Goal: Information Seeking & Learning: Check status

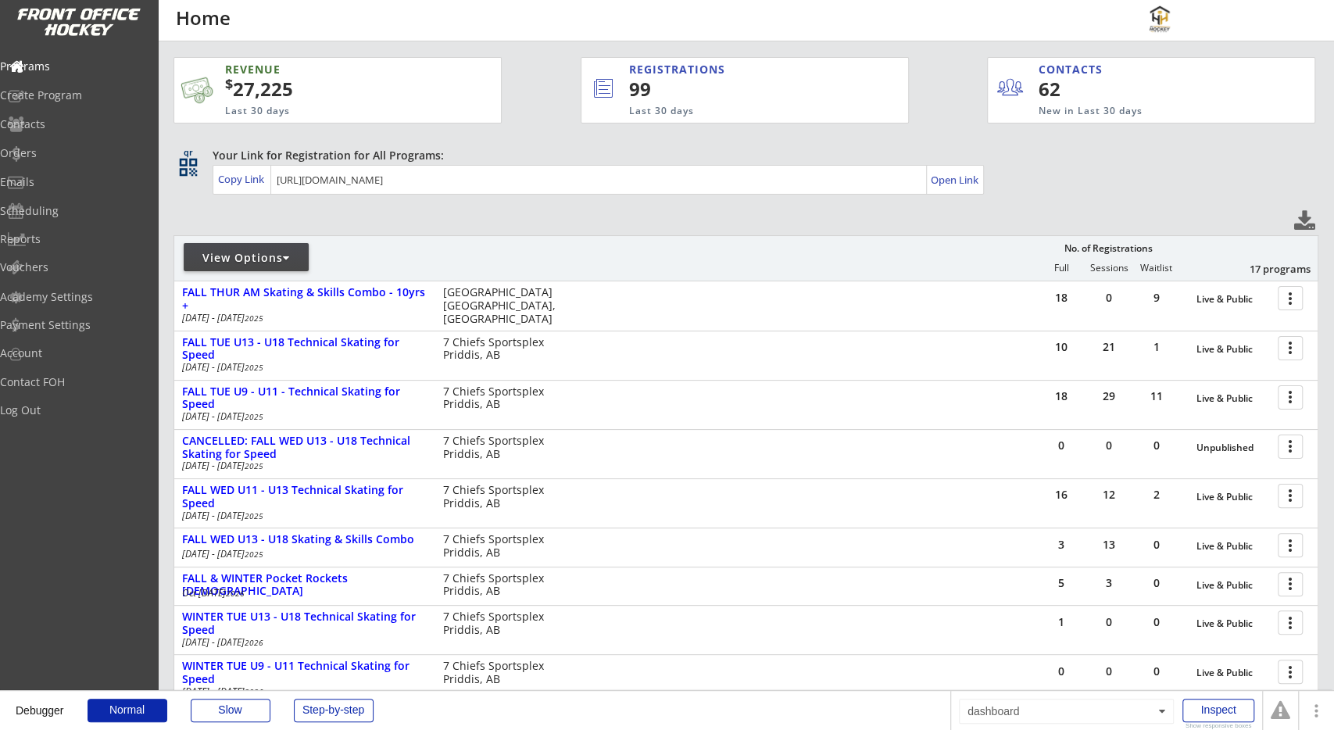
click at [358, 221] on div "REVENUE $ 27,225 Last 30 days REGISTRATIONS 99 Last 30 days CONTACTS 62 New in …" at bounding box center [745, 480] width 1145 height 878
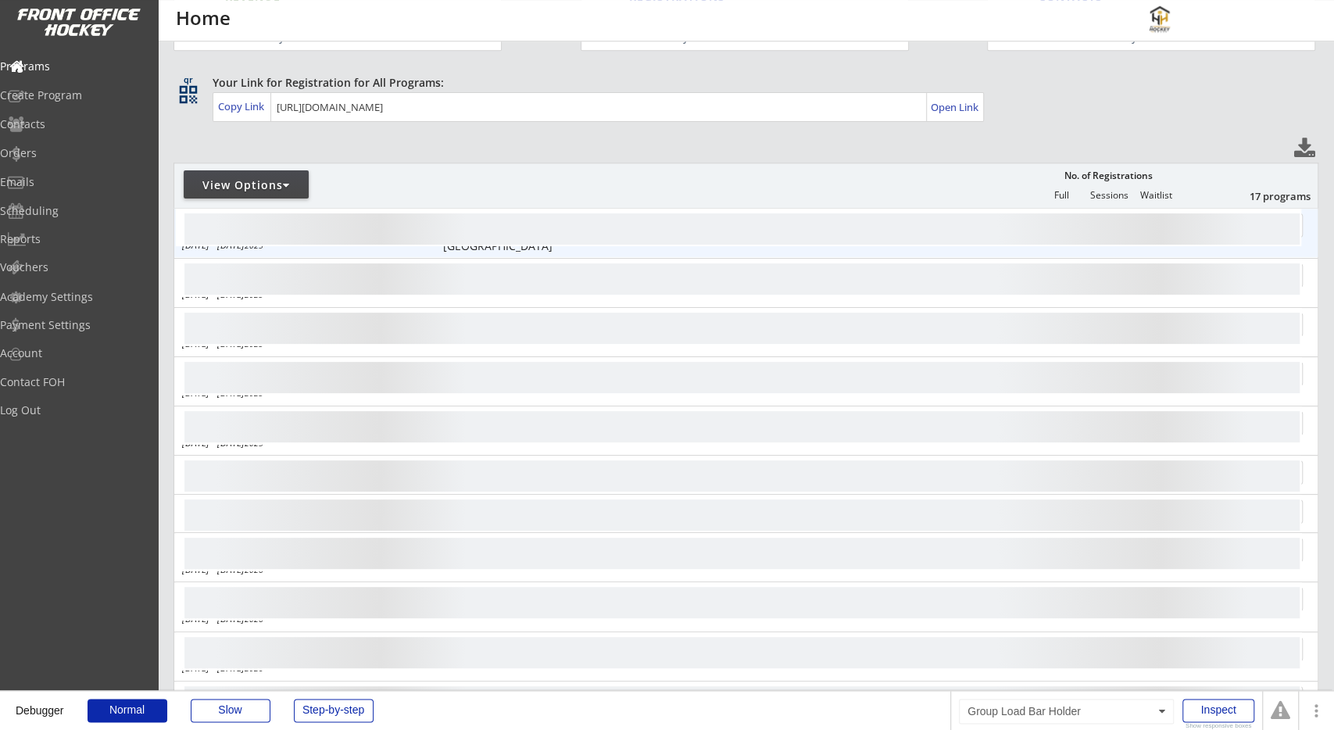
scroll to position [81, 0]
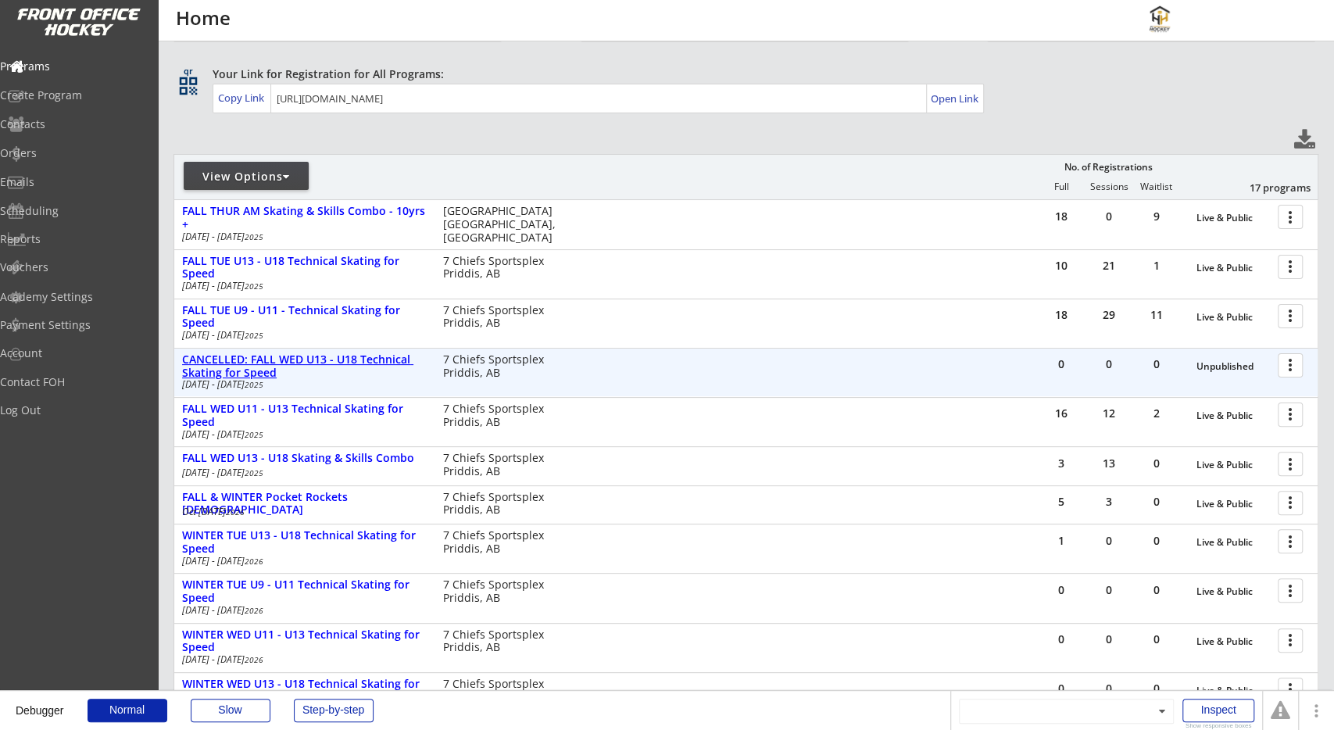
click at [327, 359] on div "CANCELLED: FALL WED U13 - U18 Technical Skating for Speed" at bounding box center [304, 366] width 244 height 27
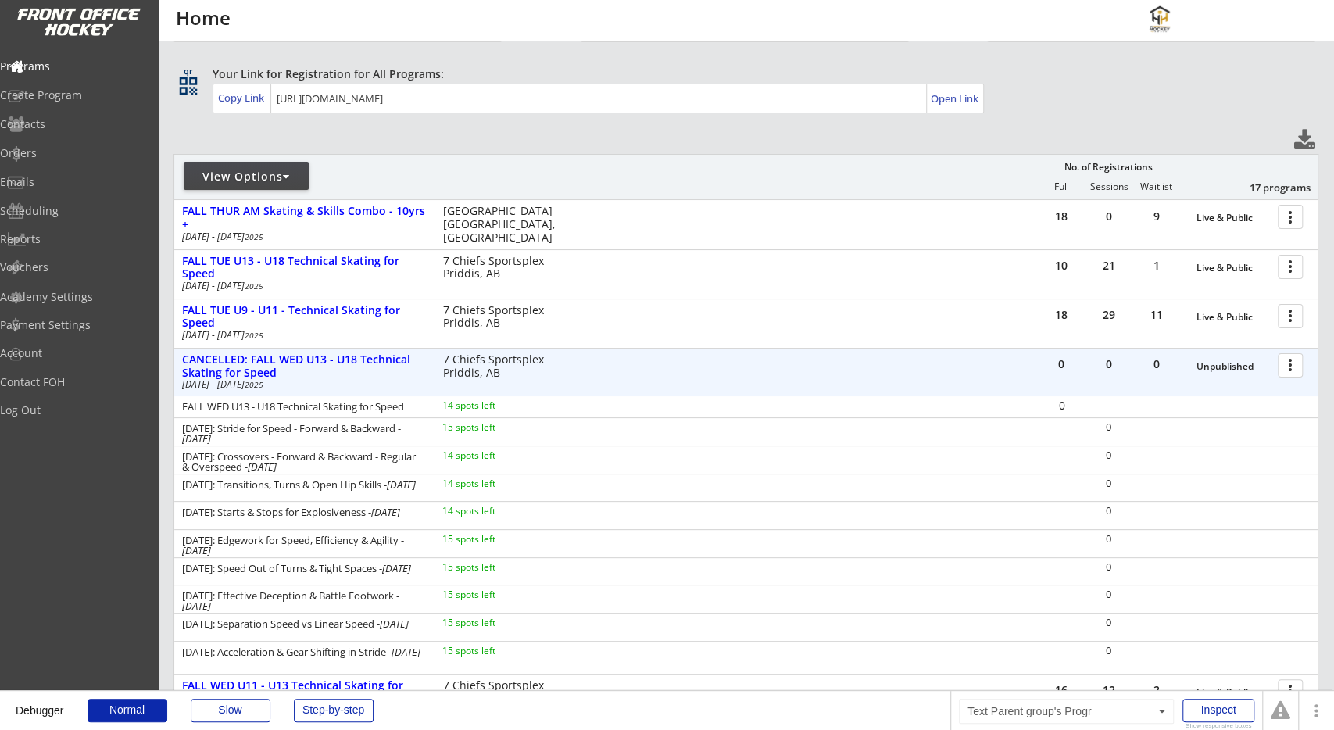
click at [1130, 370] on div "0" at bounding box center [1108, 365] width 47 height 35
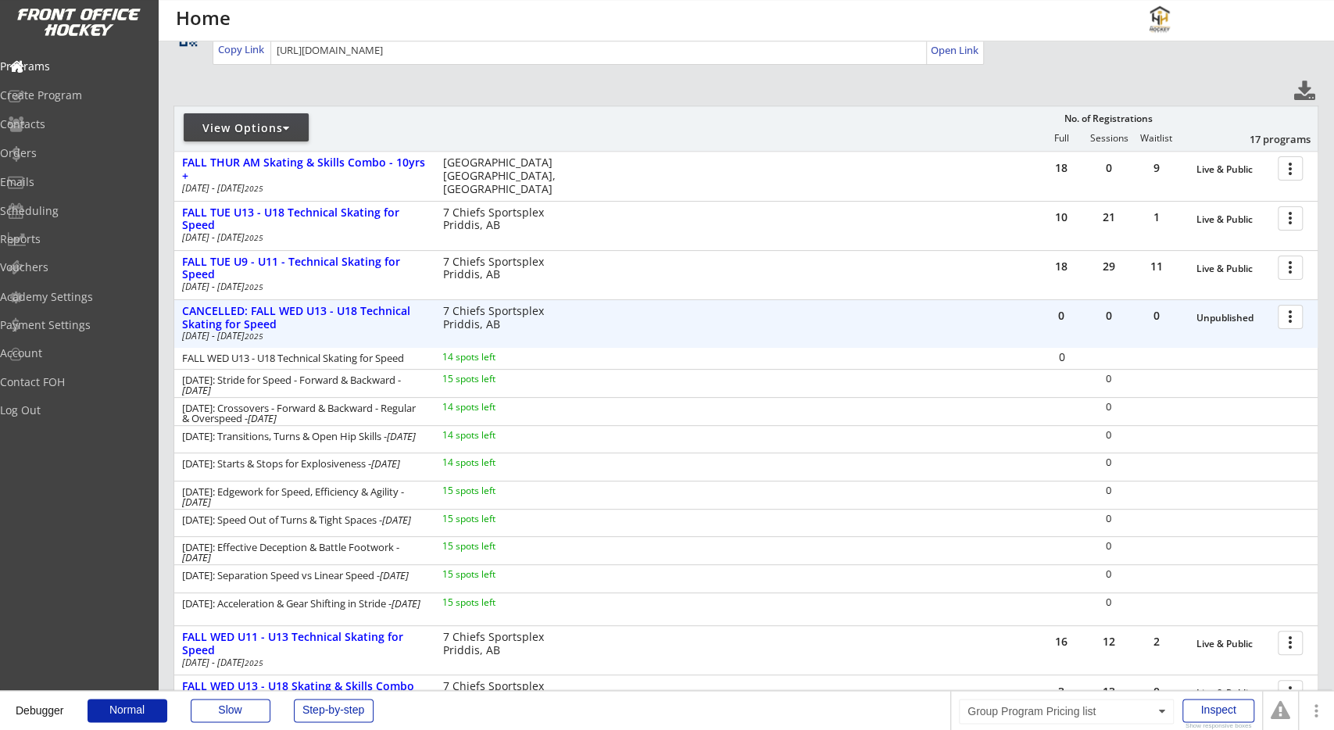
scroll to position [163, 0]
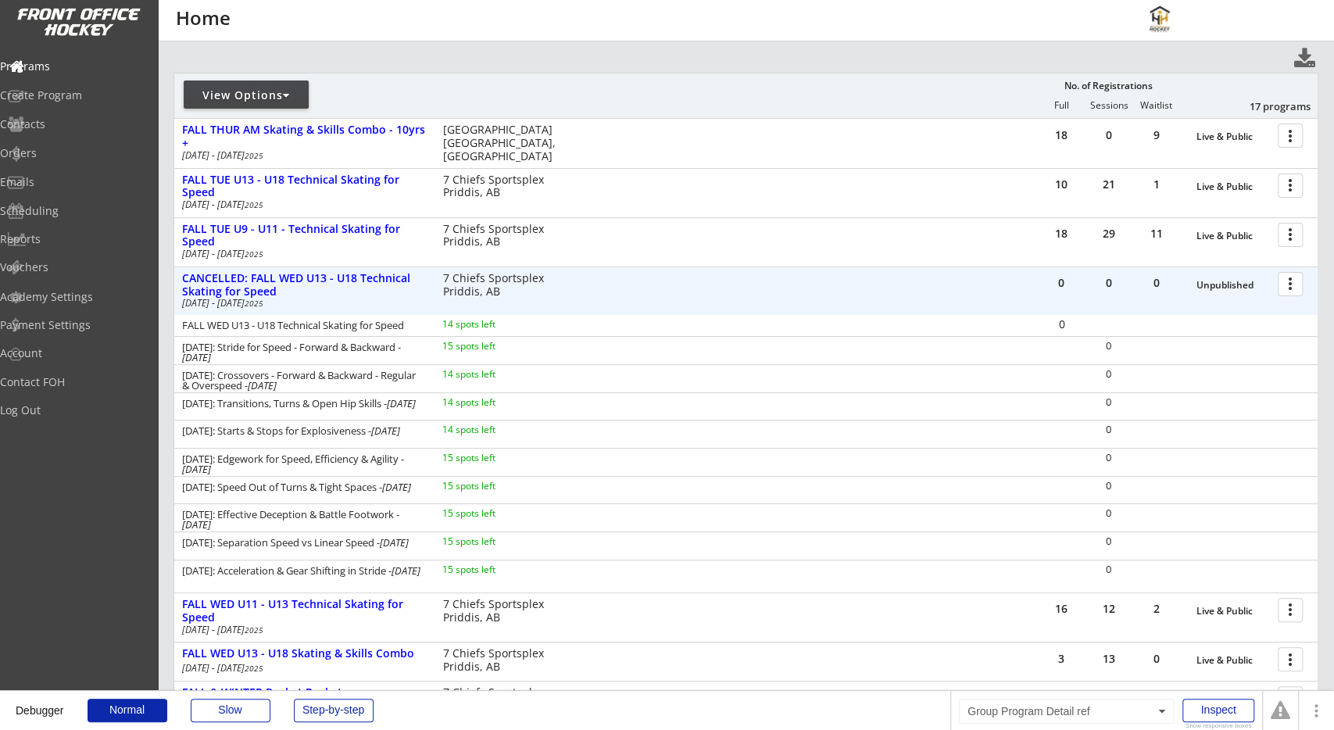
click at [1279, 291] on div at bounding box center [1292, 283] width 27 height 27
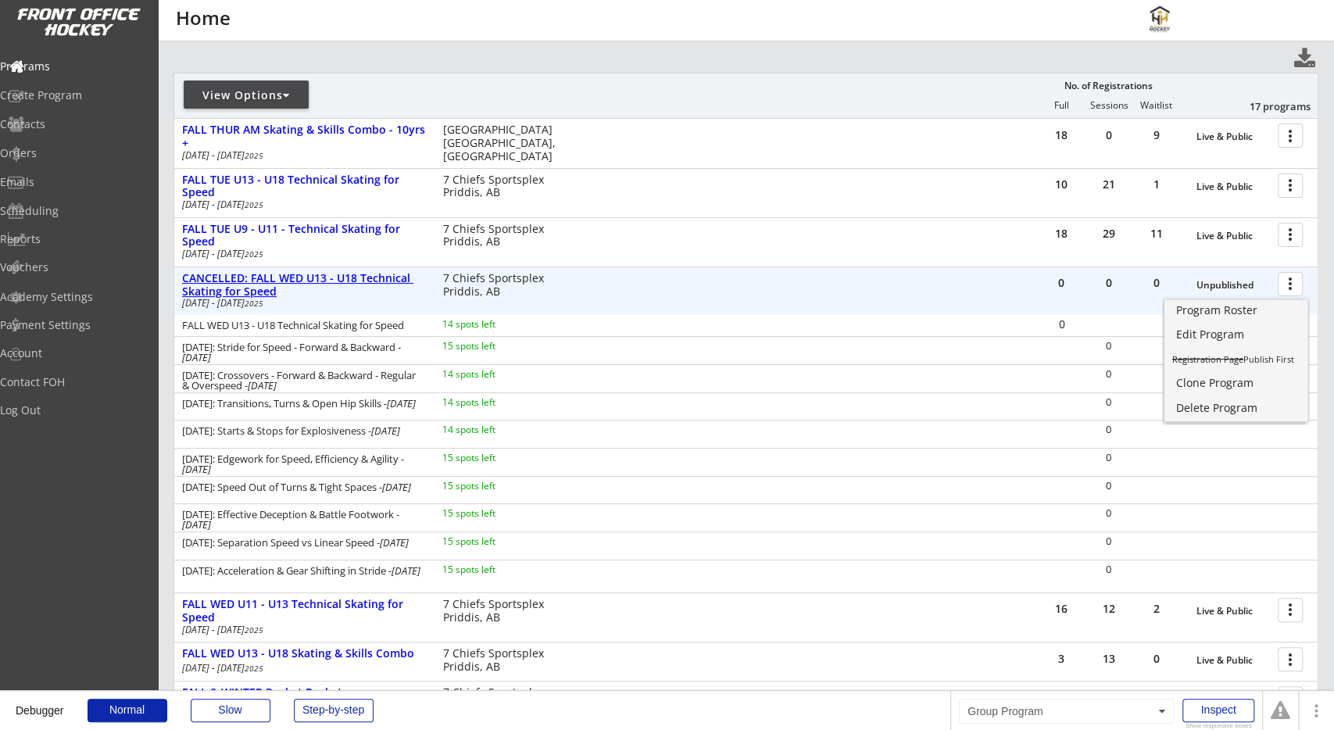
click at [307, 277] on div "CANCELLED: FALL WED U13 - U18 Technical Skating for Speed" at bounding box center [304, 285] width 244 height 27
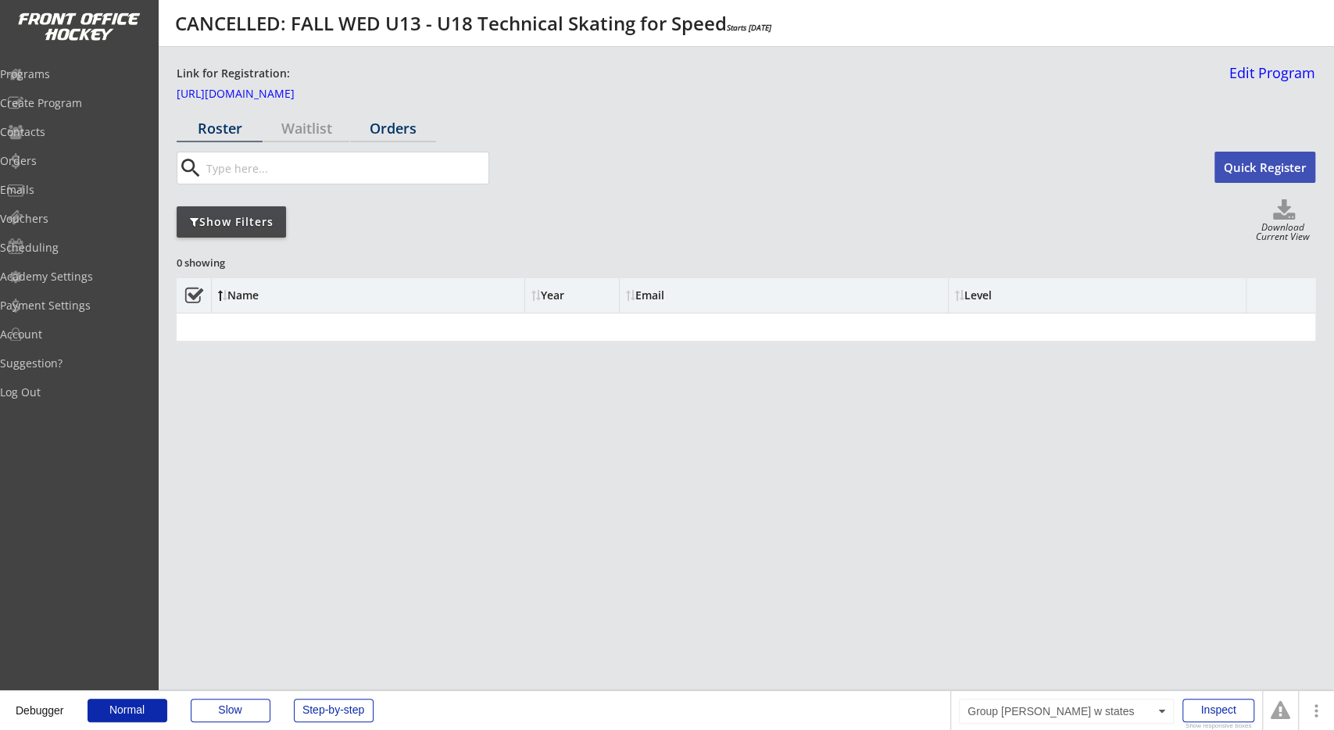
click at [393, 141] on div "Orders" at bounding box center [393, 128] width 86 height 27
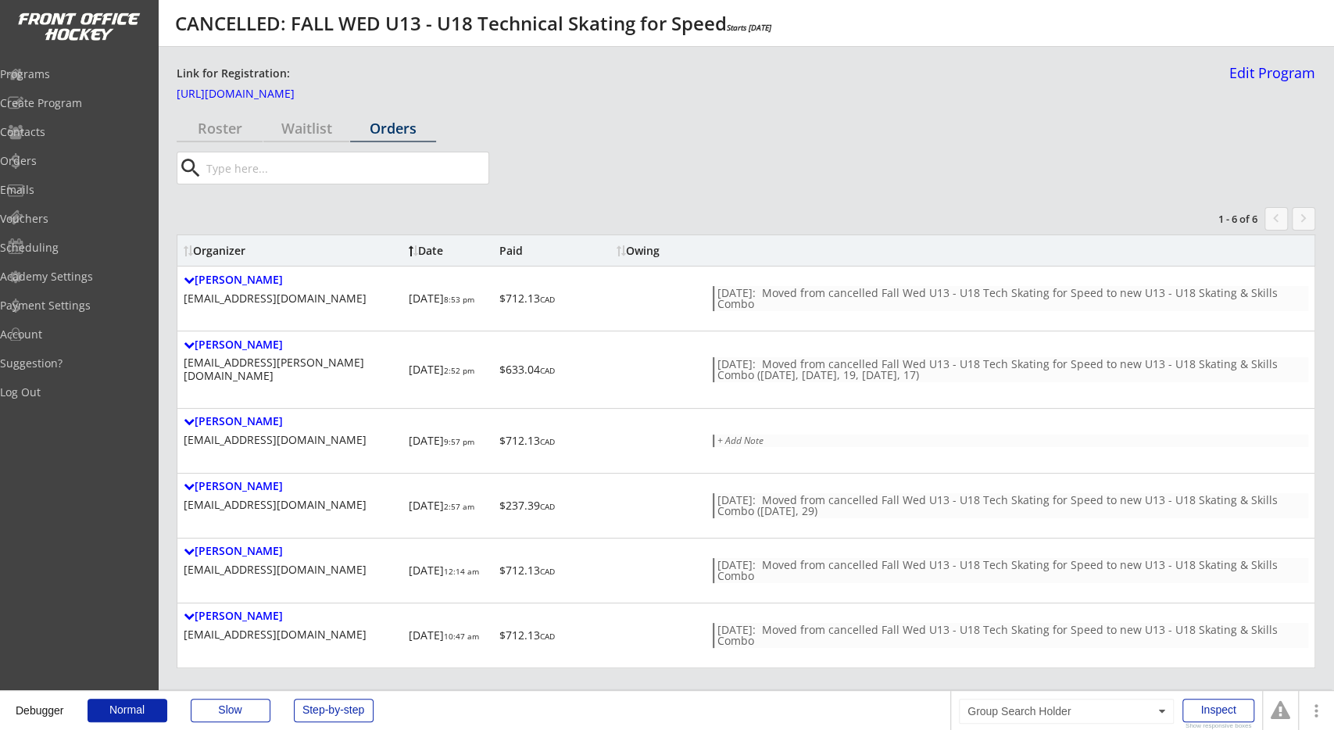
drag, startPoint x: 702, startPoint y: 164, endPoint x: 699, endPoint y: 177, distance: 13.6
click at [703, 164] on div "search" at bounding box center [746, 168] width 1138 height 33
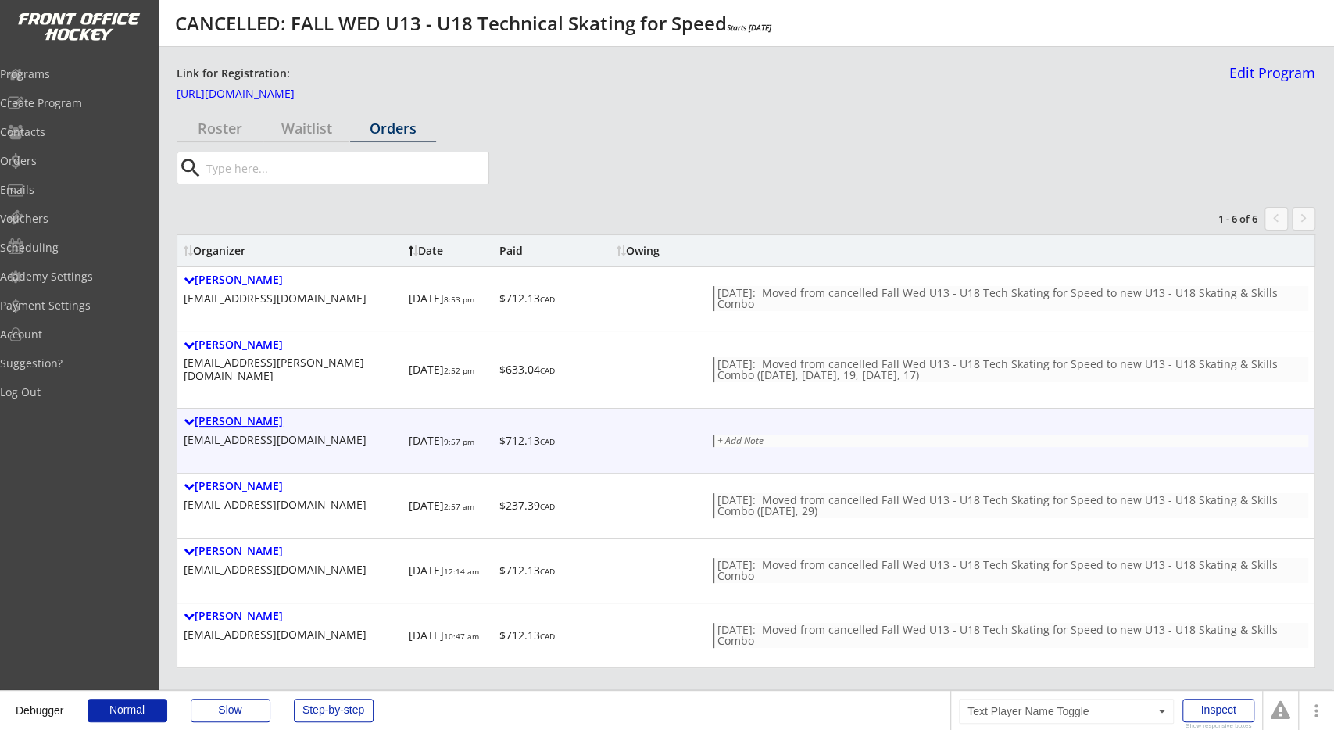
click at [287, 415] on div "Remko Montebovi" at bounding box center [293, 421] width 219 height 13
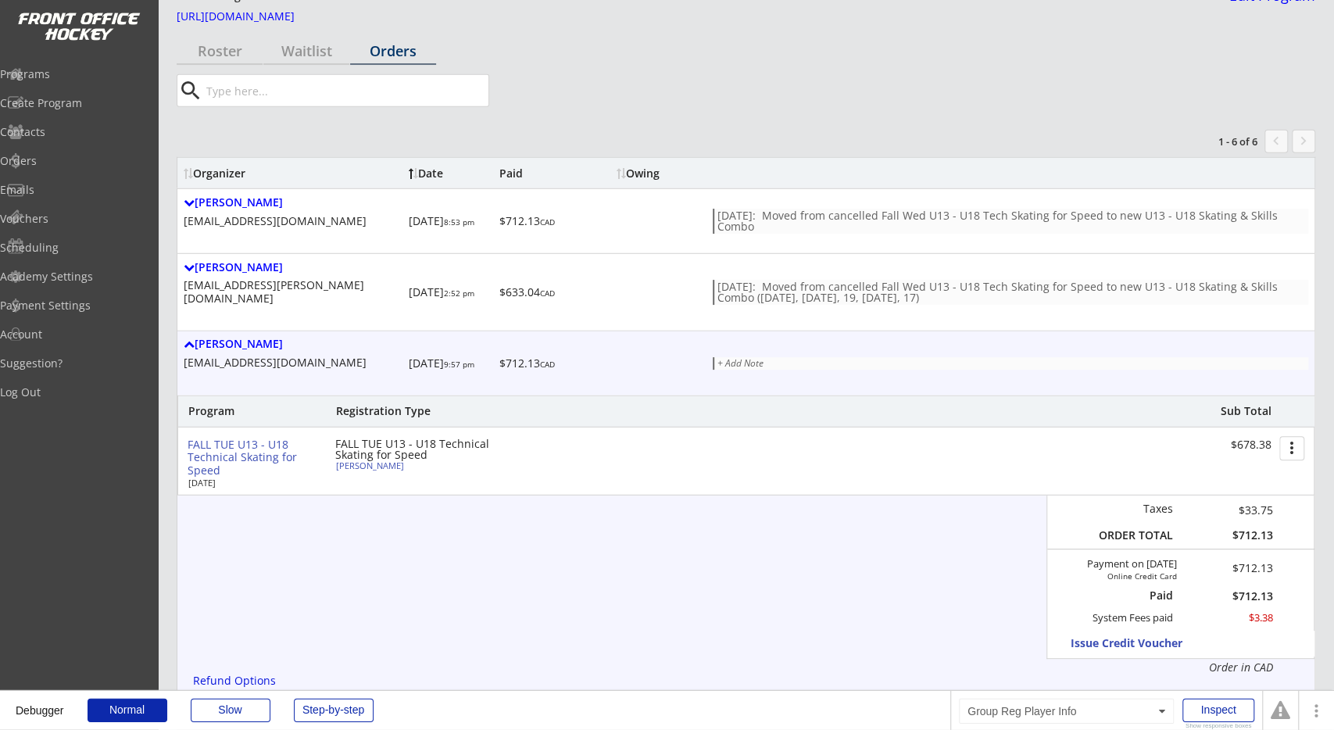
scroll to position [81, 0]
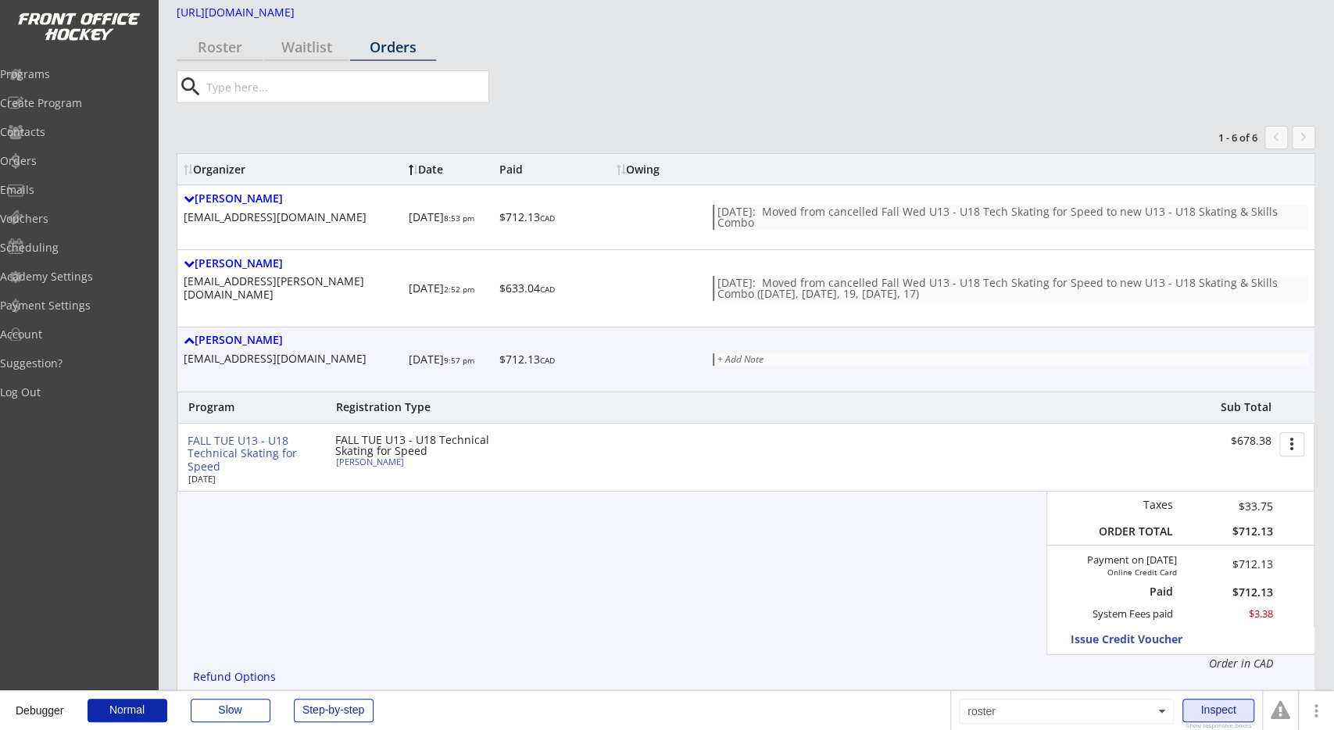
click at [1211, 702] on div "Inspect" at bounding box center [1218, 709] width 72 height 23
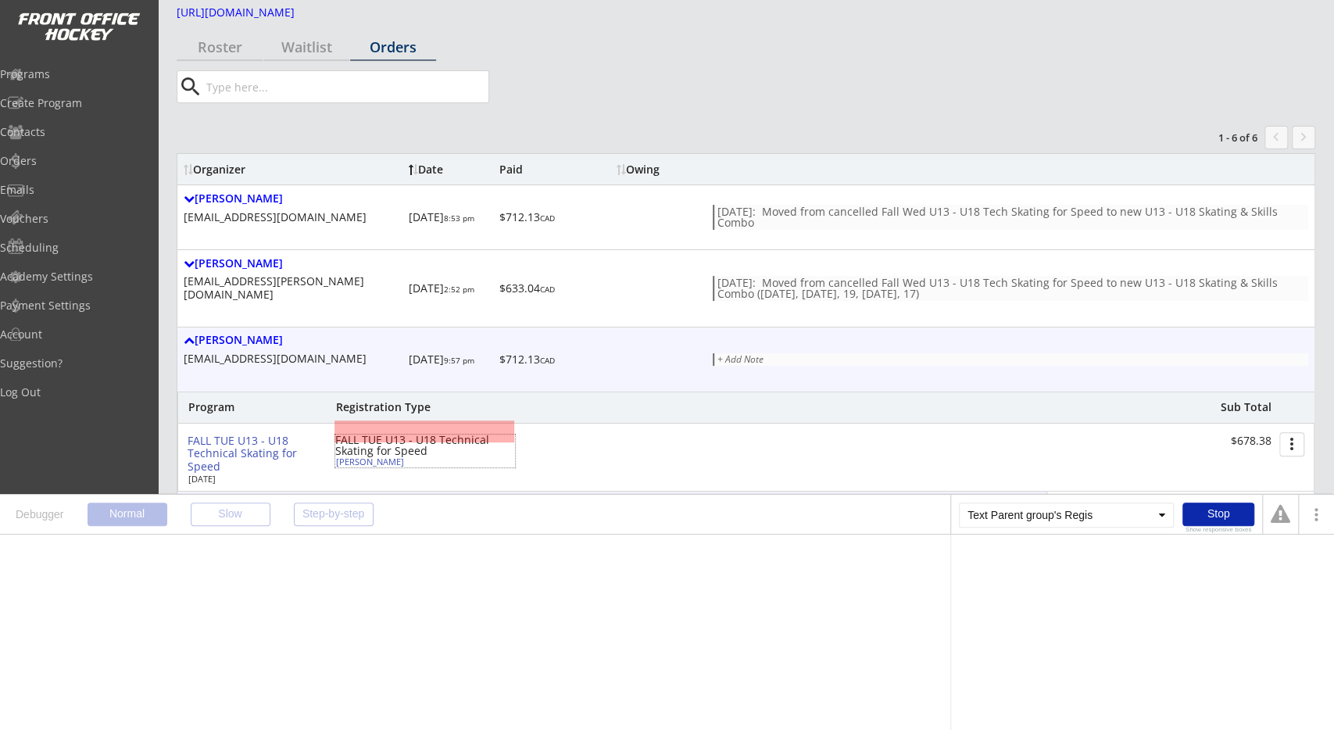
click at [362, 434] on div "FALL TUE U13 - U18 Technical Skating for Speed" at bounding box center [425, 445] width 180 height 22
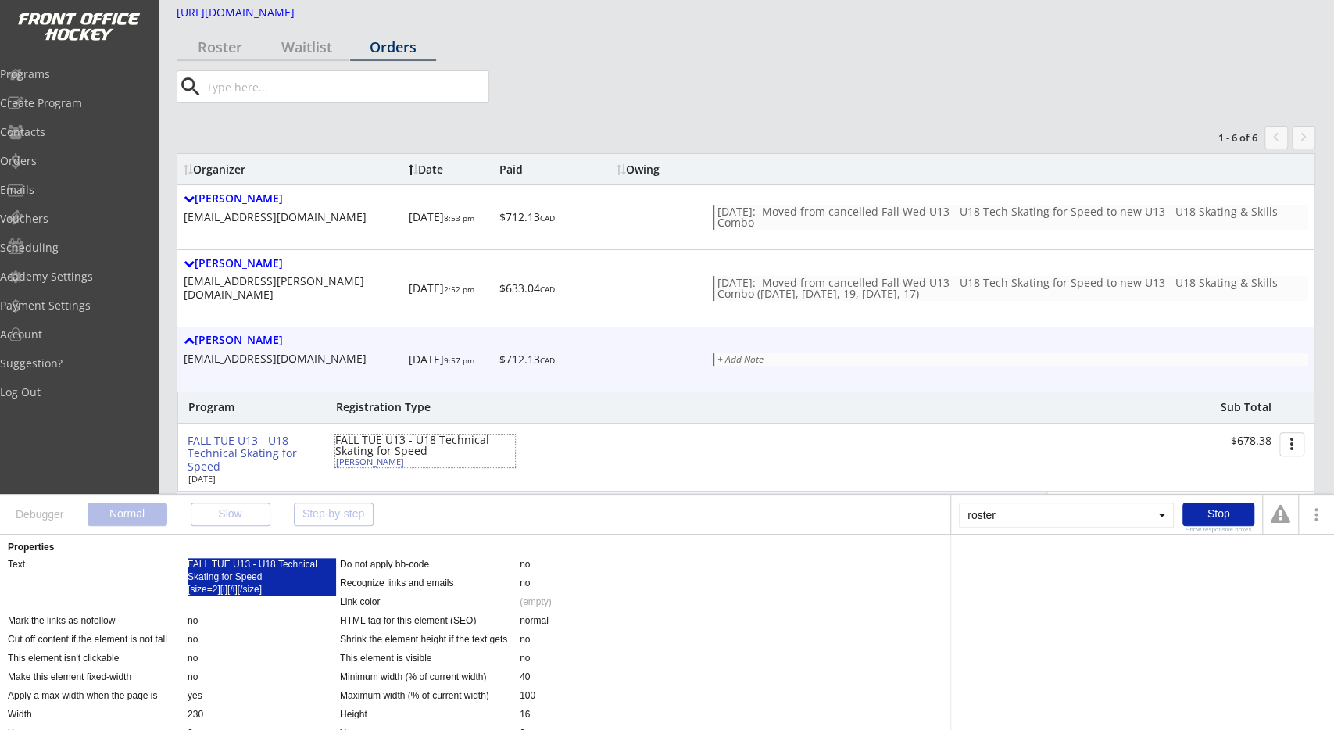
click at [248, 570] on div "FALL TUE U13 - U18 Technical Skating for Speed [size=2][i][/i][/size]" at bounding box center [262, 577] width 148 height 38
click at [1125, 559] on div "'s Sorting Registration" at bounding box center [1141, 562] width 91 height 9
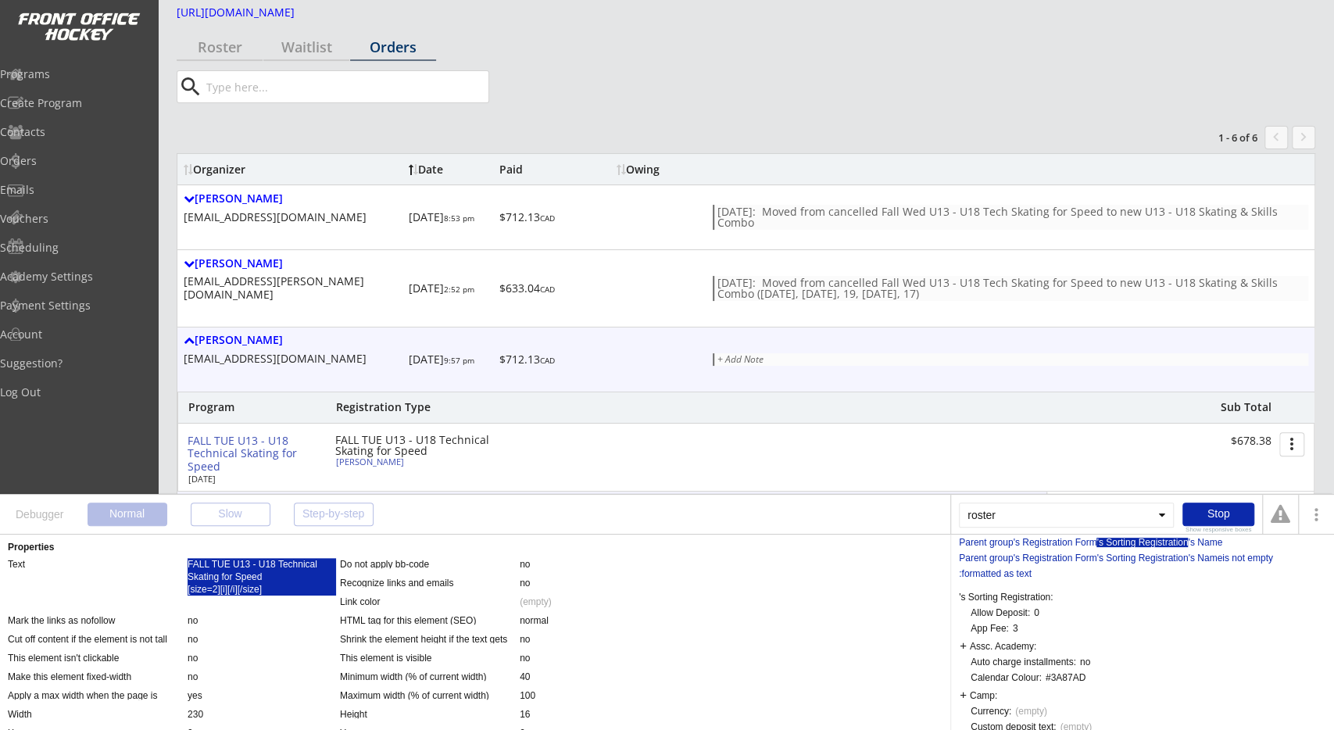
scroll to position [0, 0]
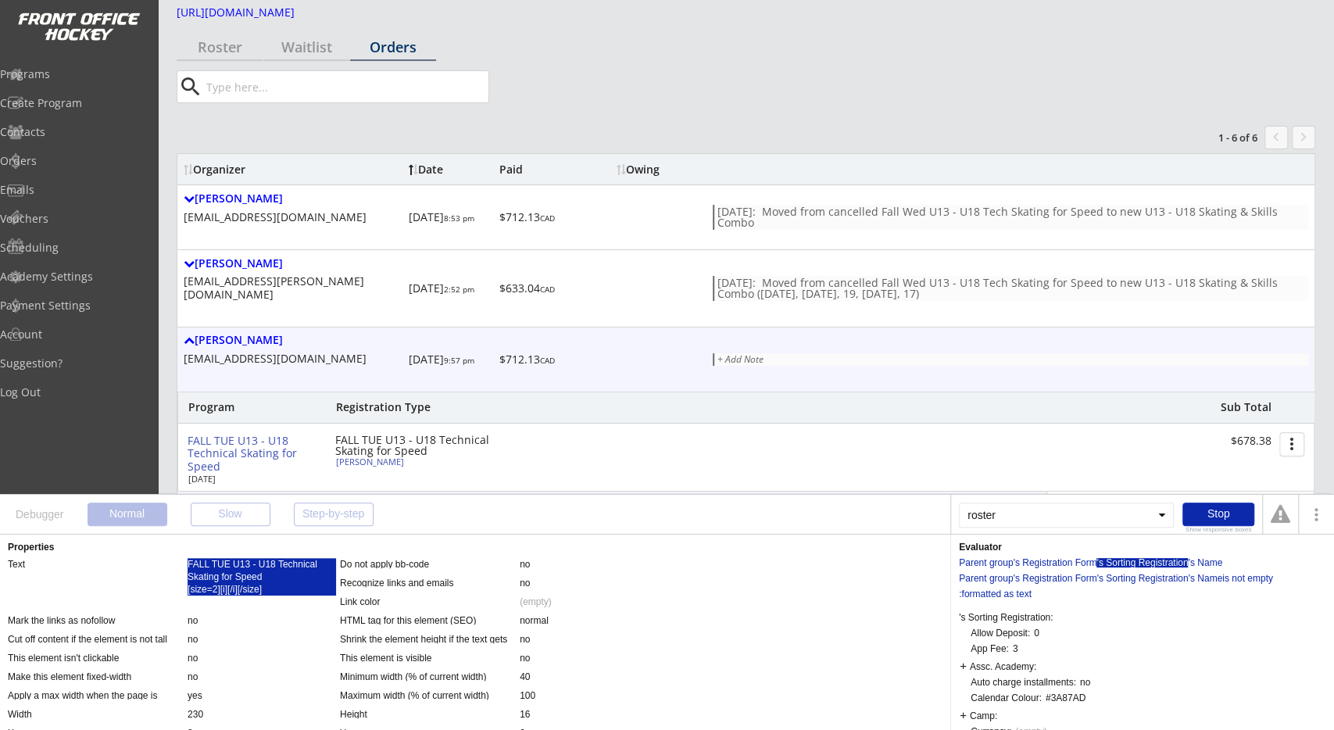
click at [1205, 555] on div "Parent group's Registration Form 's Sorting Registration 's Name Parent group's…" at bounding box center [1142, 575] width 367 height 47
click at [1205, 558] on div "'s Name" at bounding box center [1205, 562] width 34 height 9
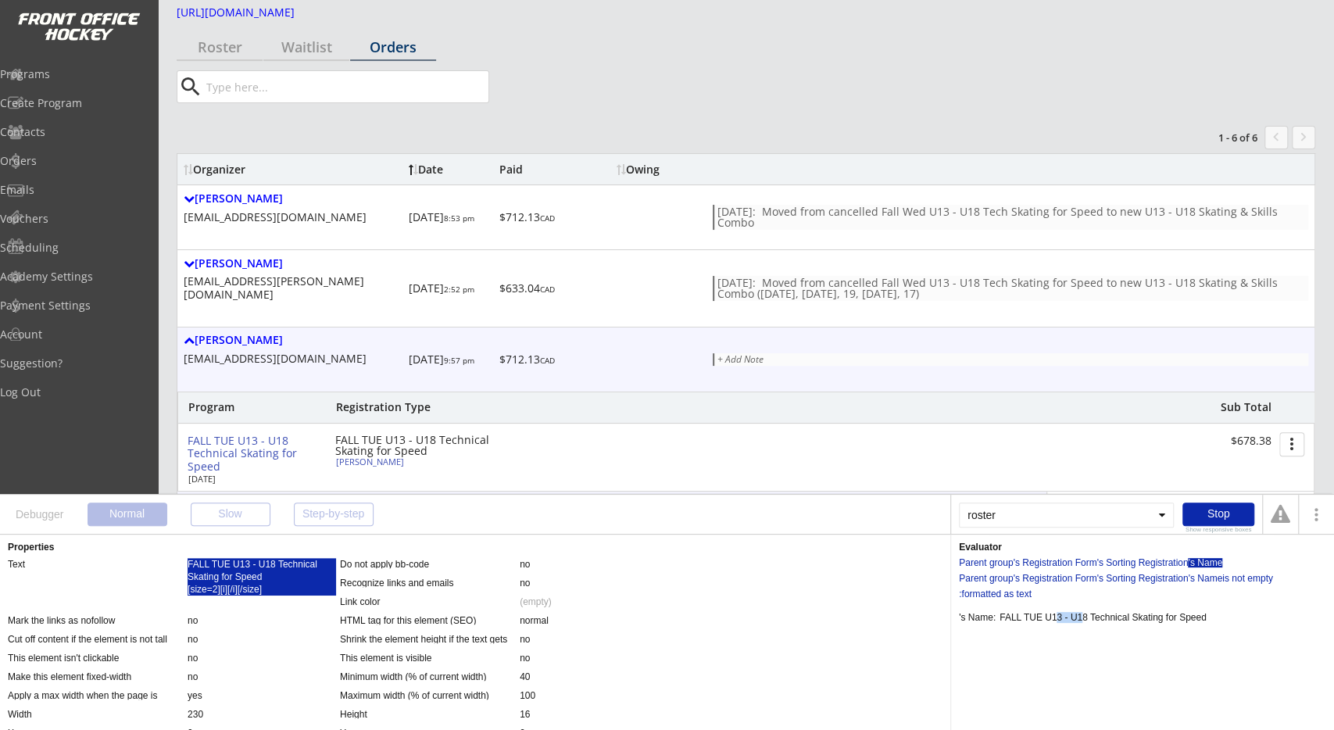
drag, startPoint x: 1059, startPoint y: 619, endPoint x: 1113, endPoint y: 616, distance: 54.0
click at [1106, 616] on div "FALL TUE U13 - U18 Technical Skating for Speed" at bounding box center [1102, 617] width 207 height 9
click at [1122, 615] on div "FALL TUE U13 - U18 Technical Skating for Speed" at bounding box center [1102, 617] width 207 height 9
click at [1215, 516] on div "Stop" at bounding box center [1218, 513] width 72 height 23
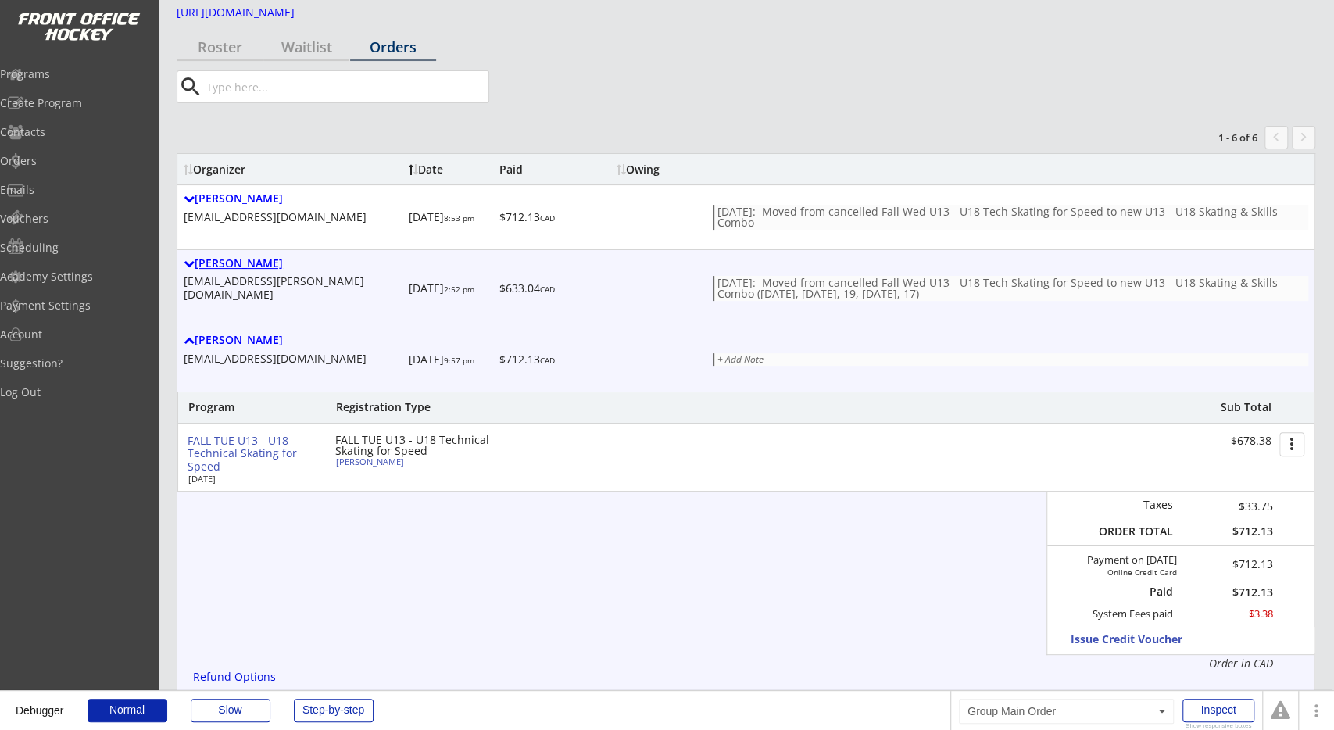
click at [220, 265] on div "Ian Dewolfe" at bounding box center [293, 263] width 219 height 13
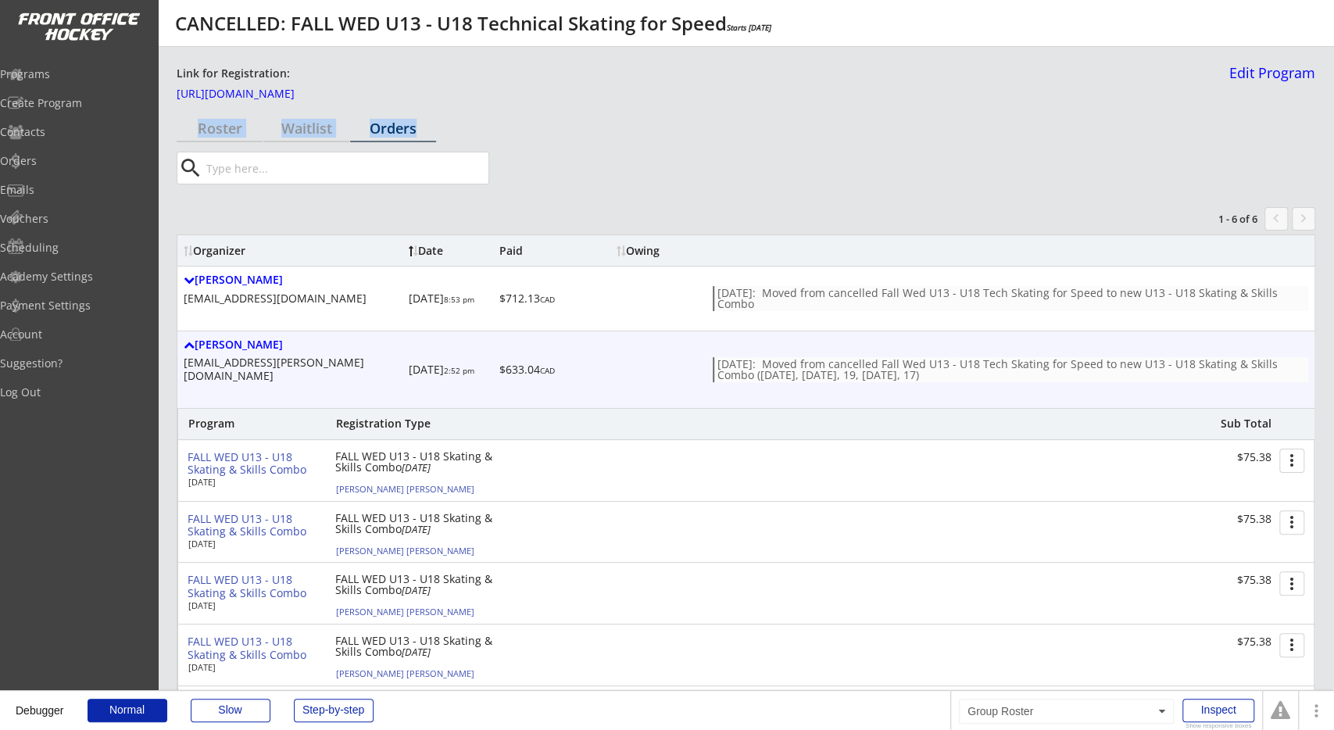
drag, startPoint x: 371, startPoint y: 20, endPoint x: 820, endPoint y: 140, distance: 465.1
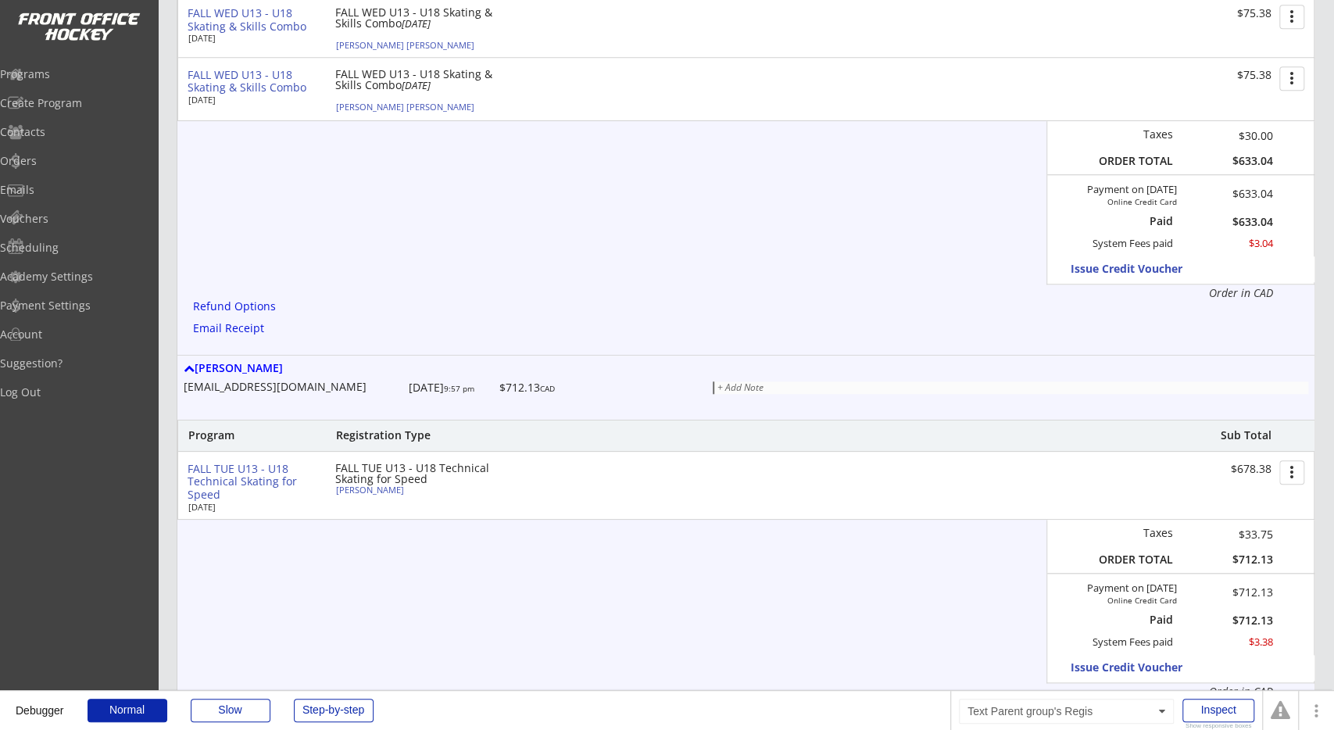
scroll to position [894, 0]
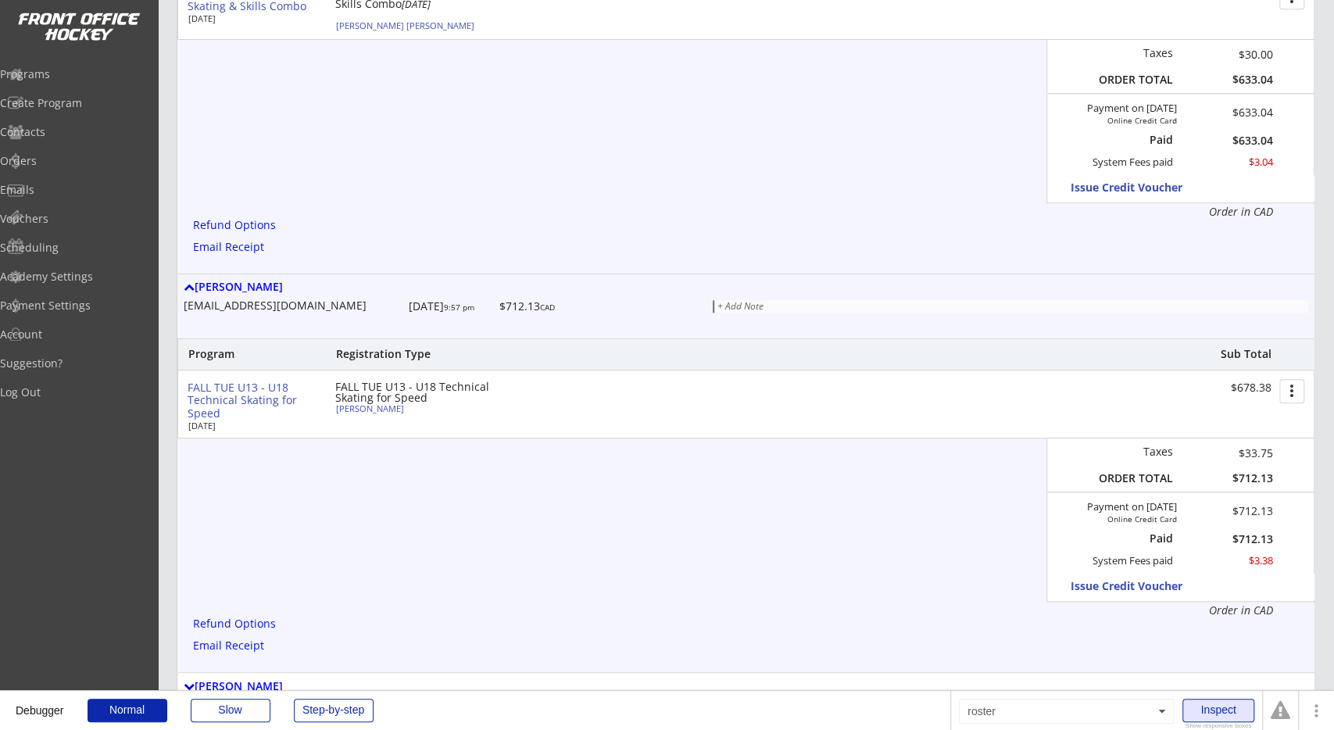
click at [1238, 713] on div "Inspect" at bounding box center [1218, 709] width 72 height 23
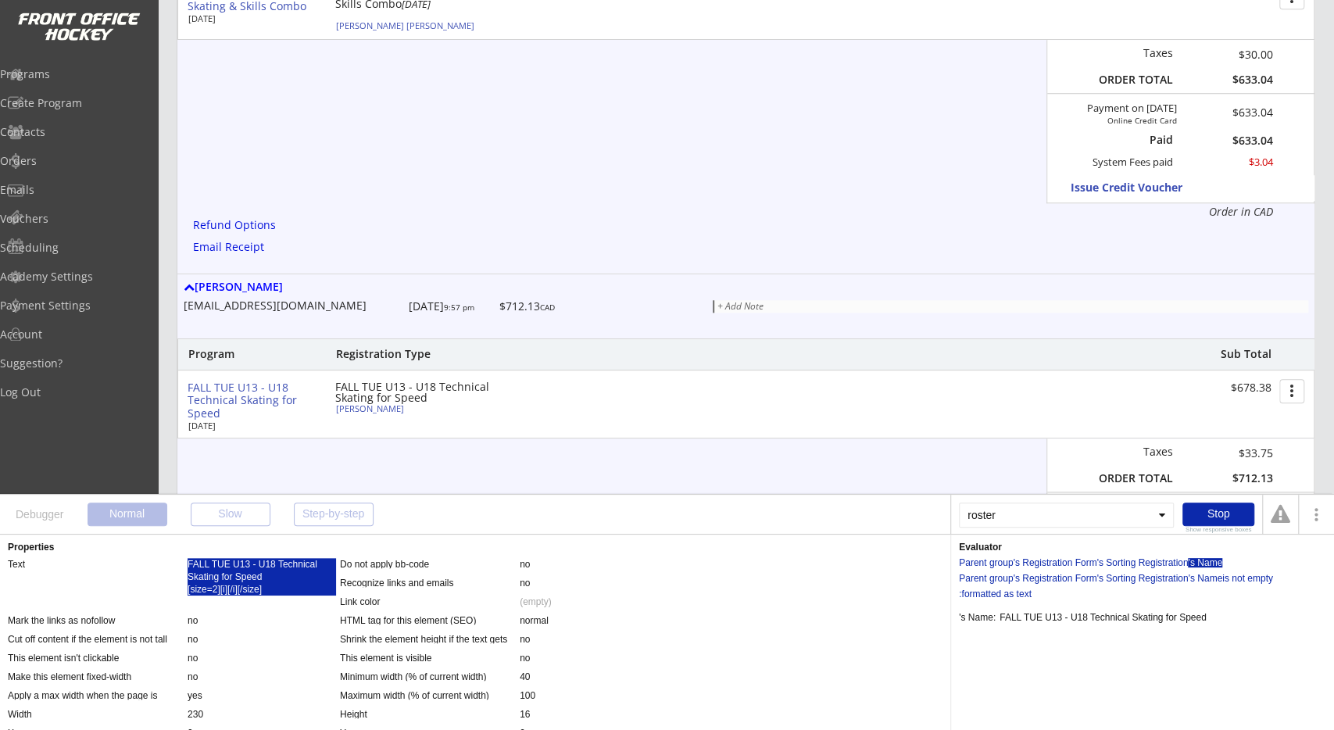
click at [538, 452] on div "Program Registration Type Sub Total FALL TUE U13 - U18 Technical Skating for Sp…" at bounding box center [745, 478] width 1137 height 280
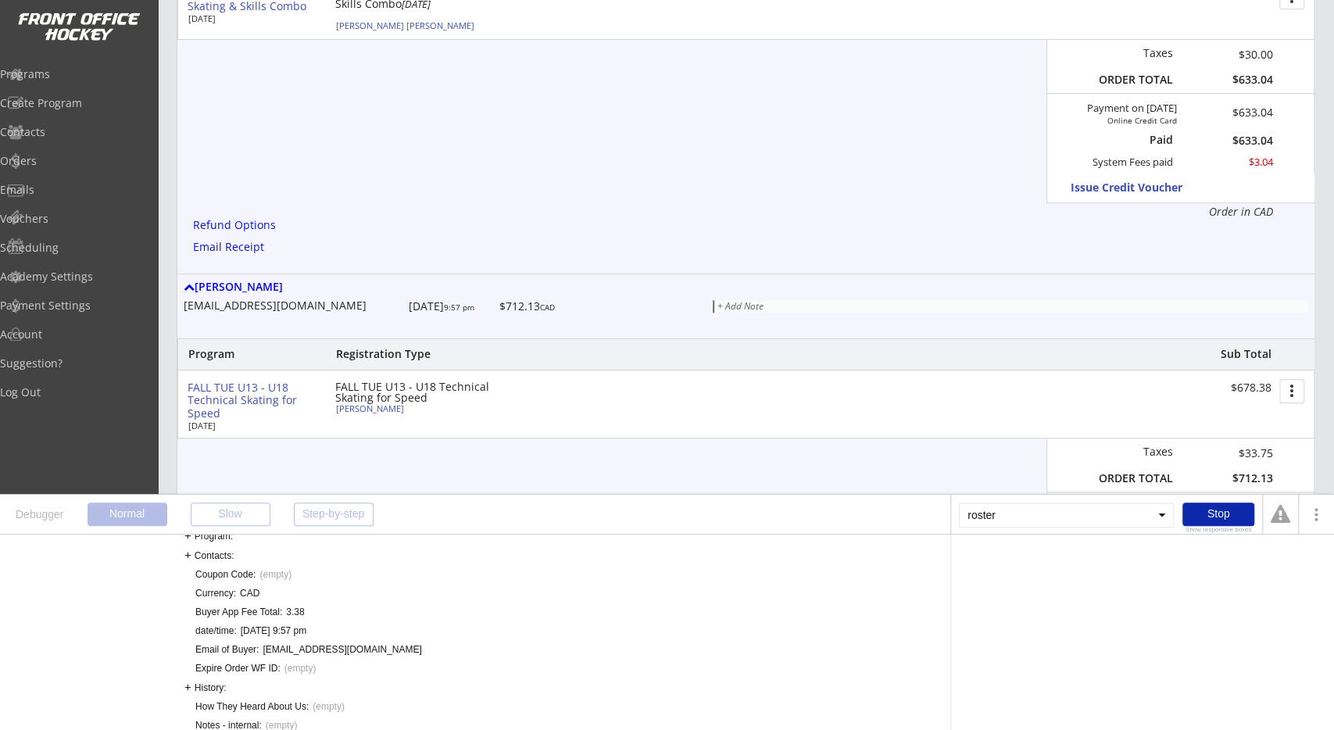
scroll to position [375, 0]
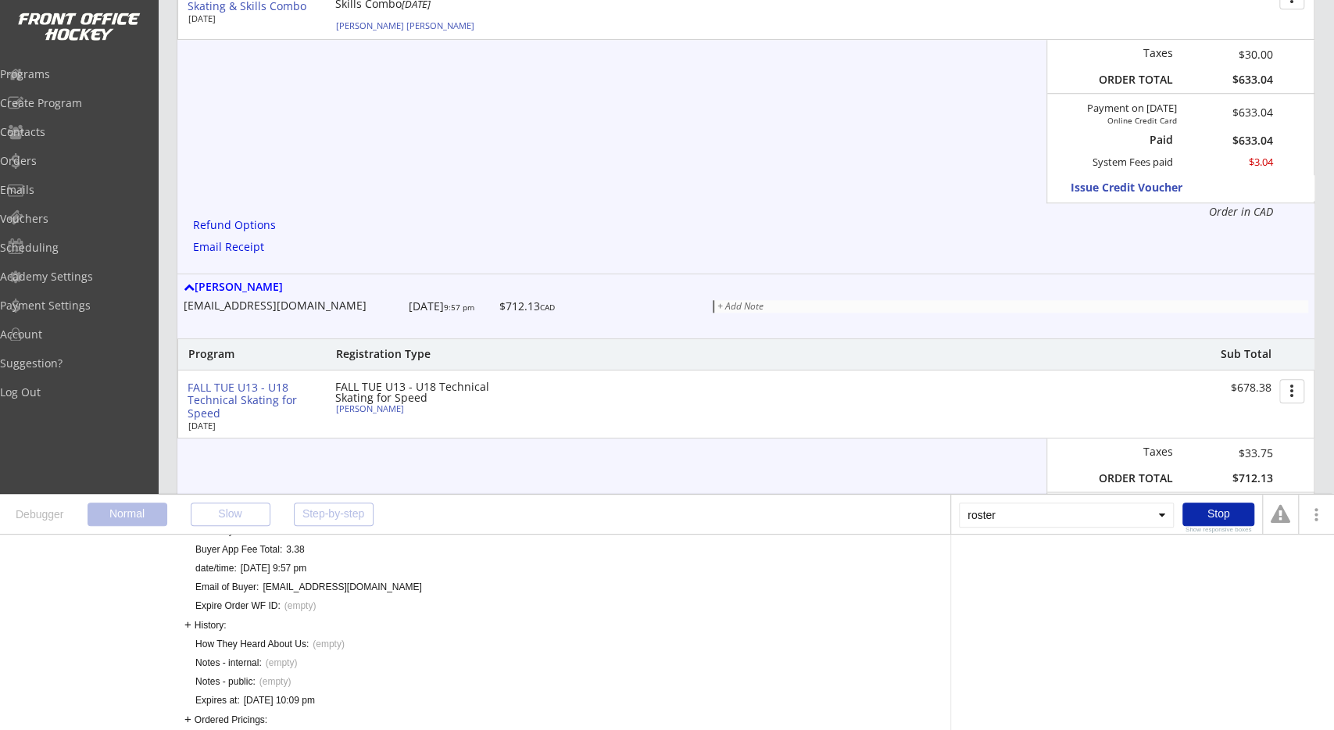
click at [209, 621] on div "History:" at bounding box center [204, 624] width 41 height 13
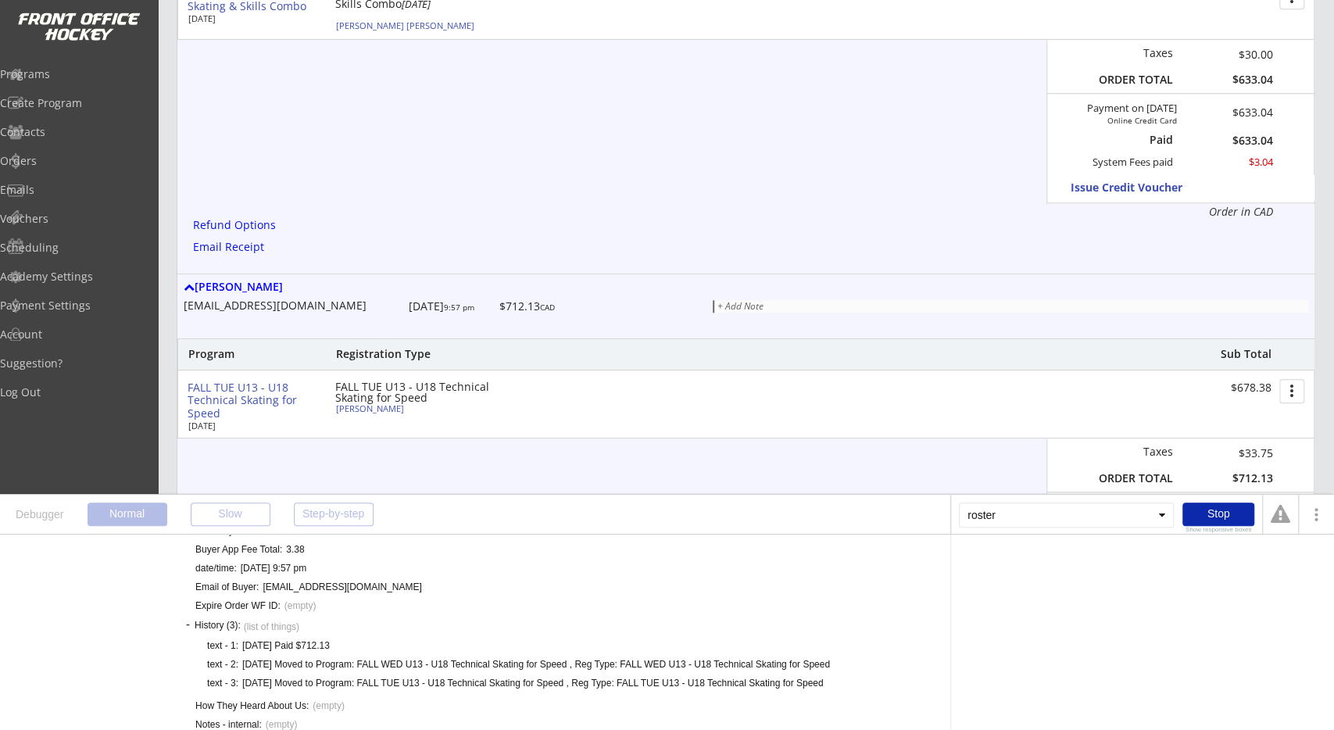
scroll to position [438, 0]
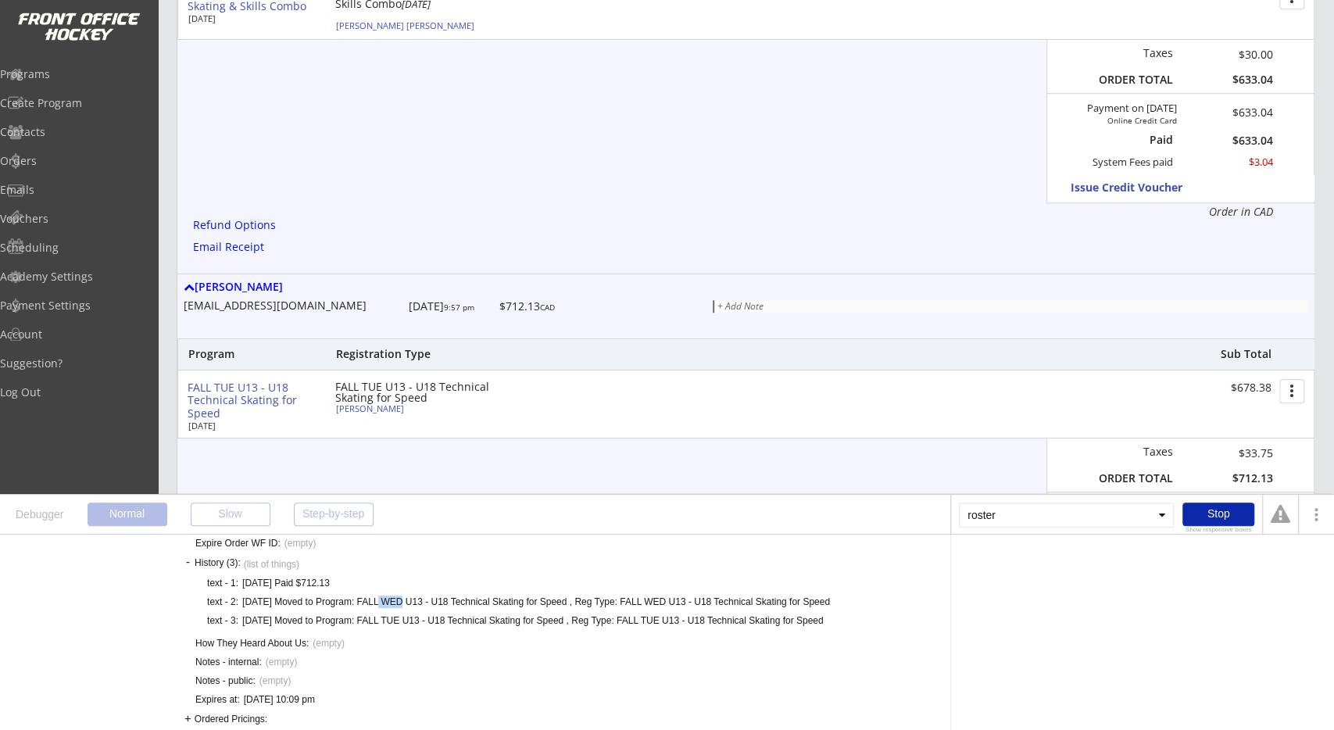
drag, startPoint x: 391, startPoint y: 599, endPoint x: 403, endPoint y: 599, distance: 12.5
click at [402, 599] on div "9/30/25 Moved to Program: FALL WED U13 - U18 Technical Skating for Speed , Reg …" at bounding box center [536, 601] width 588 height 13
click at [407, 603] on div "9/30/25 Moved to Program: FALL WED U13 - U18 Technical Skating for Speed , Reg …" at bounding box center [536, 601] width 588 height 13
click at [480, 616] on div "9/30/25 Moved to Program: FALL TUE U13 - U18 Technical Skating for Speed , Reg …" at bounding box center [532, 620] width 581 height 13
drag, startPoint x: 603, startPoint y: 616, endPoint x: 620, endPoint y: 617, distance: 16.4
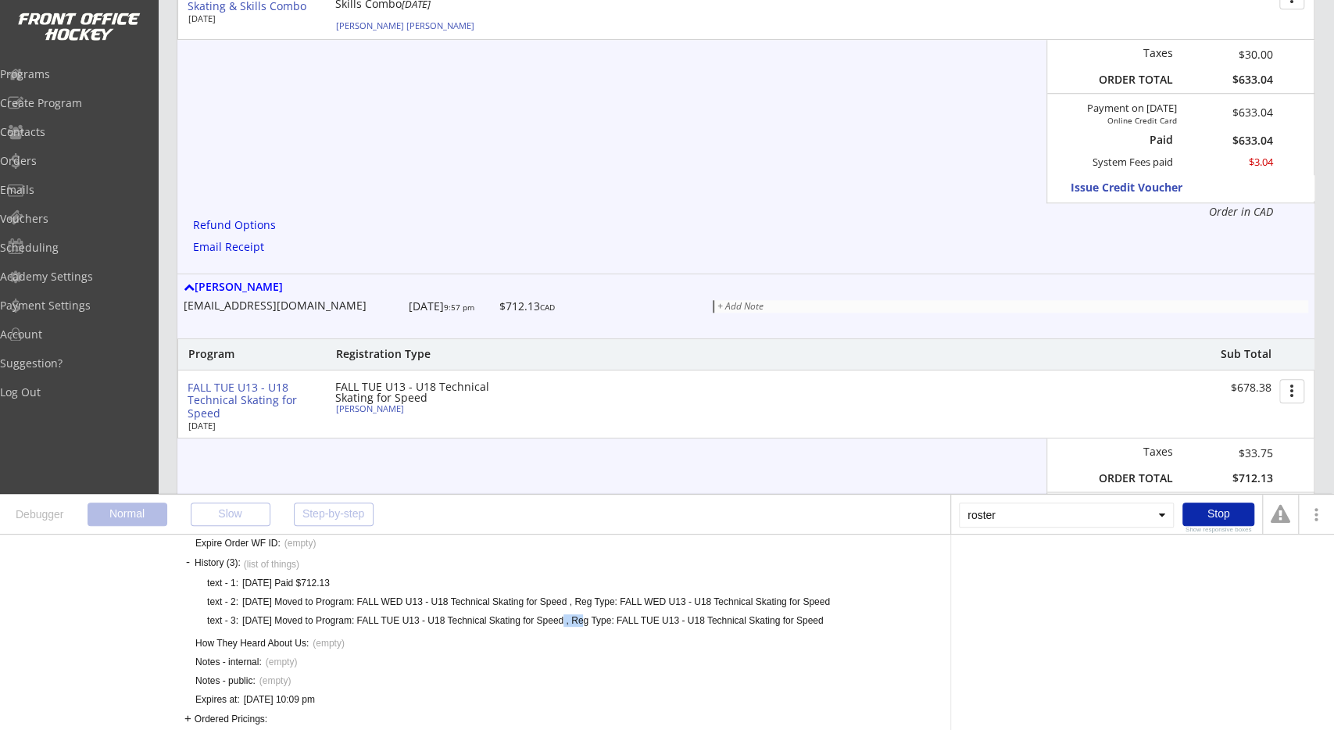
click at [614, 617] on div "9/30/25 Moved to Program: FALL TUE U13 - U18 Technical Skating for Speed , Reg …" at bounding box center [532, 620] width 581 height 13
click at [703, 620] on div "9/30/25 Moved to Program: FALL TUE U13 - U18 Technical Skating for Speed , Reg …" at bounding box center [532, 620] width 581 height 13
click at [762, 620] on div "9/30/25 Moved to Program: FALL TUE U13 - U18 Technical Skating for Speed , Reg …" at bounding box center [532, 620] width 581 height 13
click at [808, 620] on div "9/30/25 Moved to Program: FALL TUE U13 - U18 Technical Skating for Speed , Reg …" at bounding box center [532, 620] width 581 height 13
click at [1199, 510] on div "Stop" at bounding box center [1218, 513] width 72 height 23
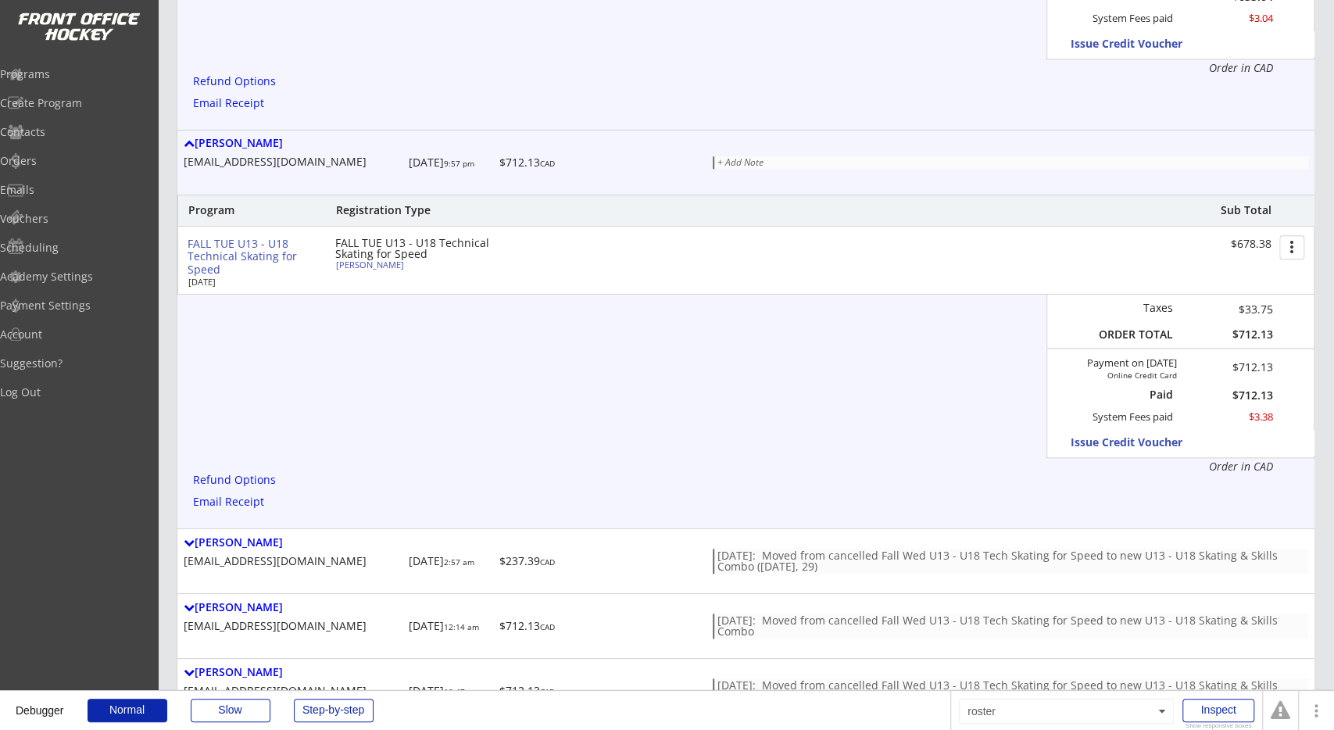
scroll to position [1056, 0]
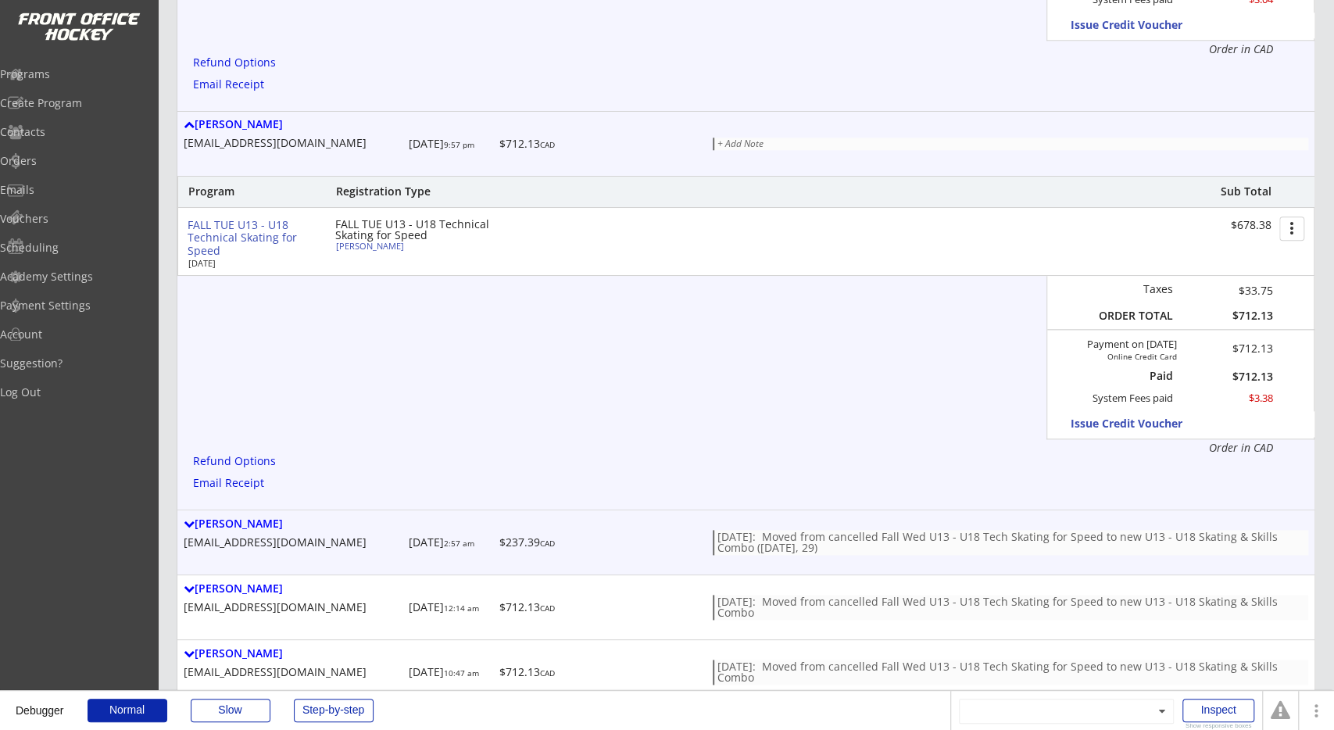
click at [258, 517] on div "Maciej Gidrewicz" at bounding box center [293, 523] width 219 height 13
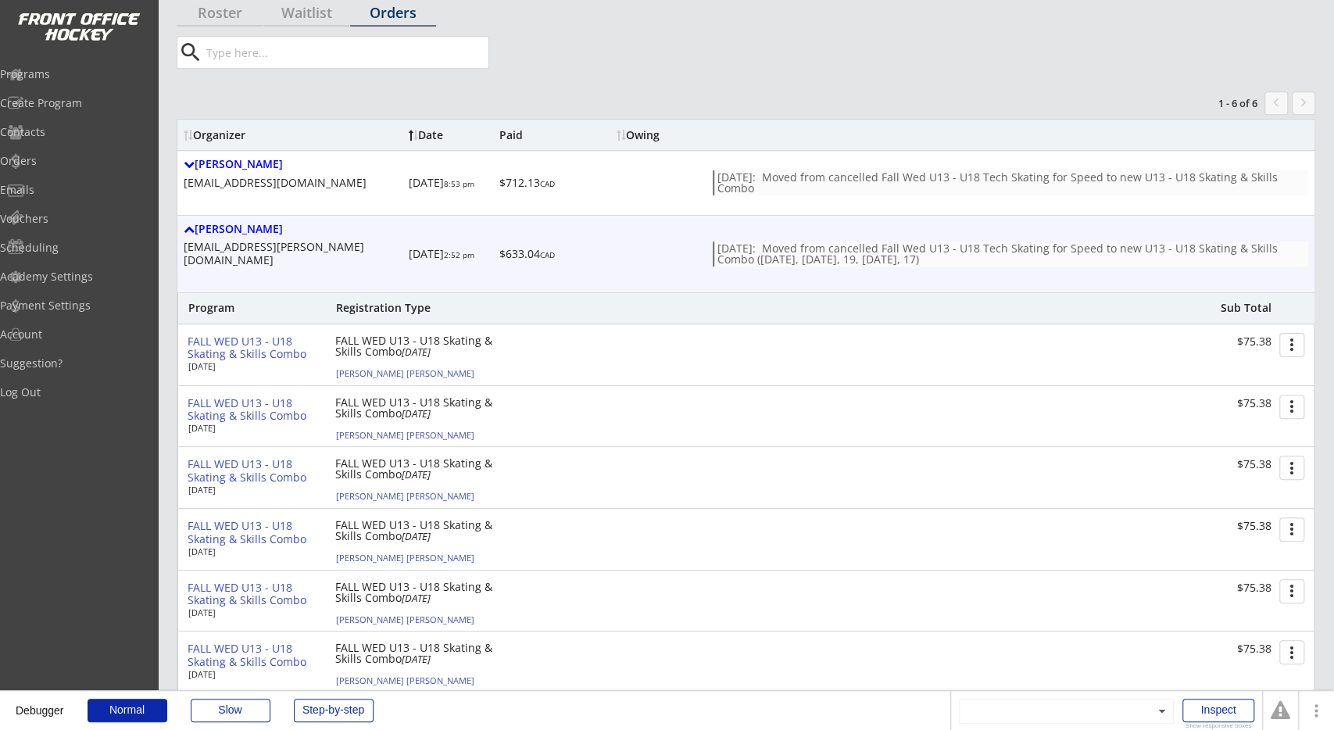
scroll to position [0, 0]
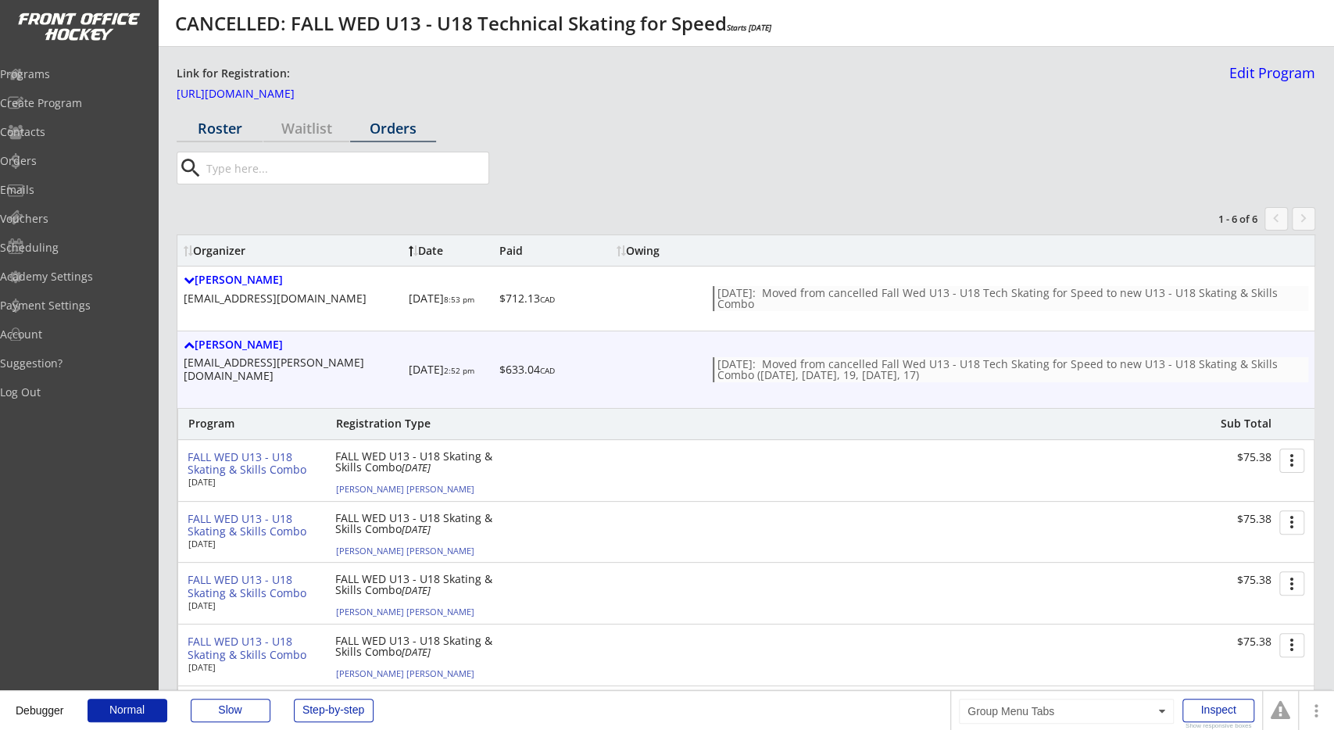
click at [230, 134] on div "Roster" at bounding box center [220, 128] width 86 height 14
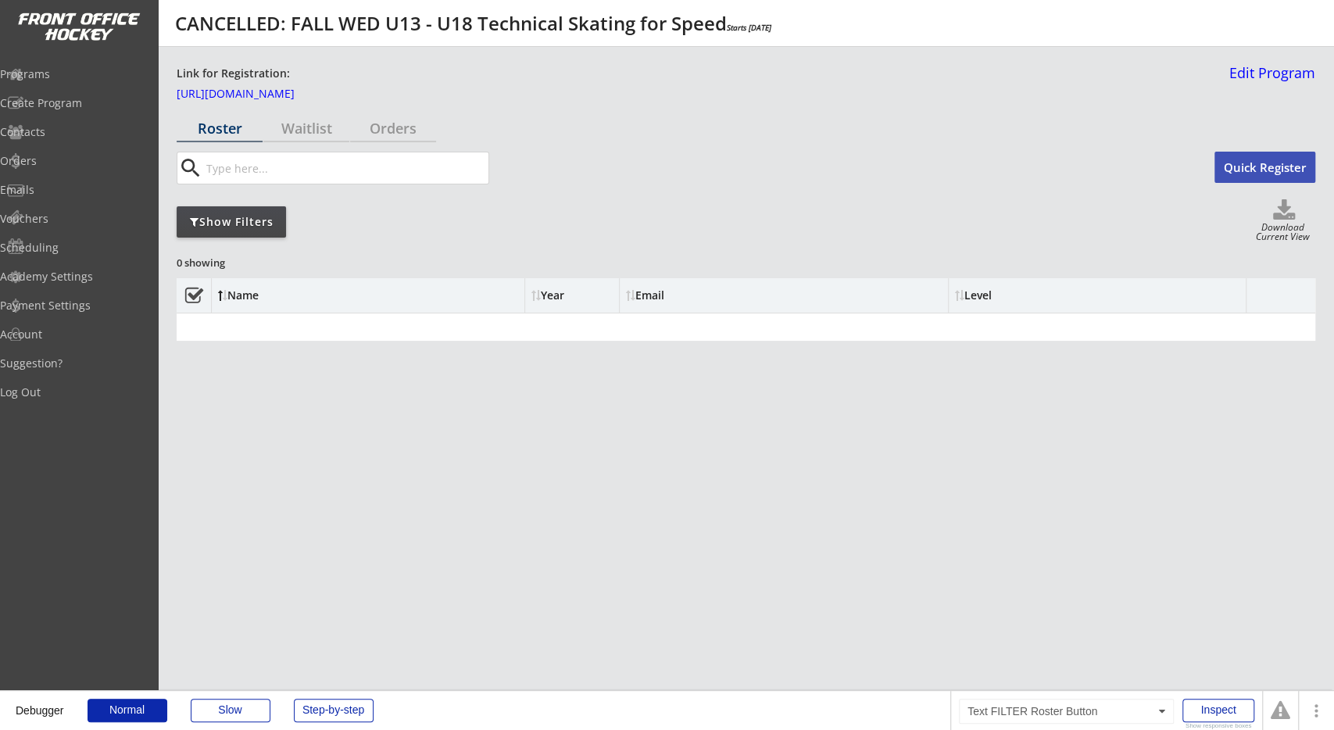
click at [260, 229] on div "Show Filters" at bounding box center [231, 221] width 109 height 31
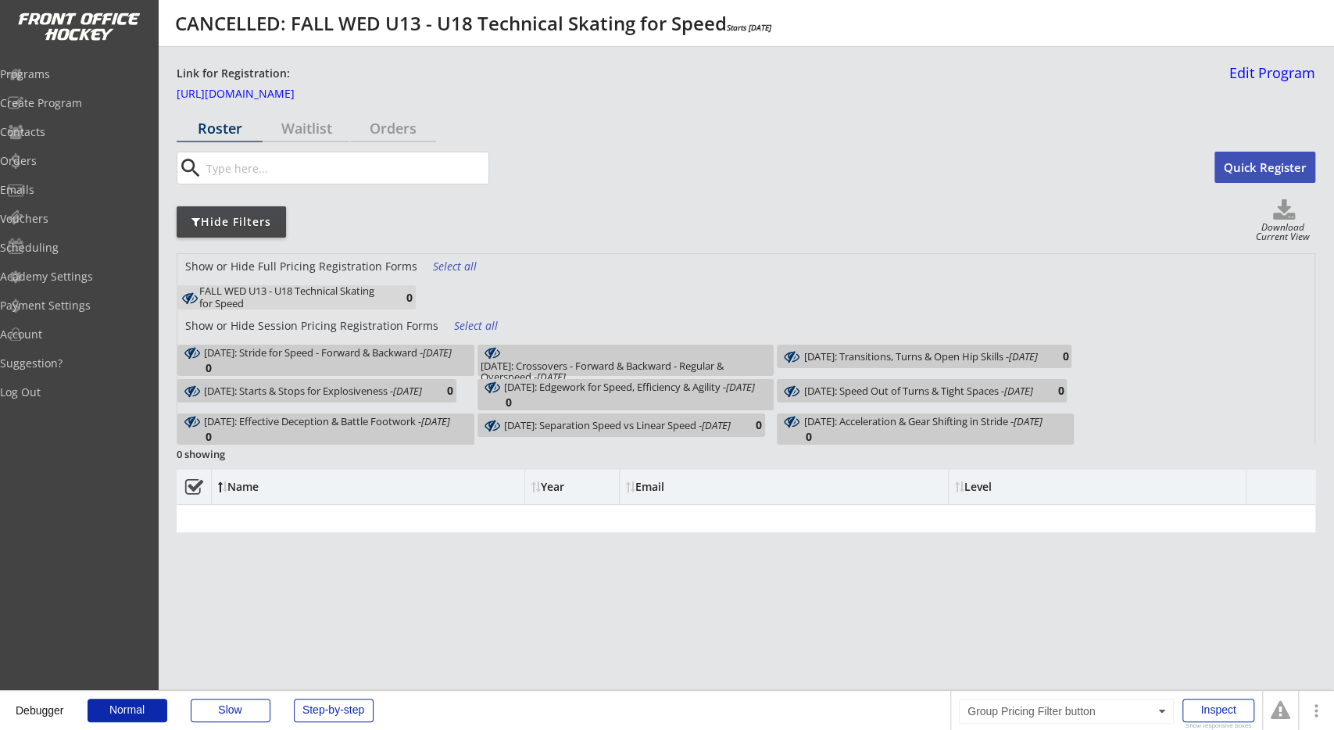
click at [349, 300] on div "FALL WED U13 - U18 Technical Skating for Speed" at bounding box center [290, 297] width 182 height 24
click at [355, 298] on div "FALL WED U13 - U18 Technical Skating for Speed" at bounding box center [290, 297] width 182 height 24
click at [371, 121] on div "Orders" at bounding box center [393, 128] width 86 height 14
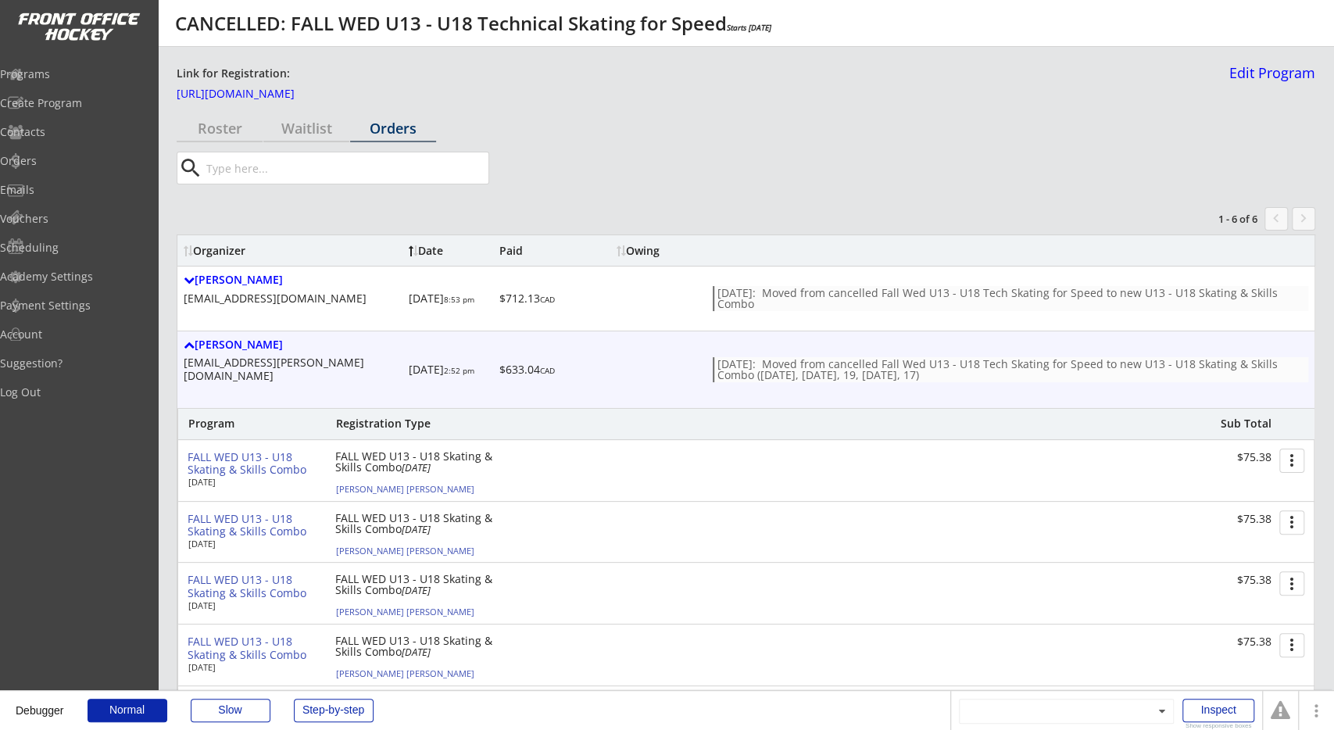
click at [241, 349] on div "Ian Dewolfe" at bounding box center [293, 344] width 219 height 13
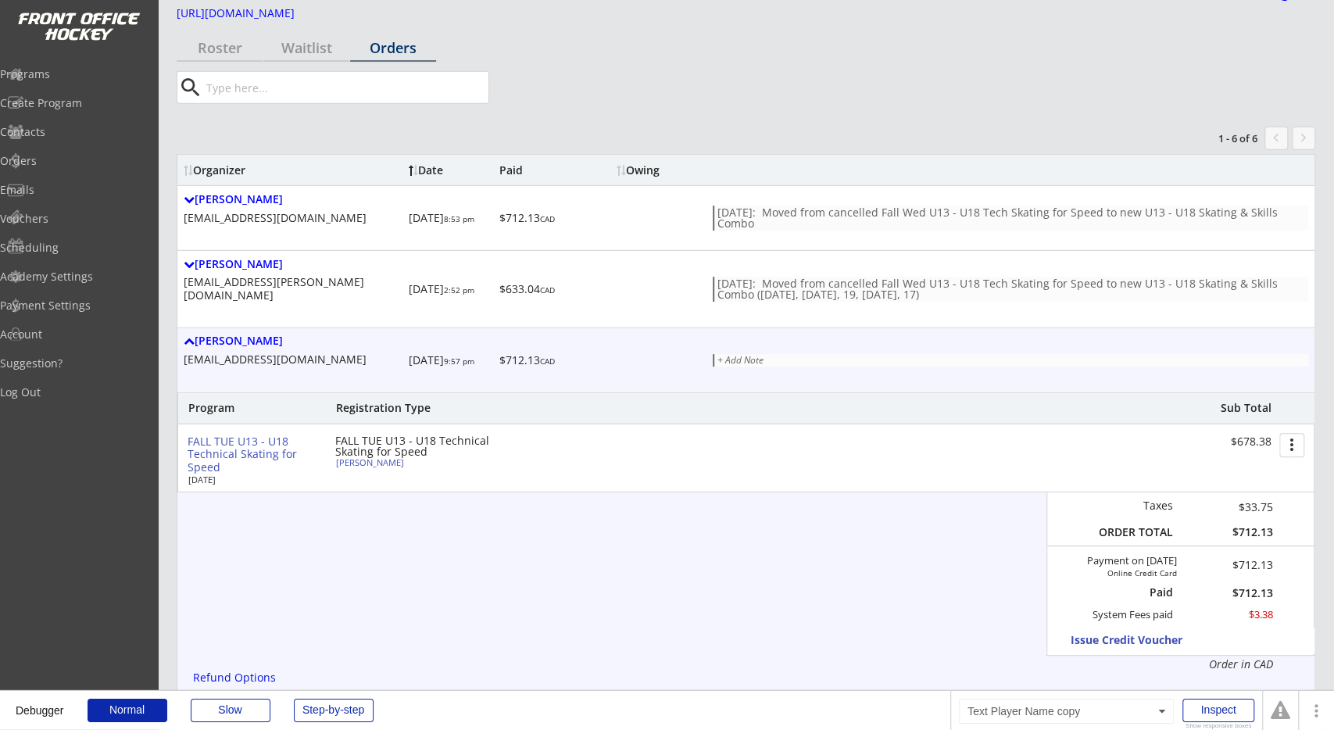
scroll to position [81, 0]
click at [262, 334] on div "Remko Montebovi" at bounding box center [293, 340] width 219 height 13
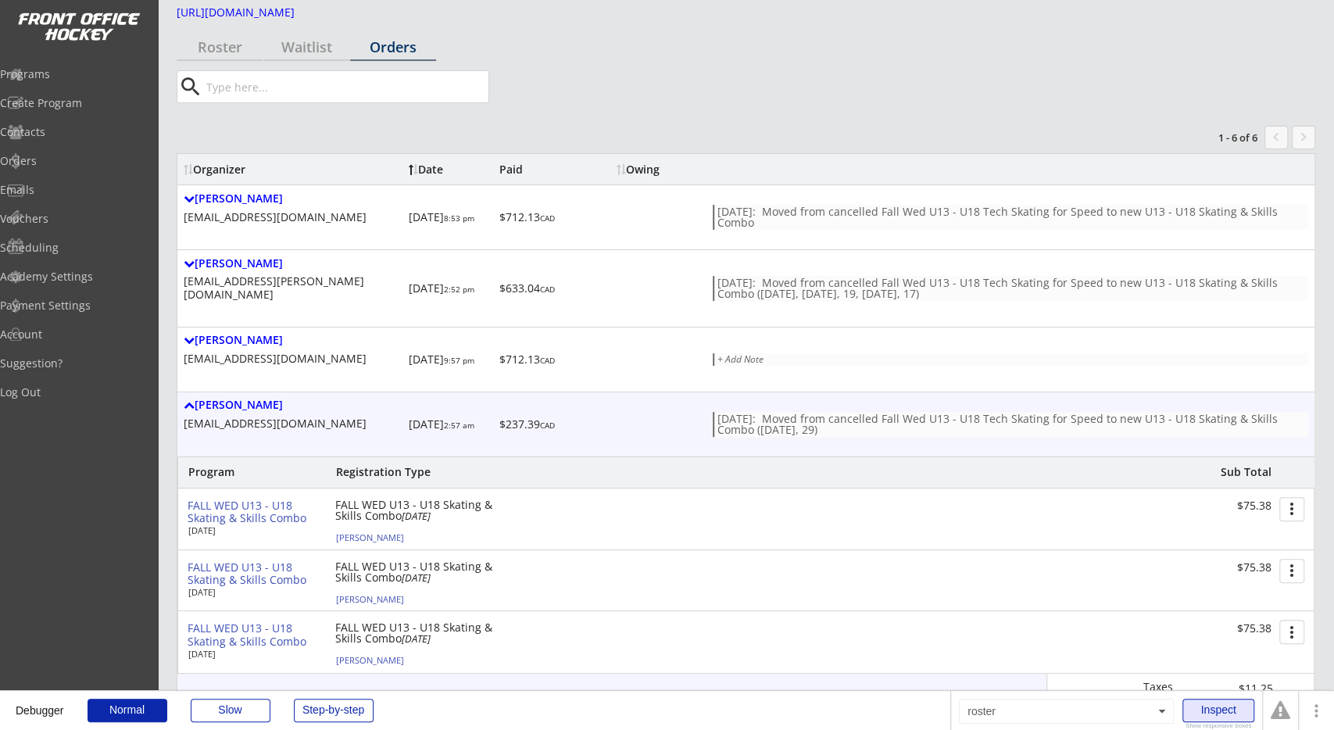
click at [1227, 707] on div "Inspect" at bounding box center [1218, 709] width 72 height 23
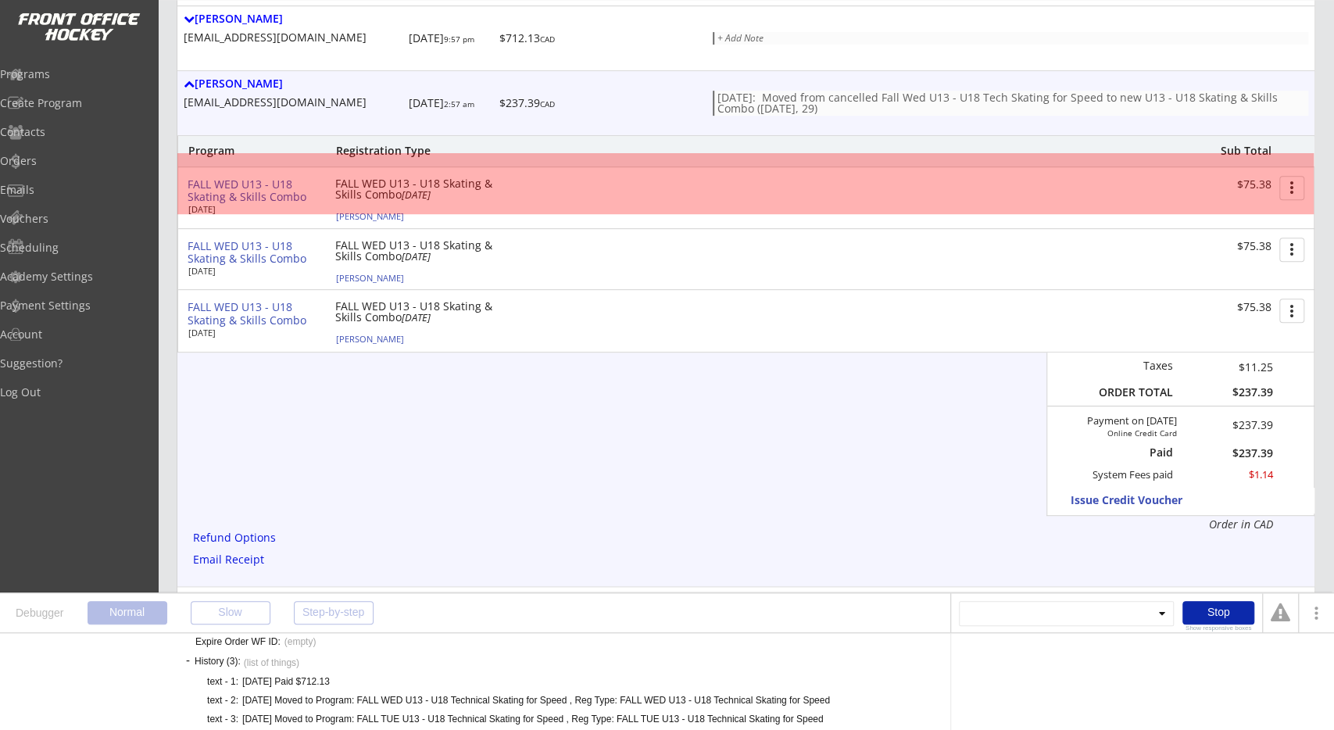
scroll to position [406, 0]
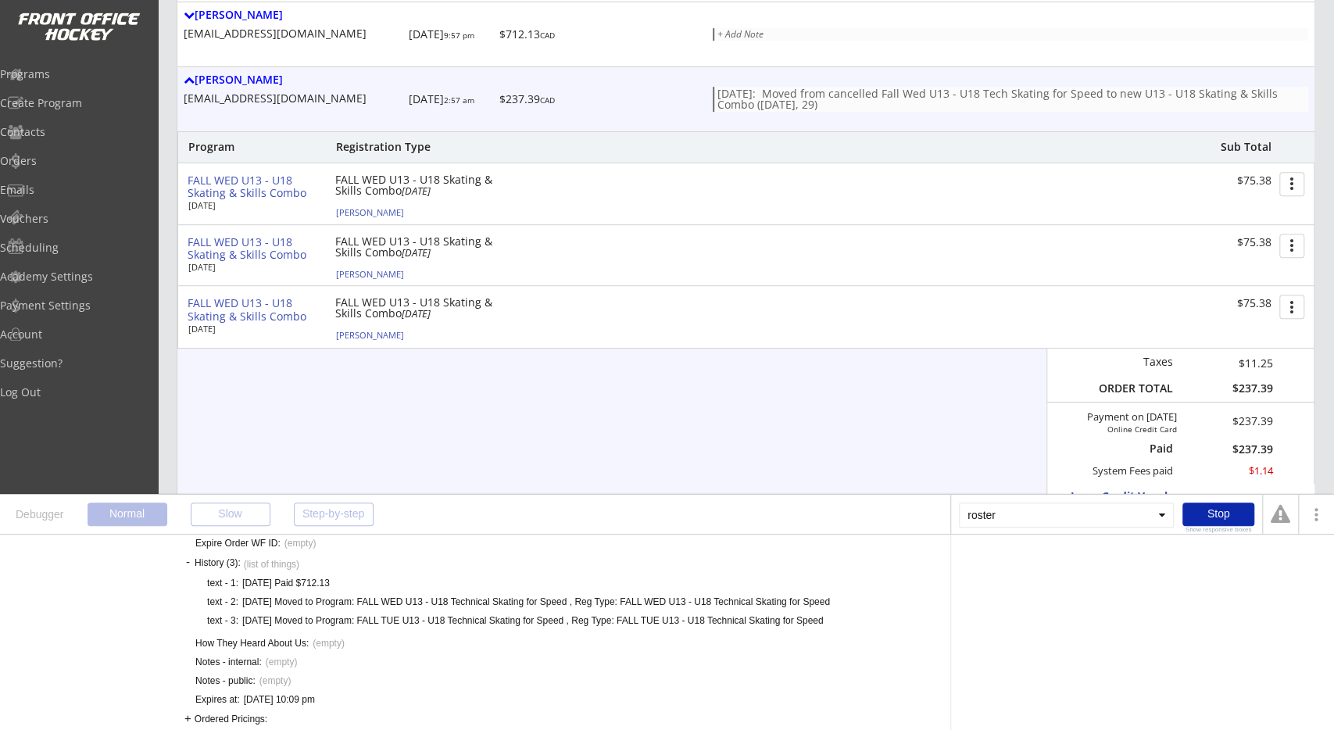
click at [487, 388] on div "Program Registration Type Sub Total FALL WED U13 - U18 Skating & Skills Combo O…" at bounding box center [745, 329] width 1137 height 397
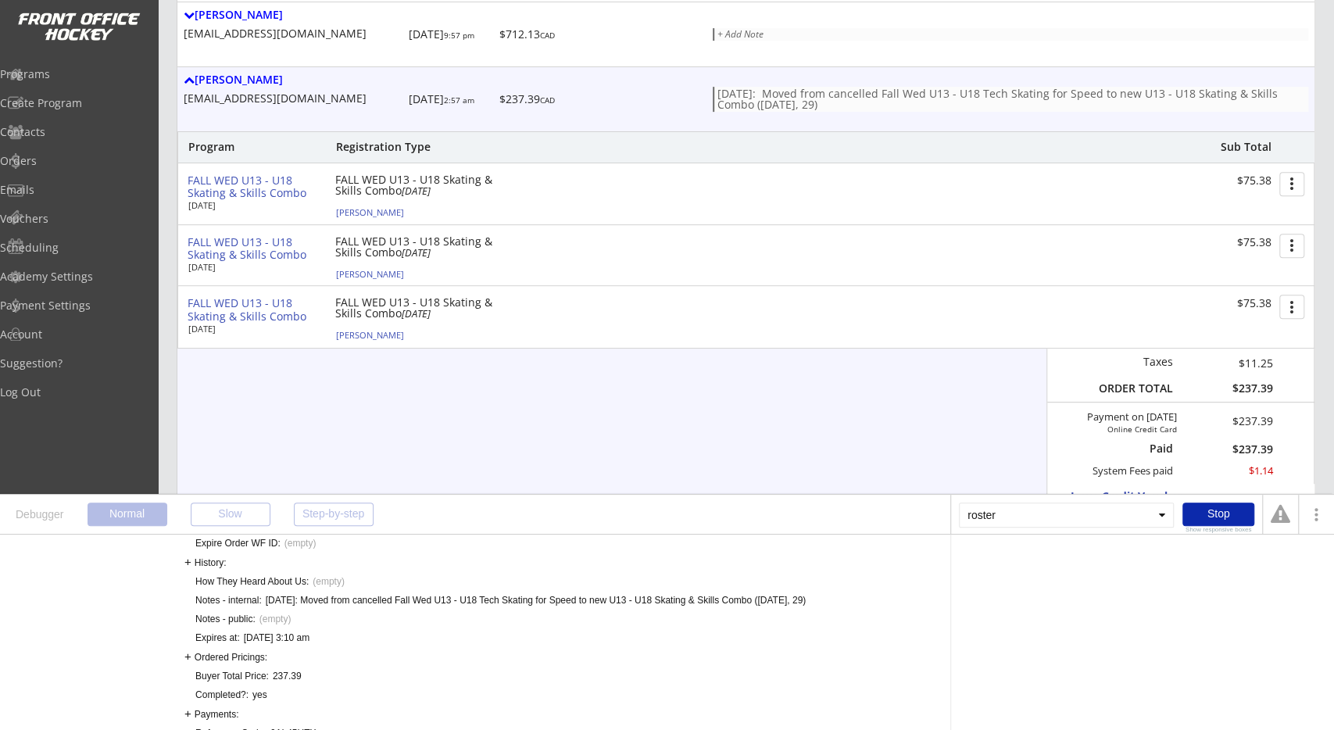
click at [318, 604] on div "Oct 7/25: Moved from cancelled Fall Wed U13 - U18 Tech Skating for Speed to new…" at bounding box center [536, 600] width 540 height 13
drag, startPoint x: 409, startPoint y: 610, endPoint x: 430, endPoint y: 611, distance: 21.1
click at [430, 611] on div "Academy App Fee Owing: This user is a user without an ID, created when no cooki…" at bounding box center [500, 568] width 610 height 909
click at [493, 599] on div "Oct 7/25: Moved from cancelled Fall Wed U13 - U18 Tech Skating for Speed to new…" at bounding box center [536, 600] width 540 height 13
click at [650, 597] on div "Oct 7/25: Moved from cancelled Fall Wed U13 - U18 Tech Skating for Speed to new…" at bounding box center [536, 600] width 540 height 13
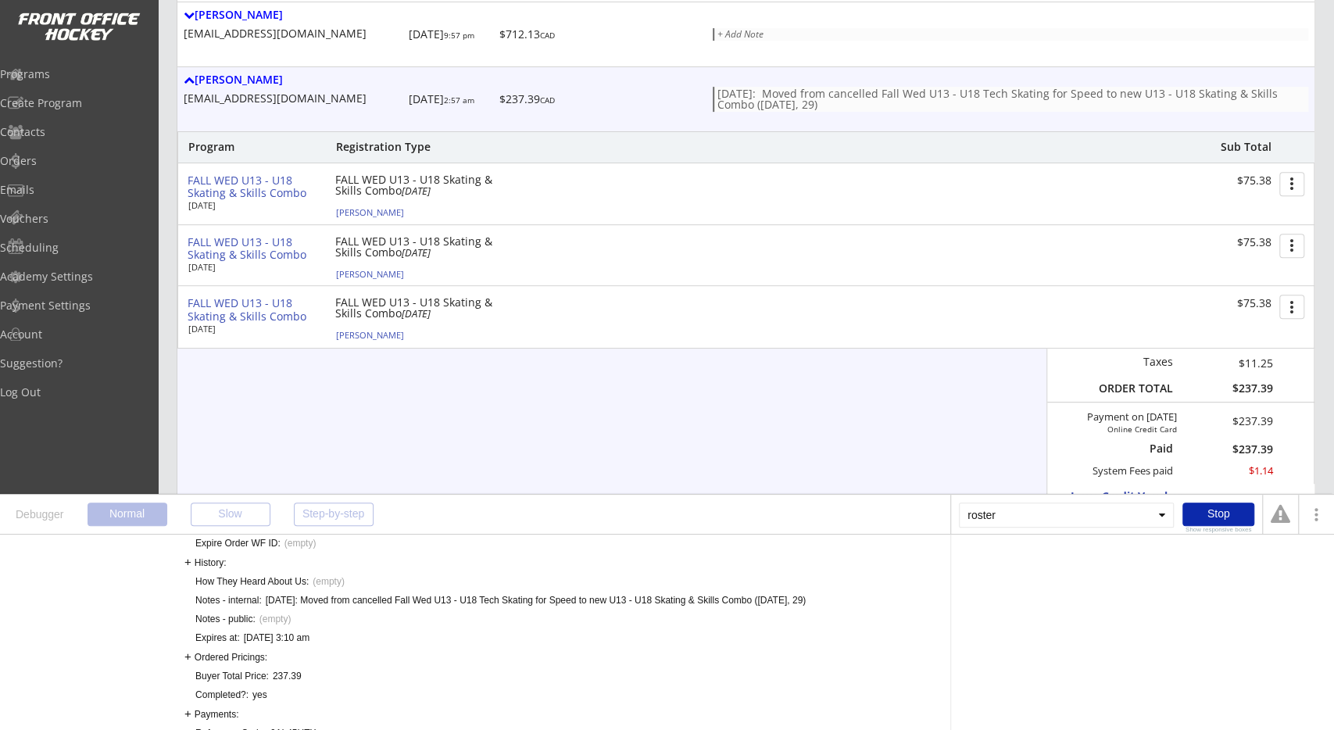
click at [615, 601] on div "Oct 7/25: Moved from cancelled Fall Wed U13 - U18 Tech Skating for Speed to new…" at bounding box center [536, 600] width 540 height 13
drag, startPoint x: 596, startPoint y: 602, endPoint x: 617, endPoint y: 602, distance: 21.1
click at [605, 602] on div "Oct 7/25: Moved from cancelled Fall Wed U13 - U18 Tech Skating for Speed to new…" at bounding box center [536, 600] width 540 height 13
click at [648, 601] on div "Oct 7/25: Moved from cancelled Fall Wed U13 - U18 Tech Skating for Speed to new…" at bounding box center [536, 600] width 540 height 13
drag, startPoint x: 681, startPoint y: 601, endPoint x: 705, endPoint y: 601, distance: 23.4
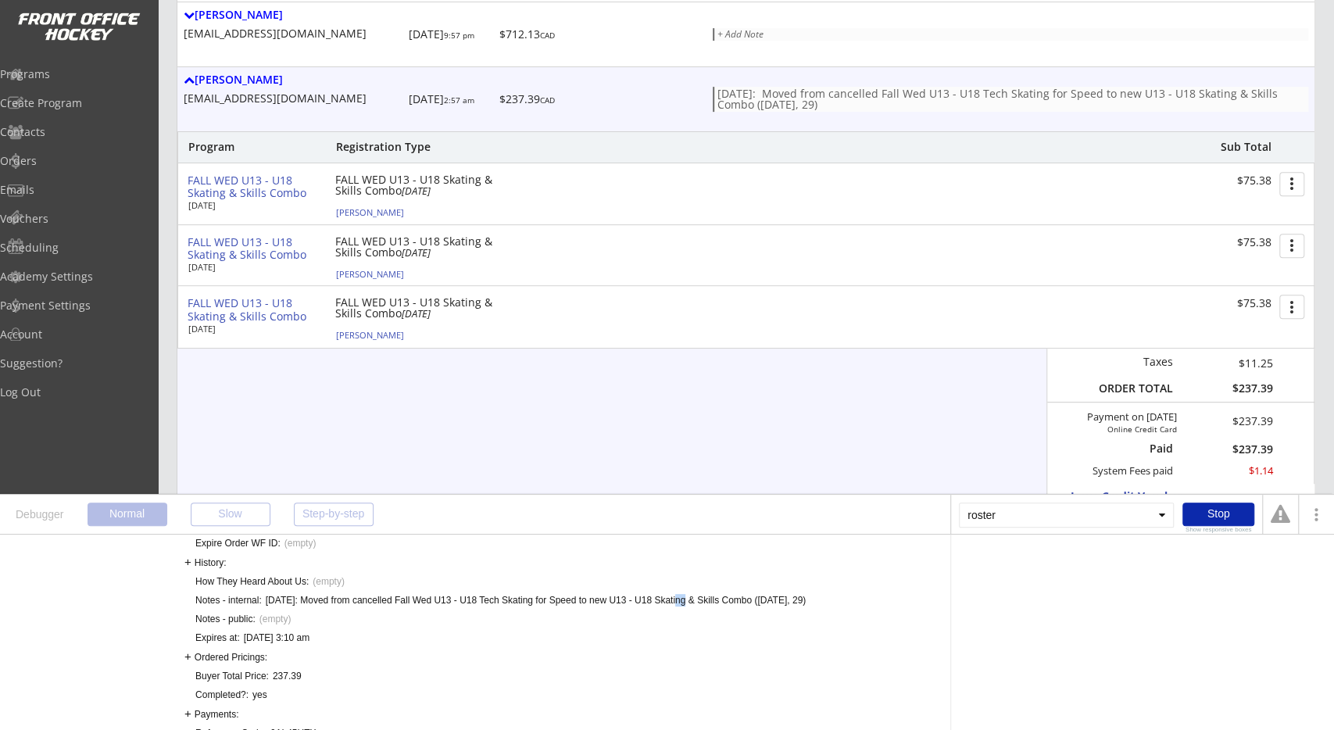
click at [693, 601] on div "Oct 7/25: Moved from cancelled Fall Wed U13 - U18 Tech Skating for Speed to new…" at bounding box center [536, 600] width 540 height 13
click at [721, 601] on div "Oct 7/25: Moved from cancelled Fall Wed U13 - U18 Tech Skating for Speed to new…" at bounding box center [536, 600] width 540 height 13
click at [744, 598] on div "Oct 7/25: Moved from cancelled Fall Wed U13 - U18 Tech Skating for Speed to new…" at bounding box center [536, 600] width 540 height 13
drag, startPoint x: 594, startPoint y: 596, endPoint x: 806, endPoint y: 600, distance: 211.8
click at [806, 600] on div "Oct 7/25: Moved from cancelled Fall Wed U13 - U18 Tech Skating for Speed to new…" at bounding box center [536, 600] width 540 height 13
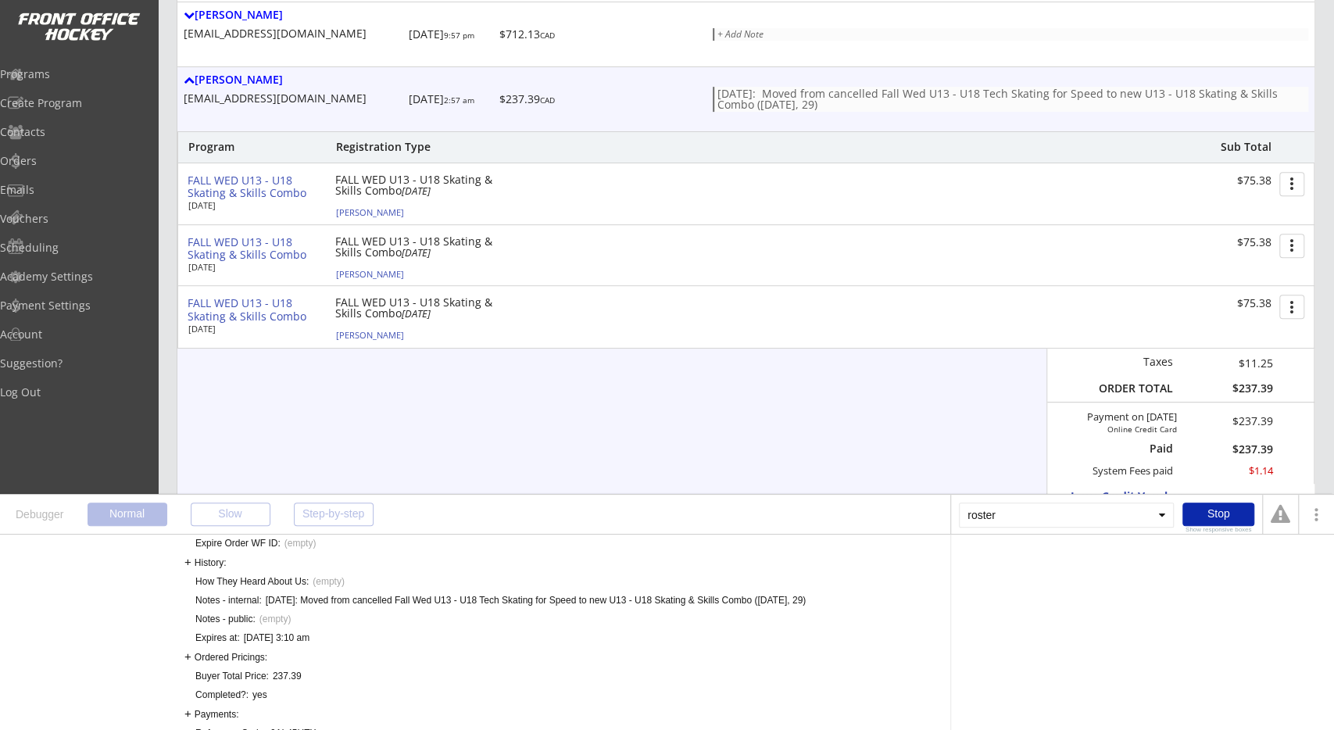
click at [806, 598] on div "Oct 7/25: Moved from cancelled Fall Wed U13 - U18 Tech Skating for Speed to new…" at bounding box center [536, 600] width 540 height 13
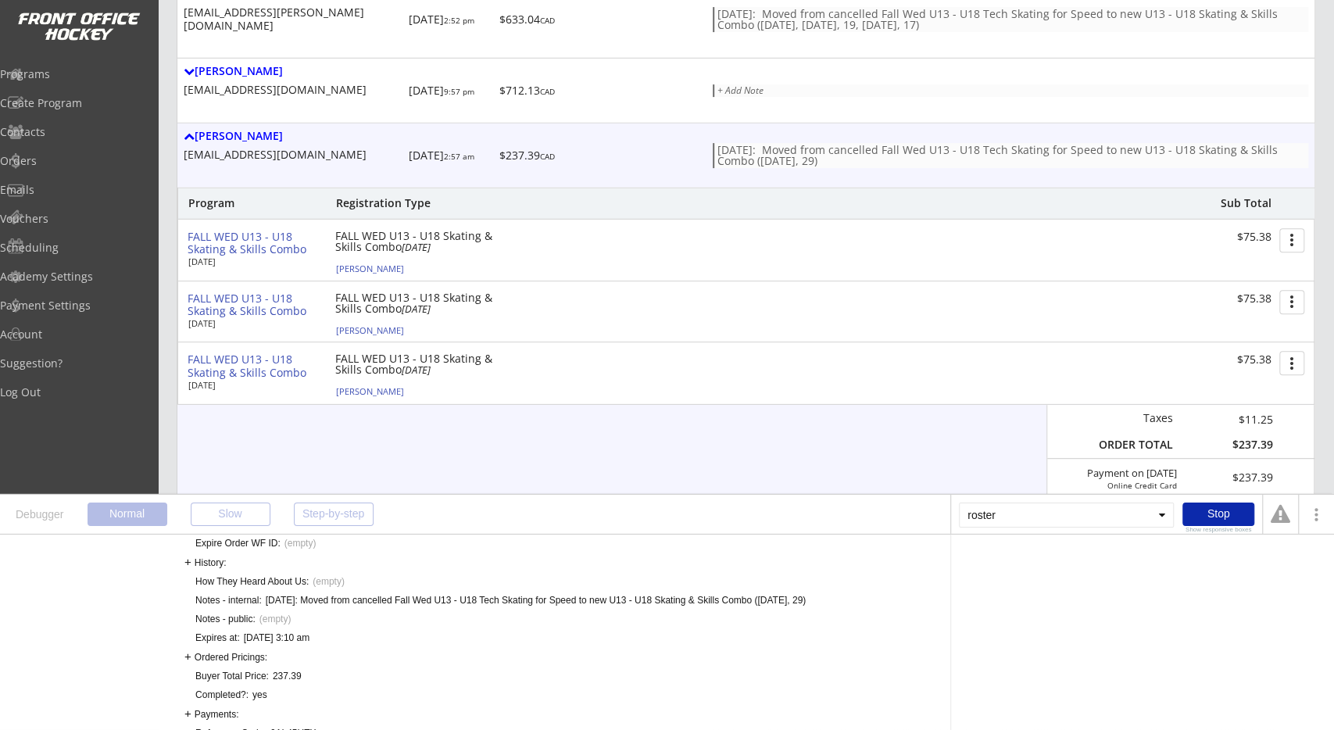
scroll to position [325, 0]
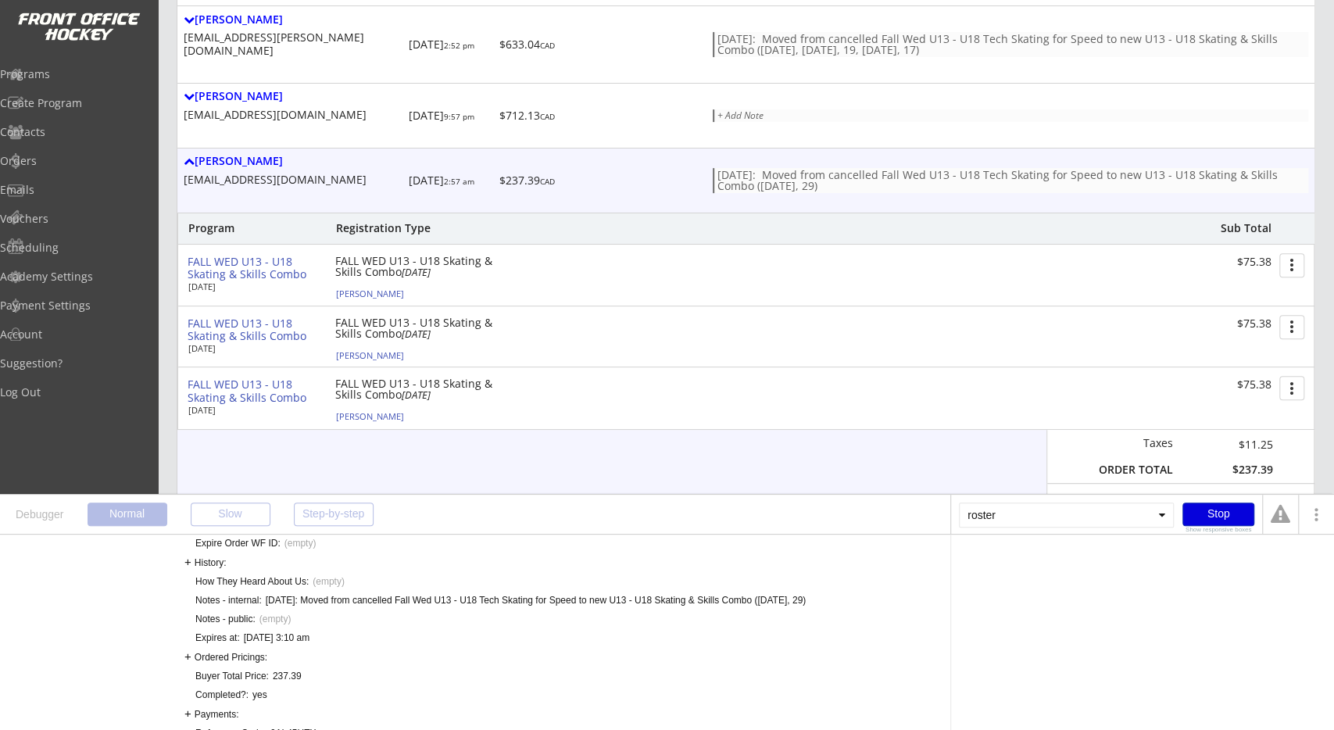
click at [1214, 514] on div "Stop" at bounding box center [1218, 513] width 72 height 23
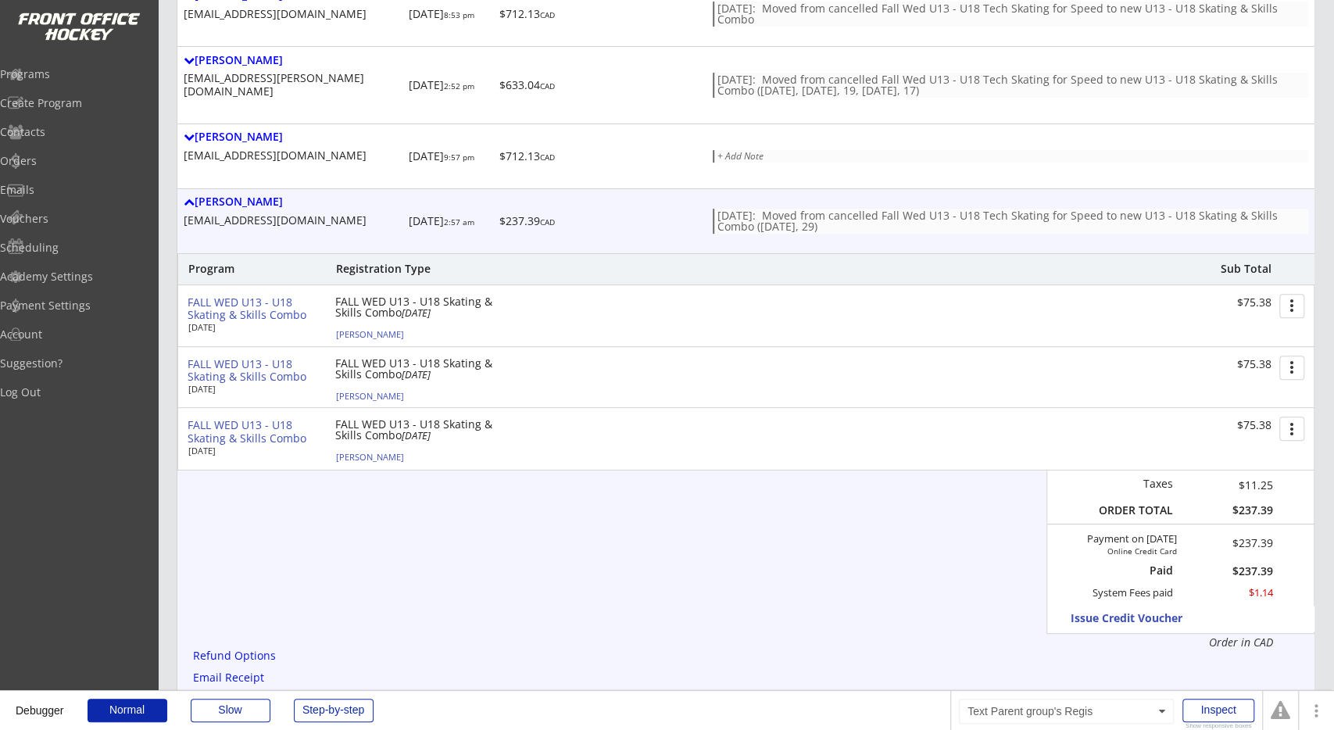
scroll to position [244, 0]
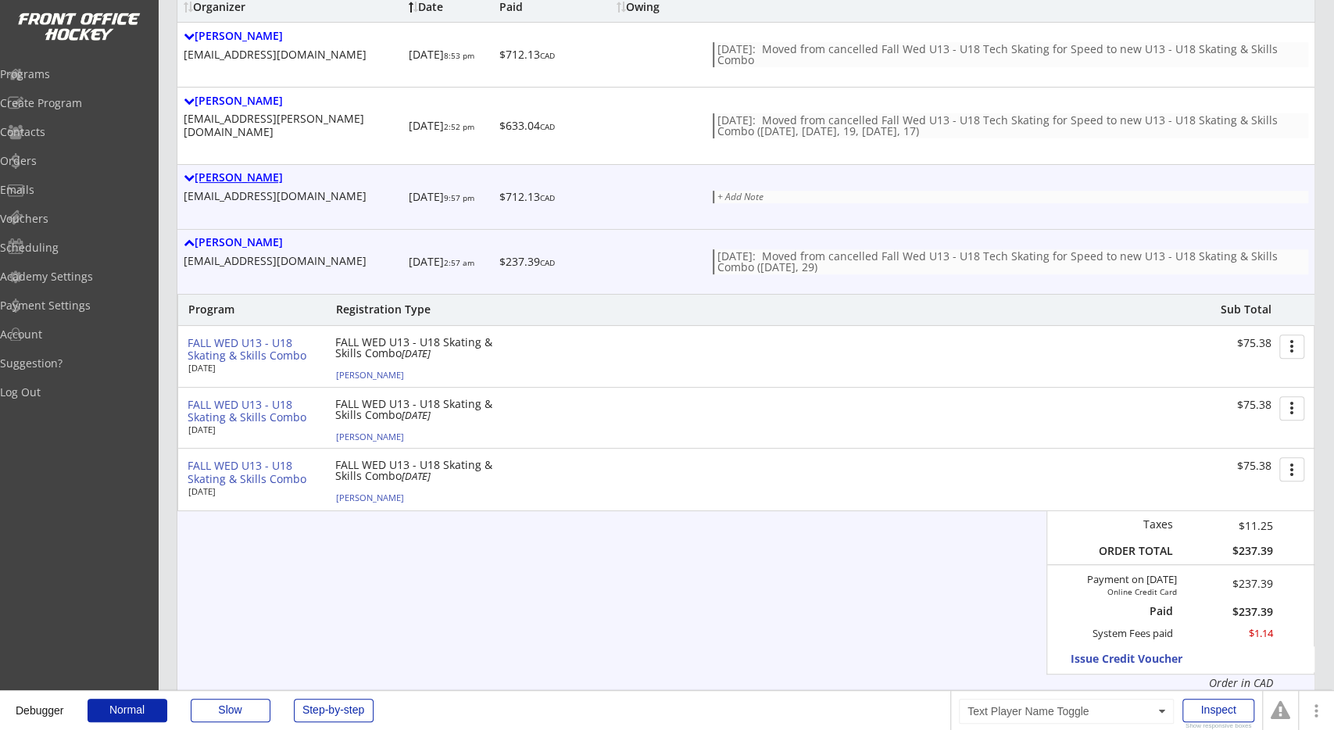
click at [269, 171] on div "Remko Montebovi" at bounding box center [293, 177] width 219 height 13
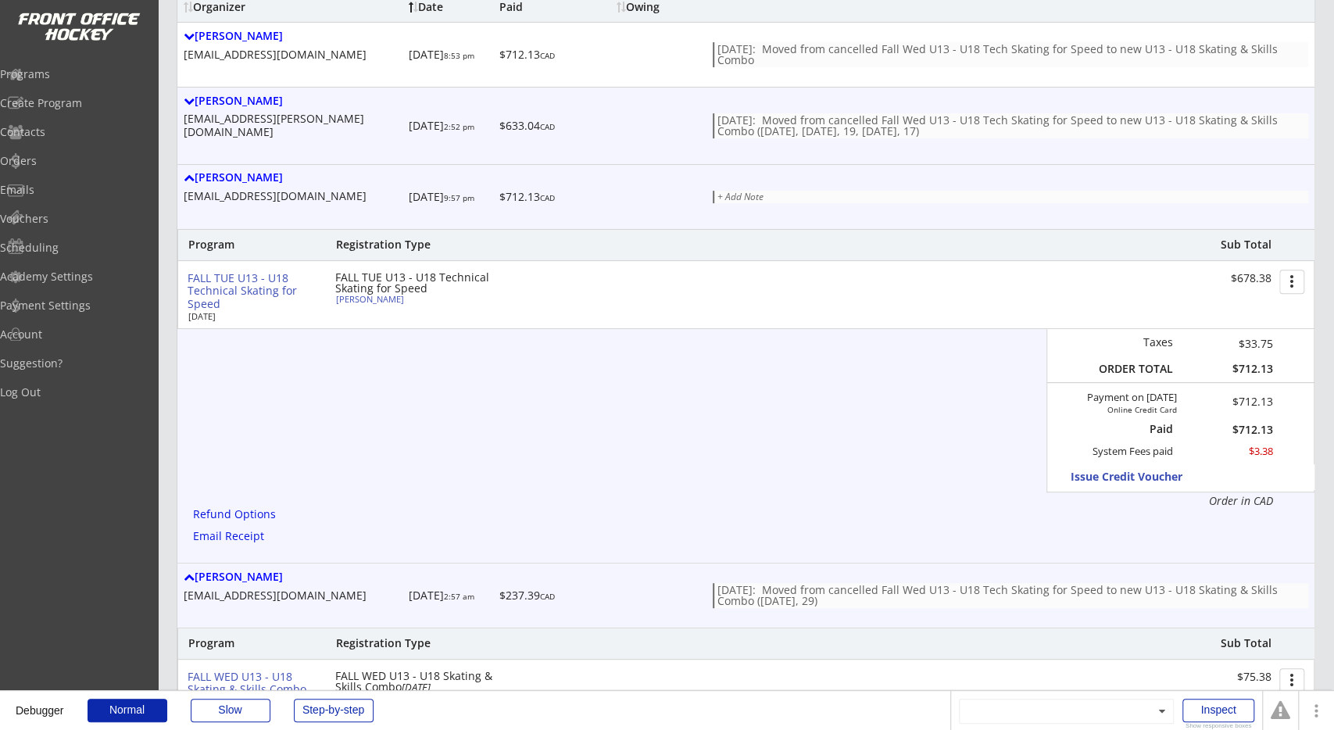
click at [230, 88] on div "Ian Dewolfe ian.dewolfe@gmail.com 10/02/25 2:52 pm $633.04 CAD Oct 7/25: Moved …" at bounding box center [745, 126] width 1137 height 77
click at [227, 97] on div "Ian Dewolfe" at bounding box center [293, 101] width 219 height 13
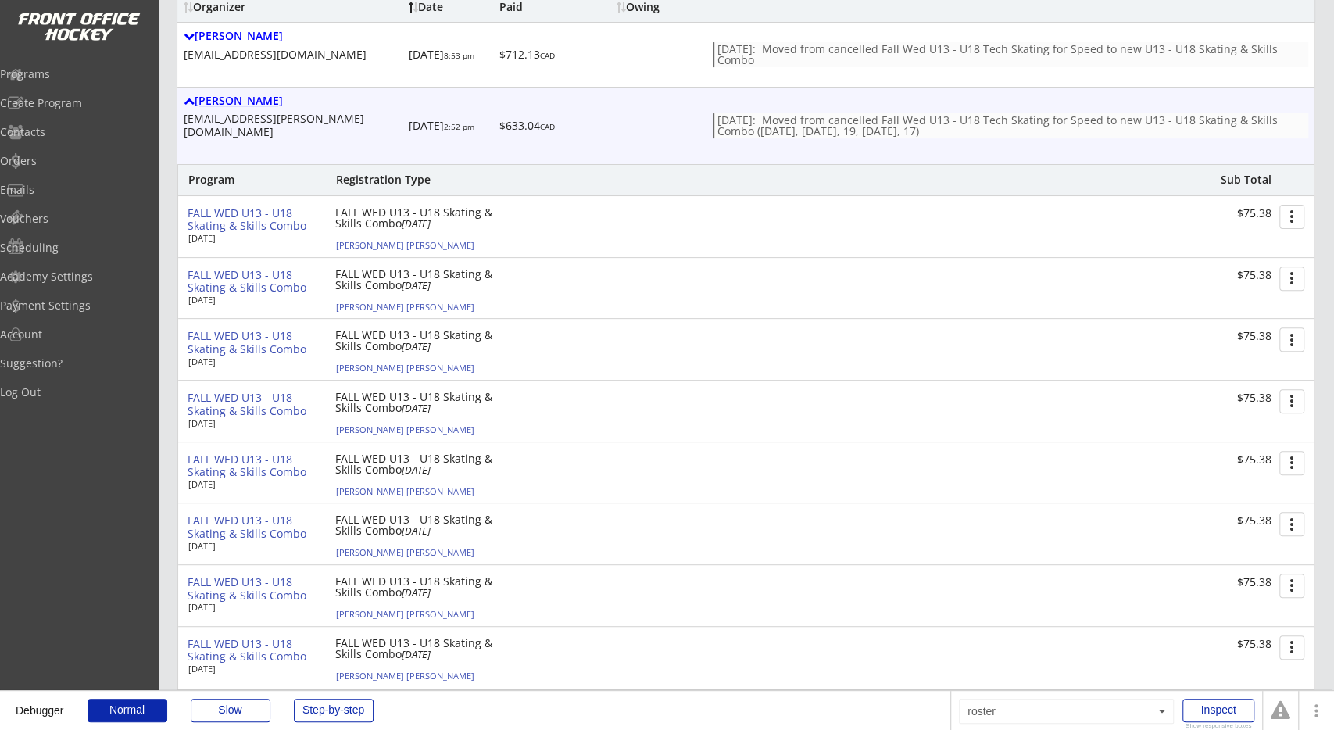
click at [227, 97] on div "Ian Dewolfe" at bounding box center [293, 101] width 219 height 13
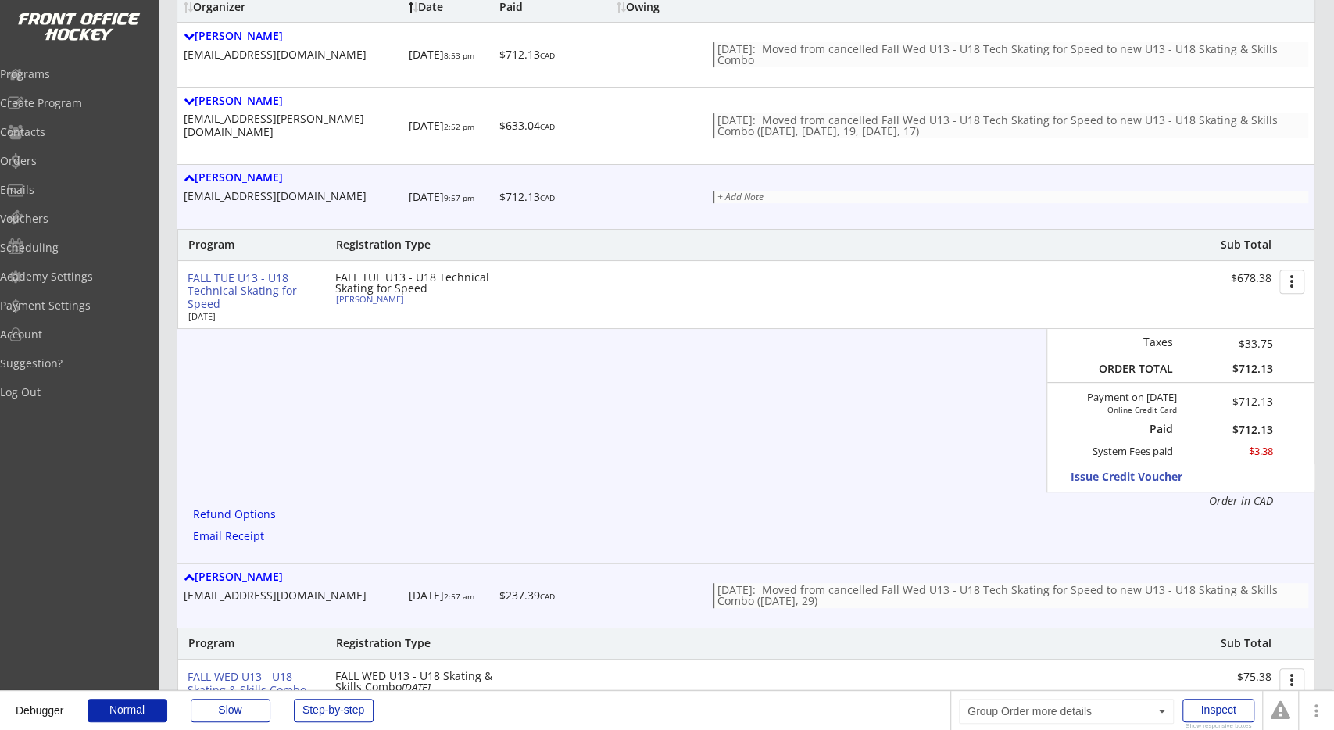
click at [297, 368] on div "Program Registration Type Sub Total FALL TUE U13 - U18 Technical Skating for Sp…" at bounding box center [745, 369] width 1137 height 280
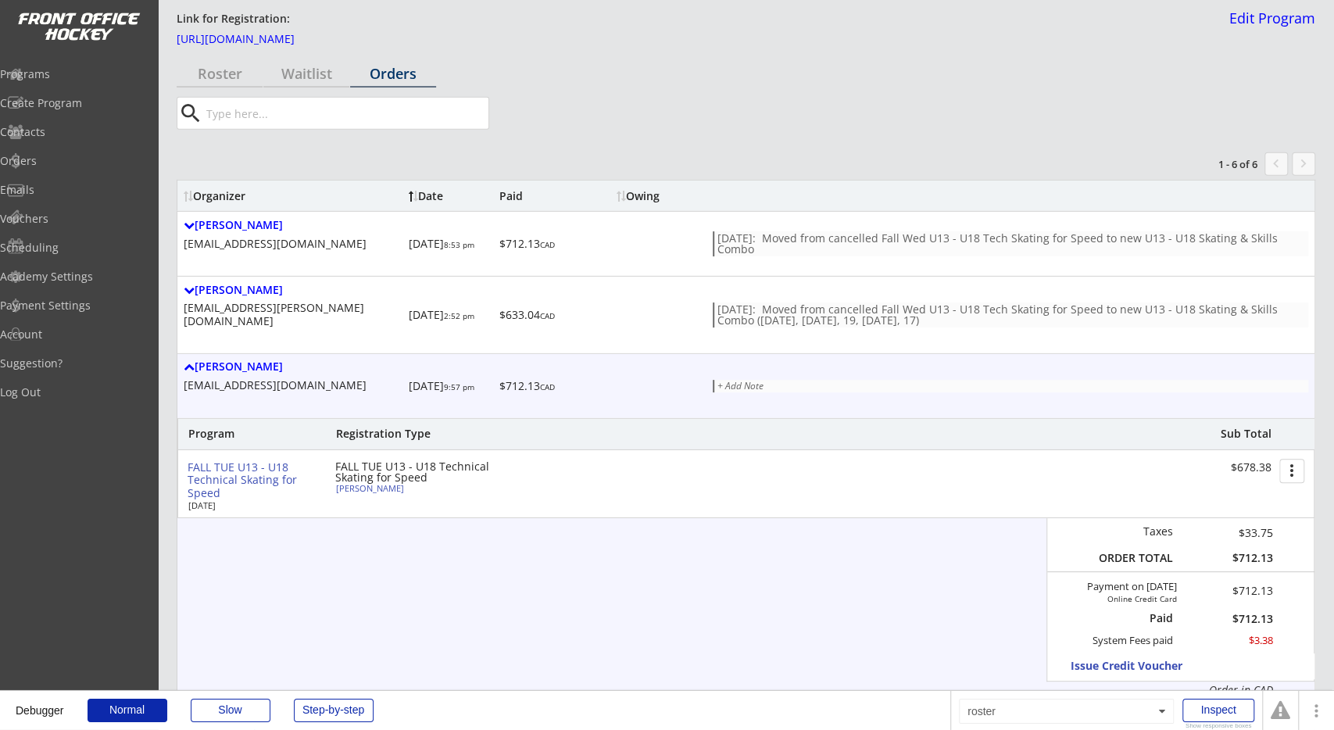
scroll to position [81, 0]
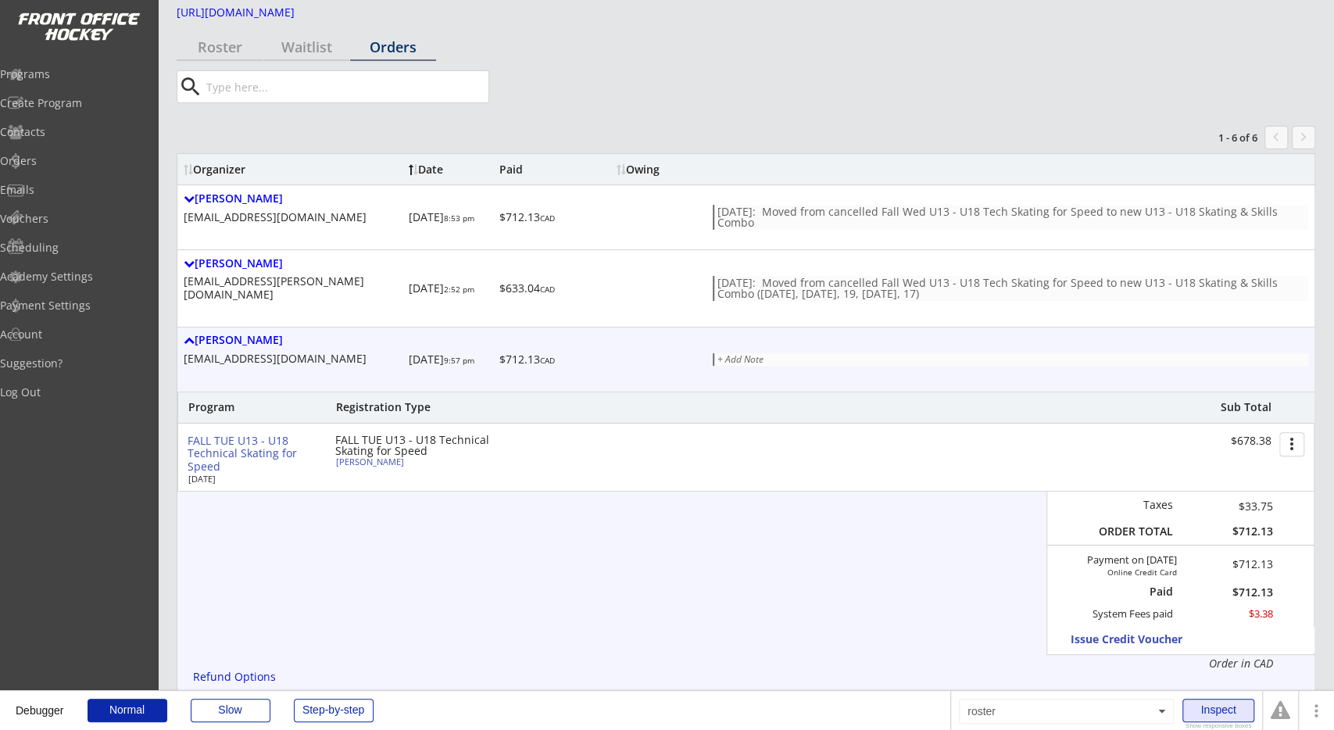
click at [1236, 715] on div "Inspect" at bounding box center [1218, 709] width 72 height 23
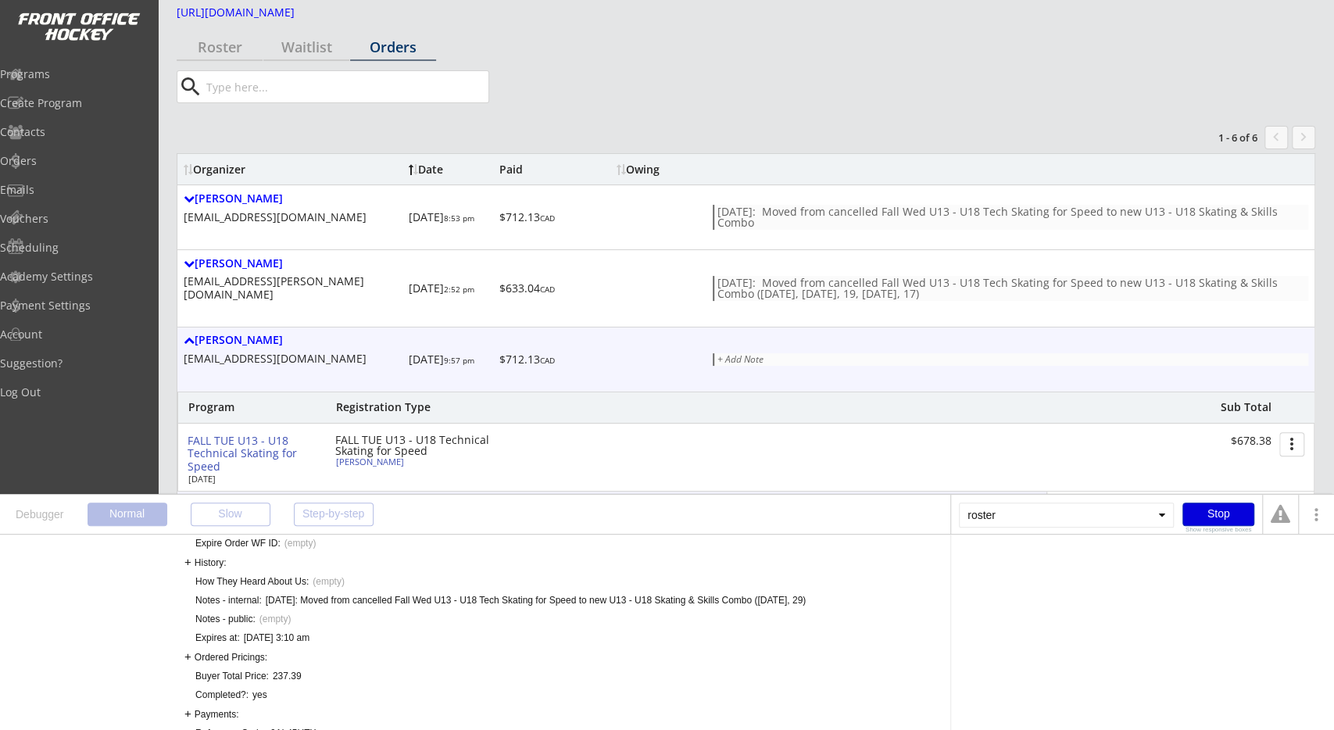
click at [1223, 518] on div "Stop" at bounding box center [1218, 513] width 72 height 23
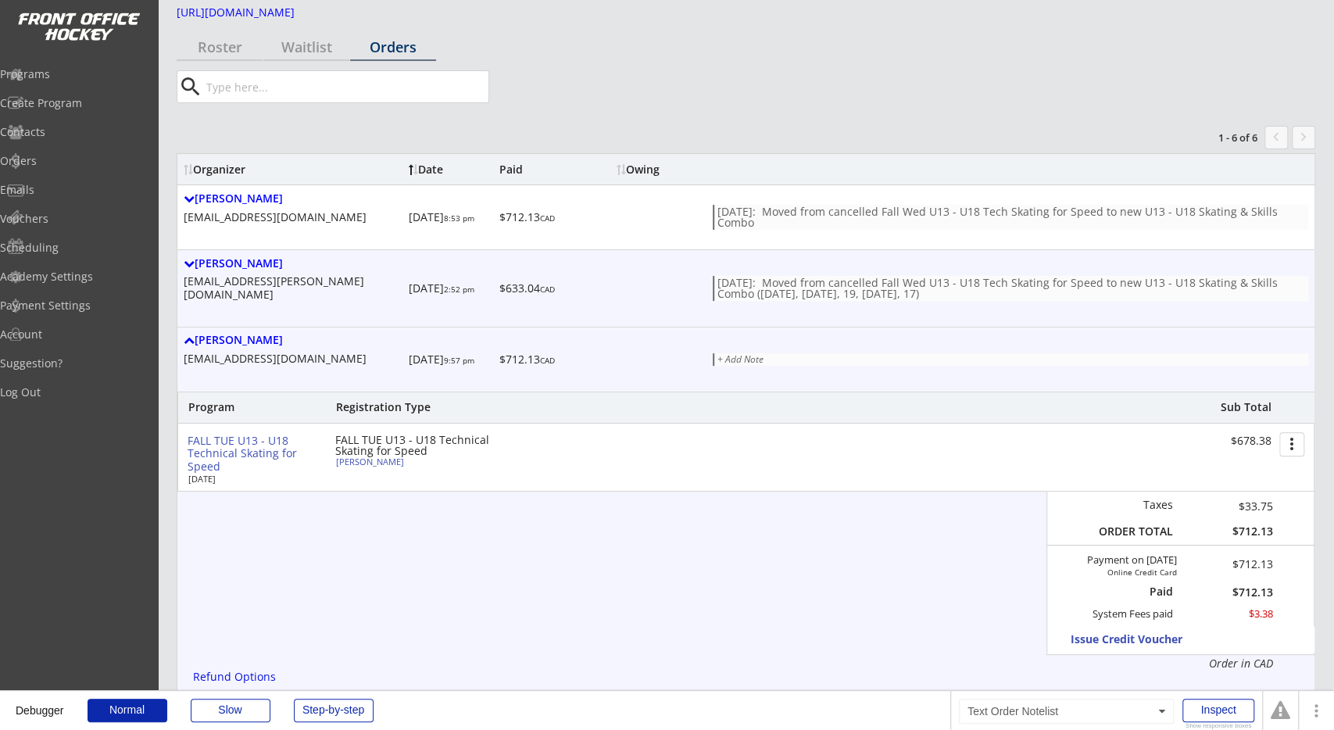
click at [784, 277] on div "Oct 7/25: Moved from cancelled Fall Wed U13 - U18 Tech Skating for Speed to new…" at bounding box center [1011, 288] width 588 height 22
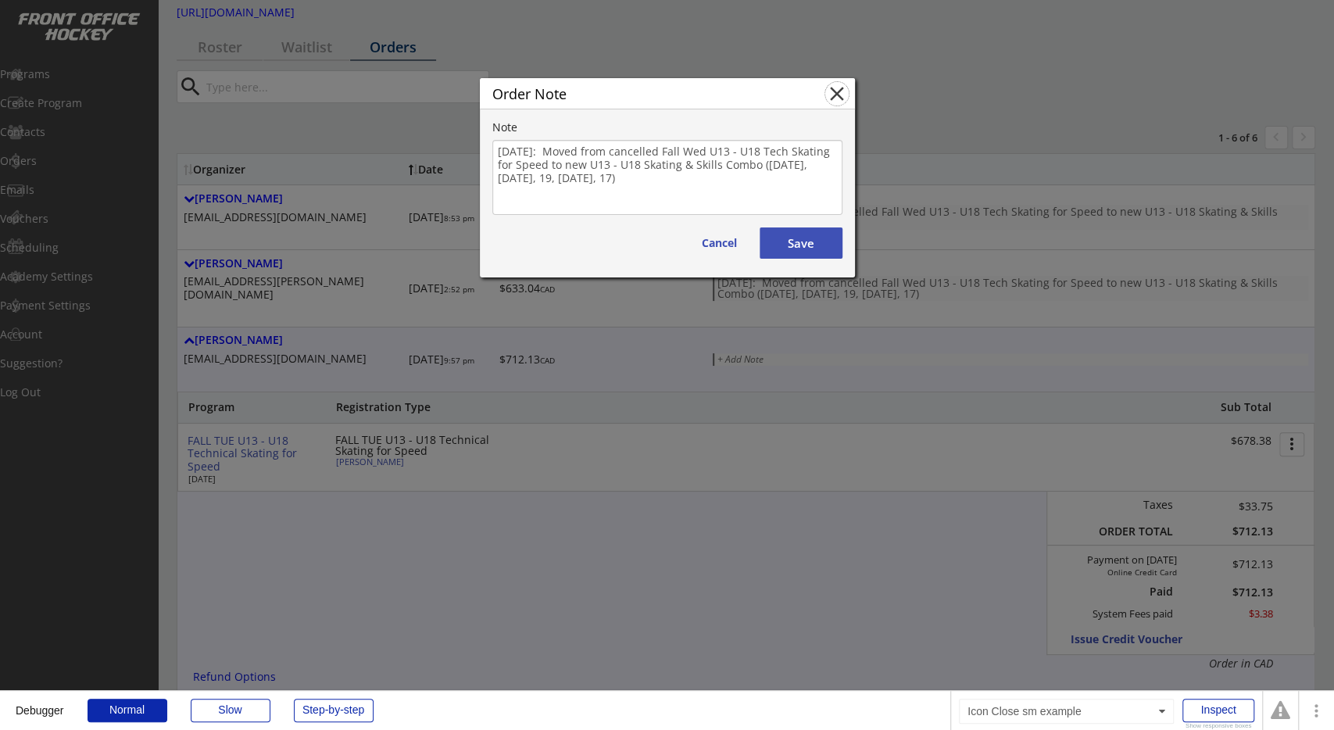
click at [836, 98] on button "close" at bounding box center [836, 93] width 23 height 23
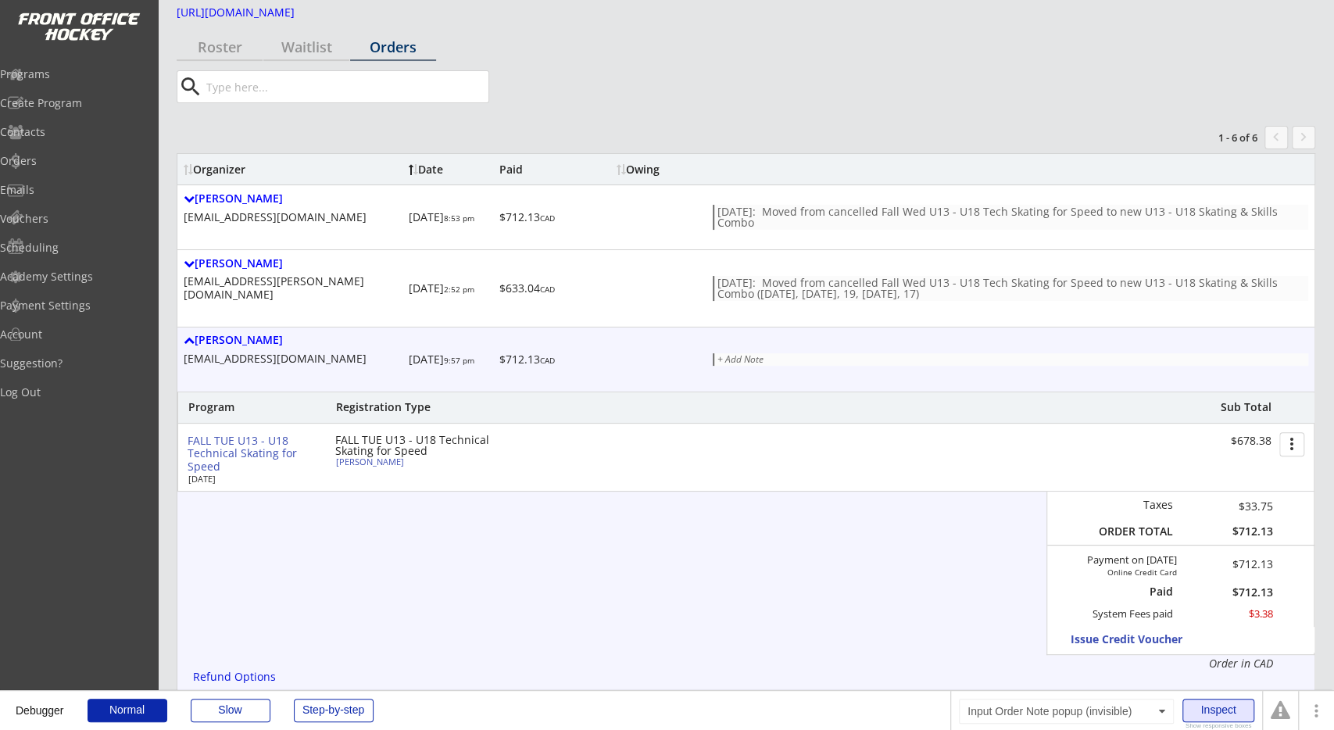
click at [1202, 699] on div "Inspect" at bounding box center [1218, 709] width 72 height 23
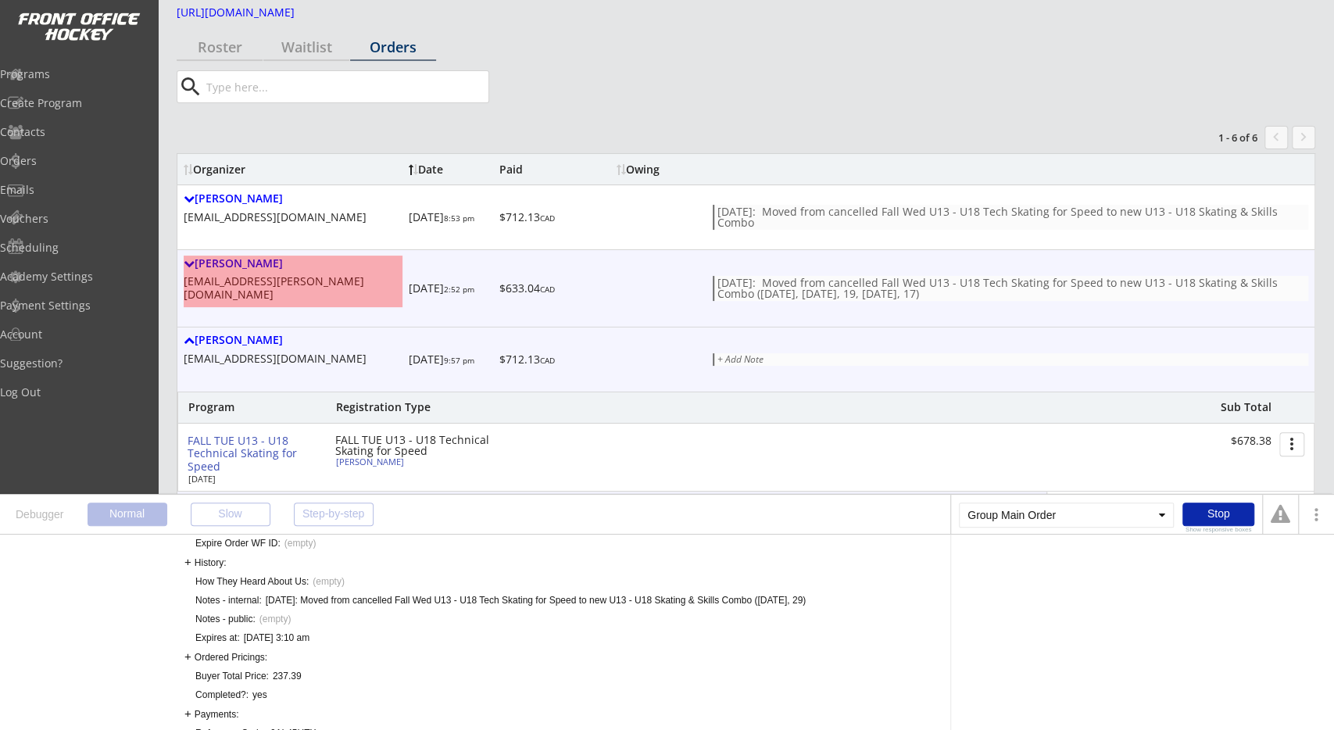
click at [349, 290] on div "Ian Dewolfe ian.dewolfe@gmail.com" at bounding box center [293, 288] width 219 height 64
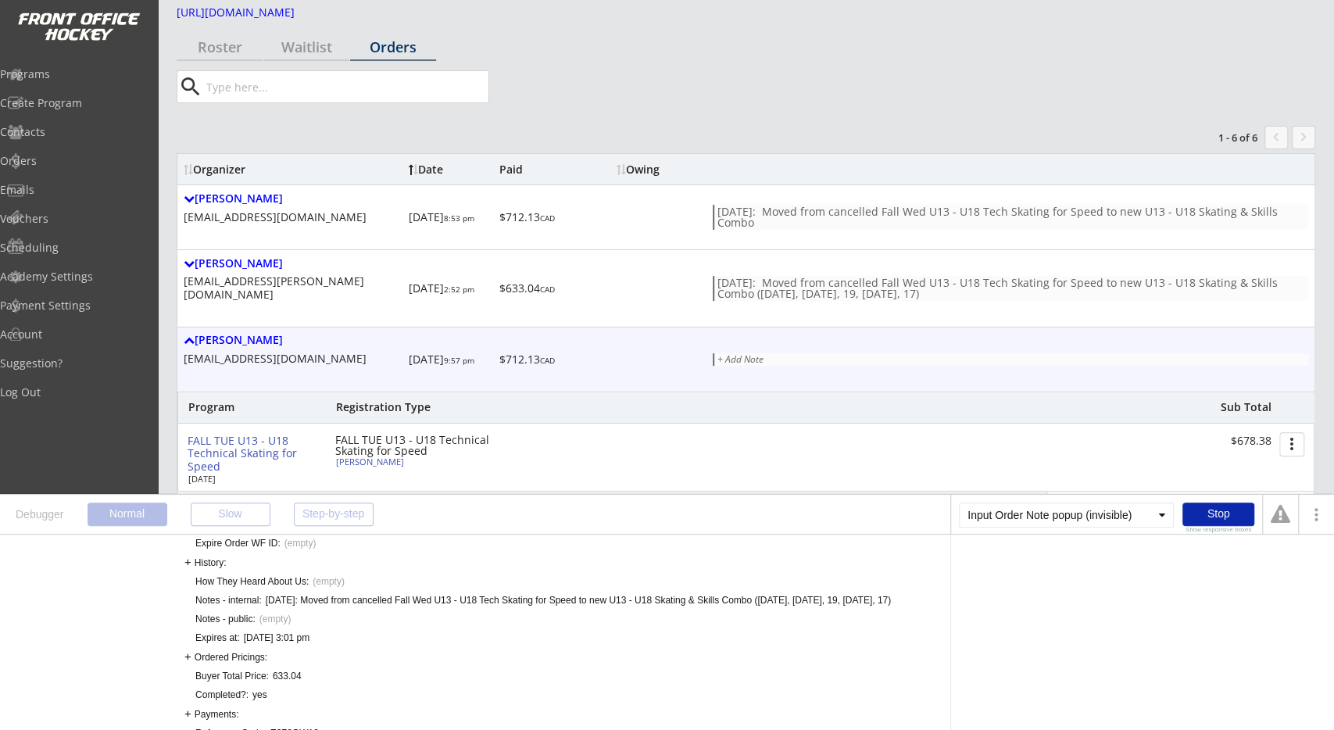
click at [270, 598] on div "Oct 7/25: Moved from cancelled Fall Wed U13 - U18 Tech Skating for Speed to new…" at bounding box center [578, 600] width 625 height 13
click at [209, 561] on div "History:" at bounding box center [204, 561] width 41 height 13
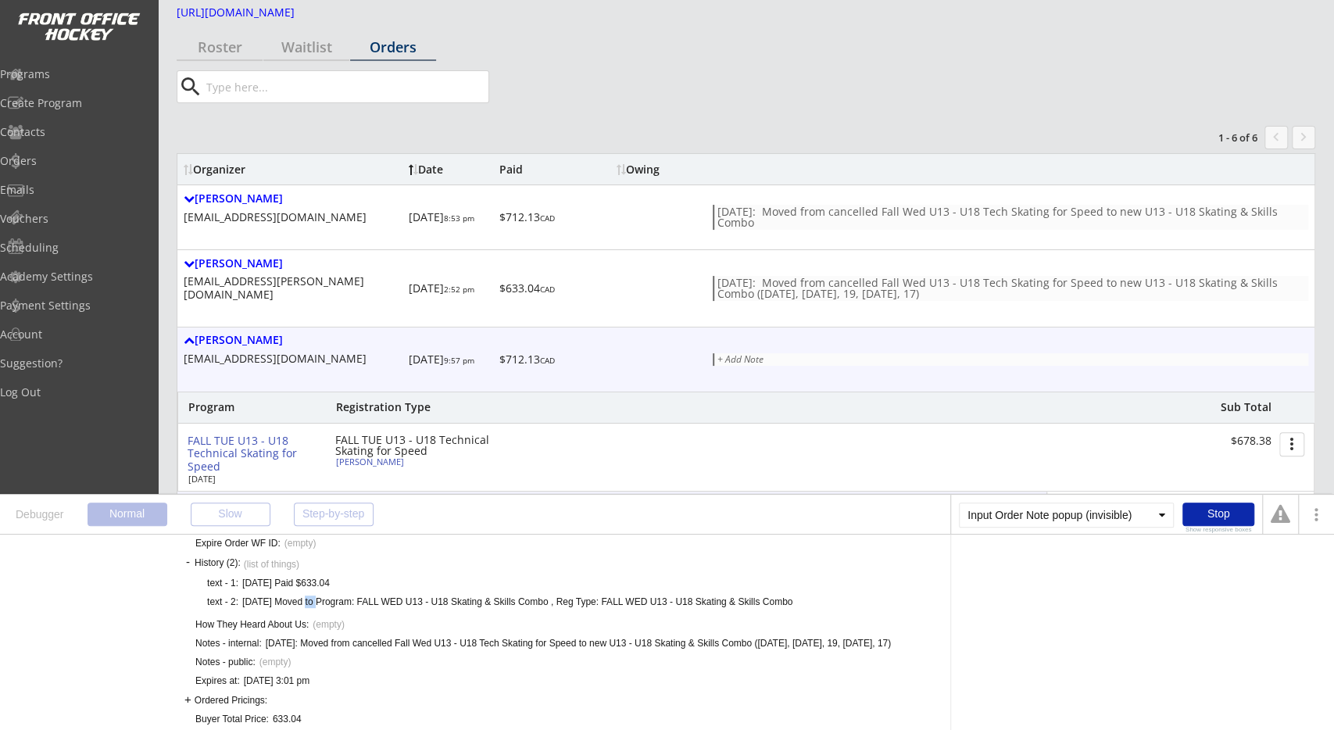
click at [316, 602] on div "10/07/25 Moved to Program: FALL WED U13 - U18 Skating & Skills Combo , Reg Type…" at bounding box center [517, 601] width 550 height 13
click at [346, 604] on div "10/07/25 Moved to Program: FALL WED U13 - U18 Skating & Skills Combo , Reg Type…" at bounding box center [517, 601] width 550 height 13
drag, startPoint x: 361, startPoint y: 600, endPoint x: 791, endPoint y: 596, distance: 430.5
click at [791, 596] on div "10/07/25 Moved to Program: FALL WED U13 - U18 Skating & Skills Combo , Reg Type…" at bounding box center [517, 601] width 550 height 13
drag, startPoint x: 250, startPoint y: 602, endPoint x: 421, endPoint y: 604, distance: 171.1
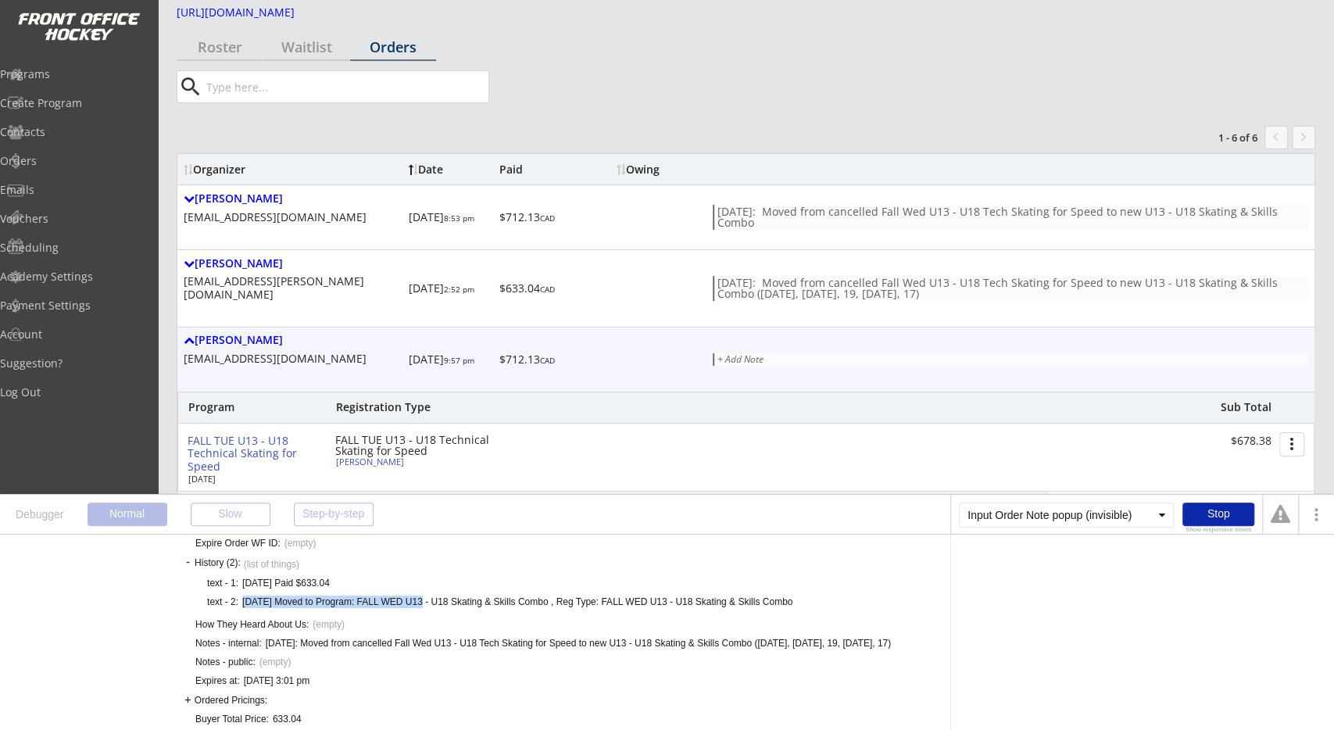
click at [421, 604] on div "text - 1: This user is a user without an ID, created when no cookies were allow…" at bounding box center [499, 589] width 585 height 38
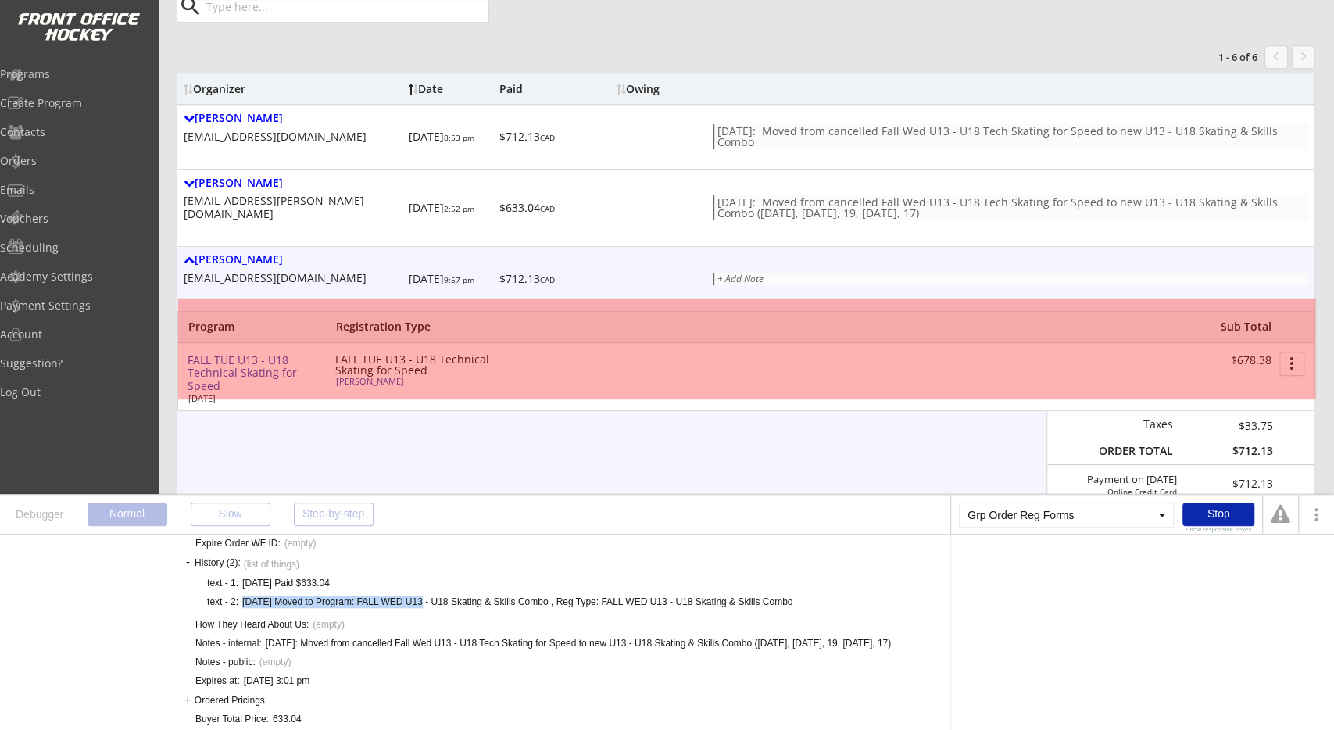
scroll to position [163, 0]
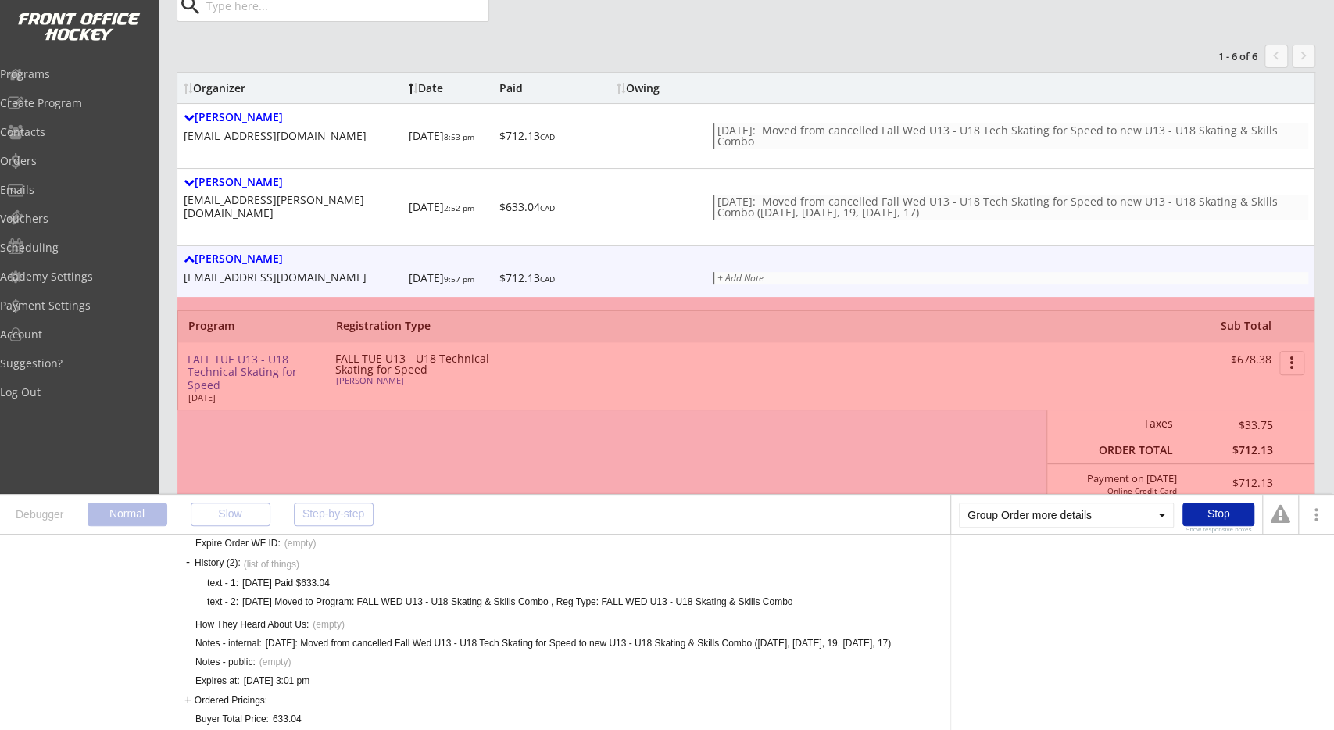
click at [288, 401] on div "Program Registration Type Sub Total FALL TUE U13 - U18 Technical Skating for Sp…" at bounding box center [745, 450] width 1137 height 280
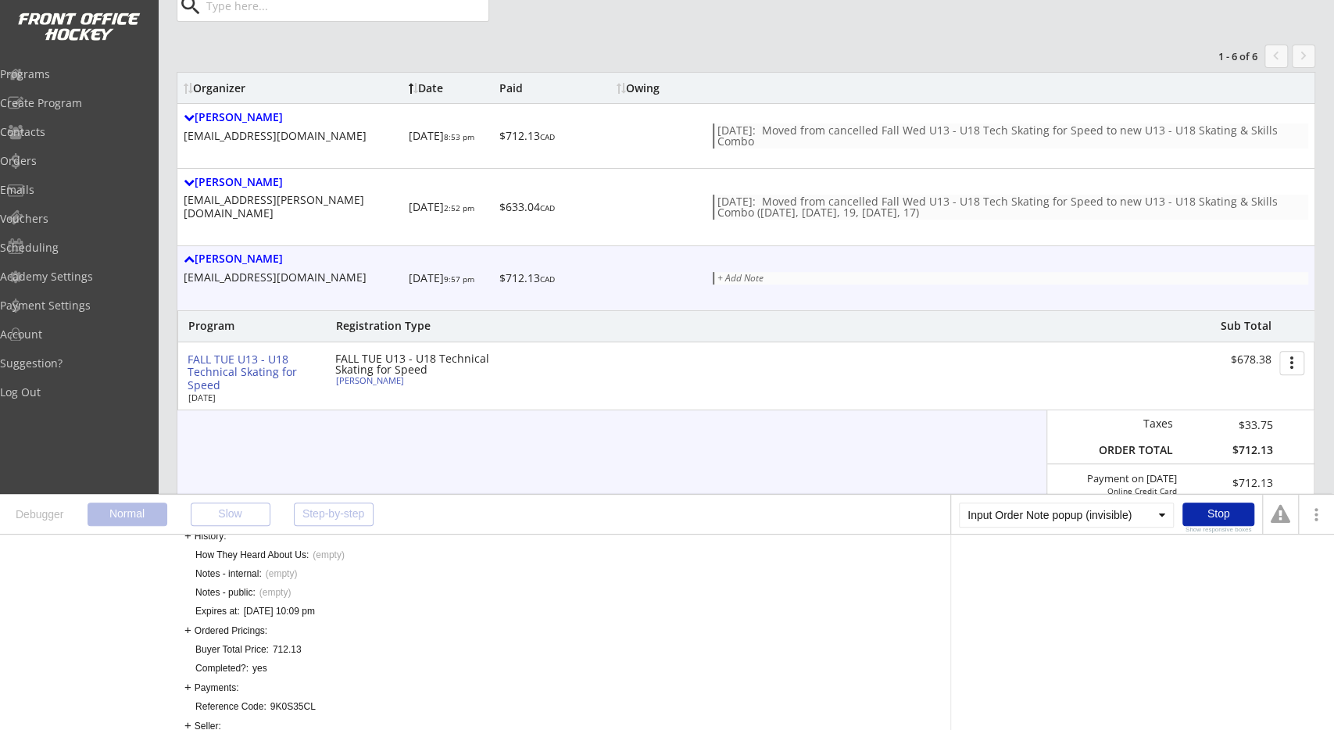
scroll to position [438, 0]
click at [218, 563] on div "History:" at bounding box center [204, 561] width 41 height 13
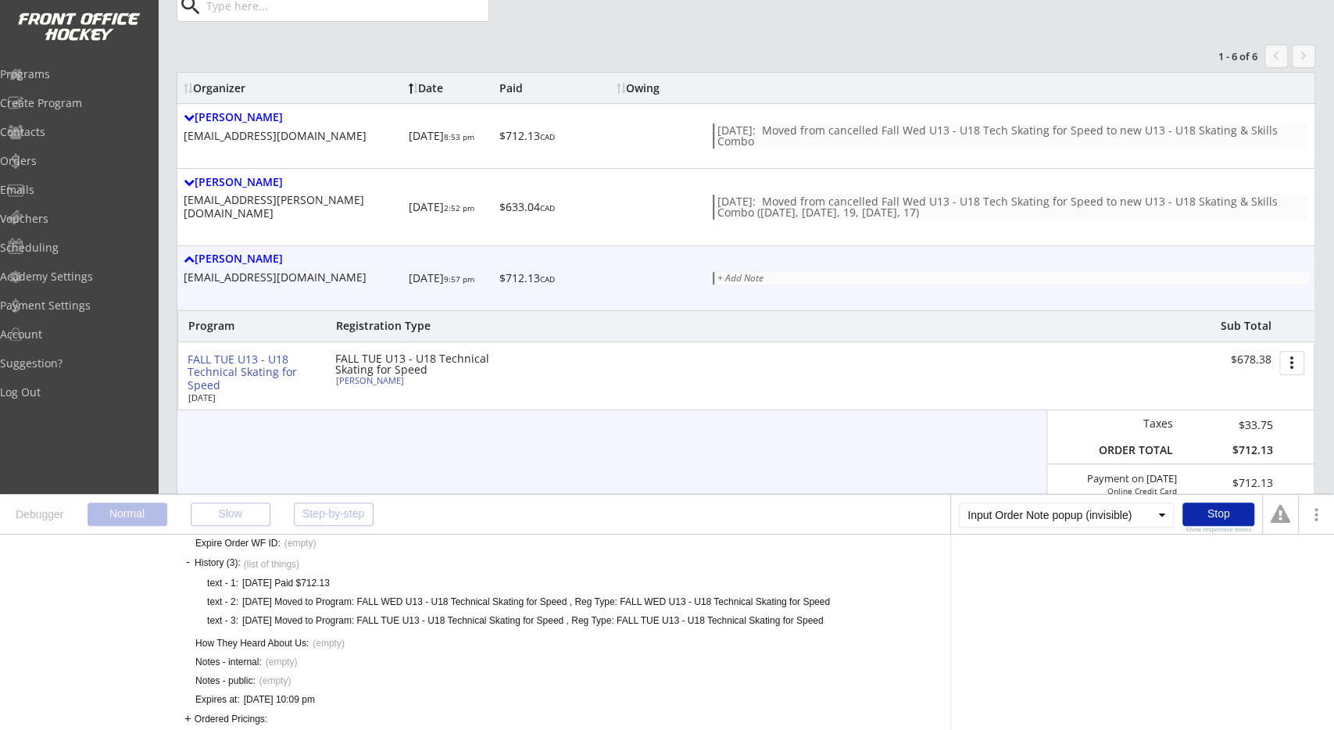
click at [261, 602] on div "9/30/25 Moved to Program: FALL WED U13 - U18 Technical Skating for Speed , Reg …" at bounding box center [536, 601] width 588 height 13
click at [263, 623] on div "9/30/25 Moved to Program: FALL TUE U13 - U18 Technical Skating for Speed , Reg …" at bounding box center [532, 620] width 581 height 13
click at [263, 621] on div "9/30/25 Moved to Program: FALL TUE U13 - U18 Technical Skating for Speed , Reg …" at bounding box center [532, 620] width 581 height 13
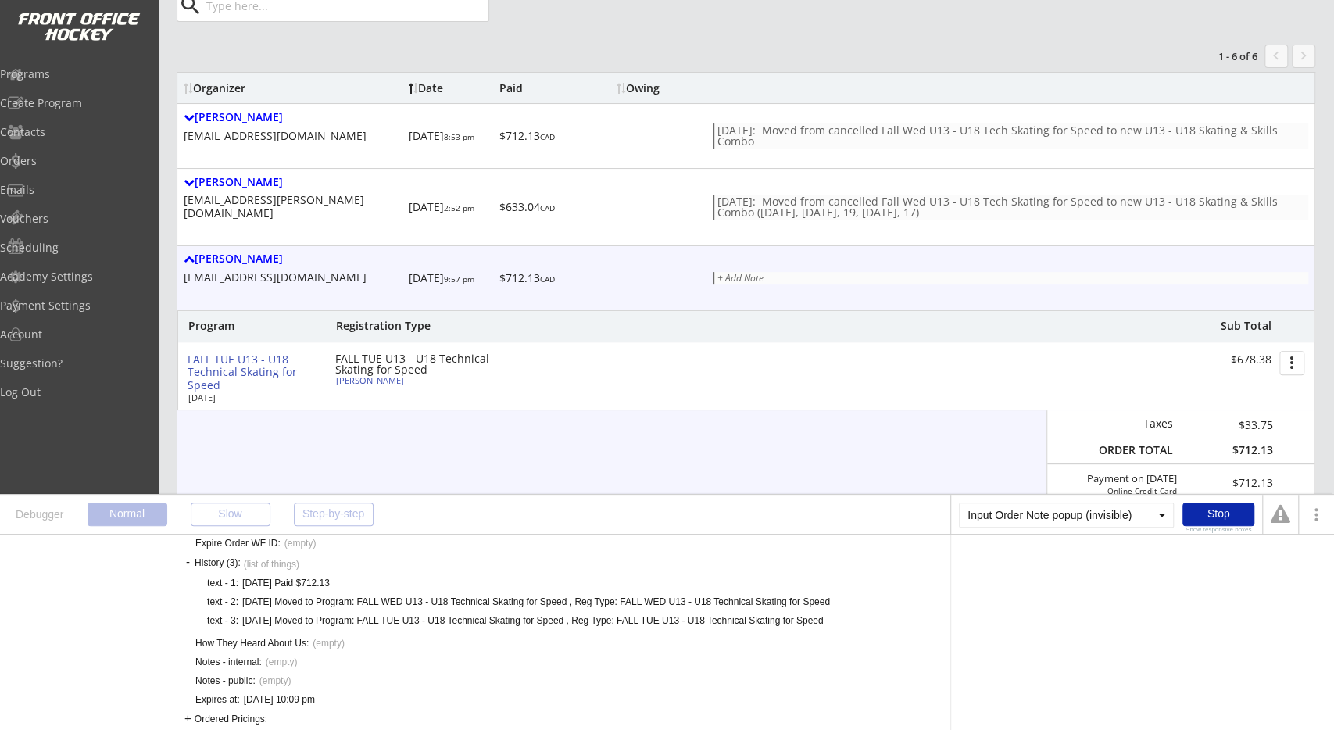
click at [412, 621] on div "9/30/25 Moved to Program: FALL TUE U13 - U18 Technical Skating for Speed , Reg …" at bounding box center [532, 620] width 581 height 13
click at [426, 620] on div "9/30/25 Moved to Program: FALL TUE U13 - U18 Technical Skating for Speed , Reg …" at bounding box center [532, 620] width 581 height 13
drag, startPoint x: 357, startPoint y: 619, endPoint x: 610, endPoint y: 620, distance: 253.1
click at [610, 620] on div "9/30/25 Moved to Program: FALL TUE U13 - U18 Technical Skating for Speed , Reg …" at bounding box center [532, 620] width 581 height 13
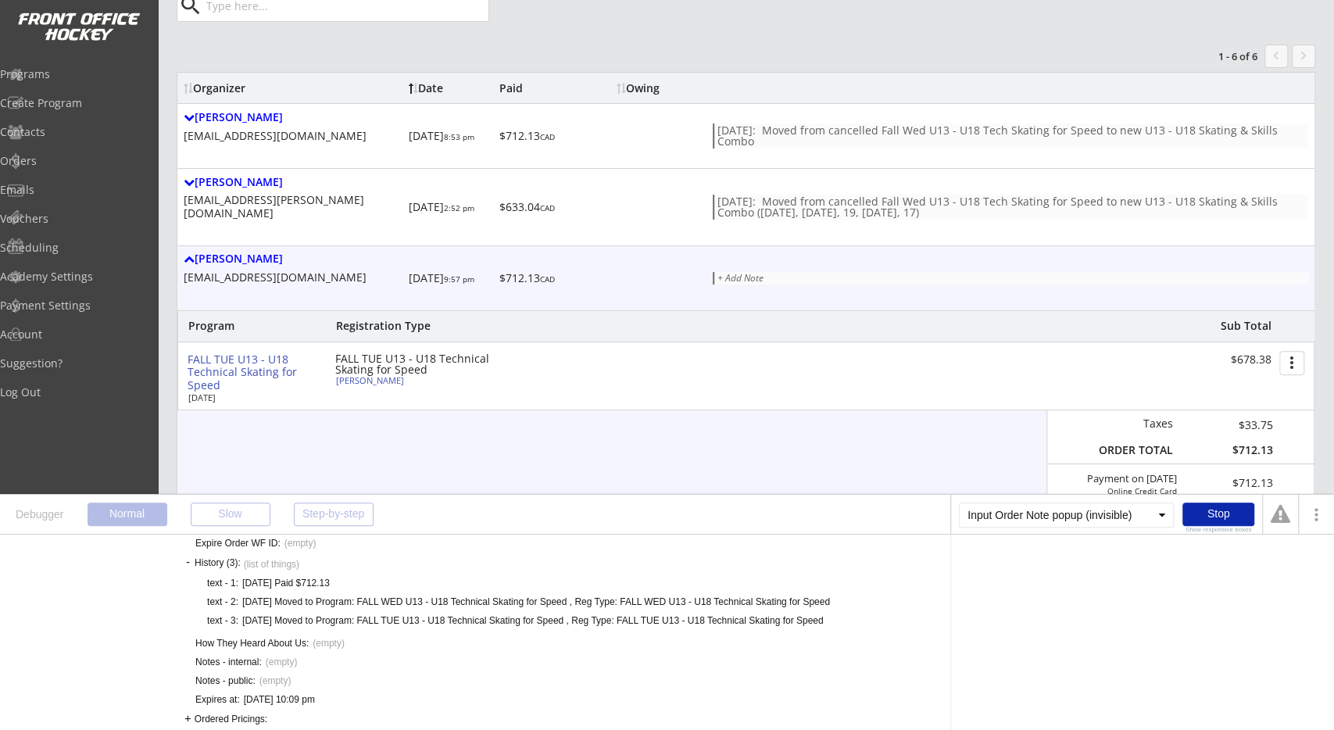
click at [612, 620] on div "9/30/25 Moved to Program: FALL TUE U13 - U18 Technical Skating for Speed , Reg …" at bounding box center [532, 620] width 581 height 13
click at [1214, 509] on div "Stop" at bounding box center [1218, 513] width 72 height 23
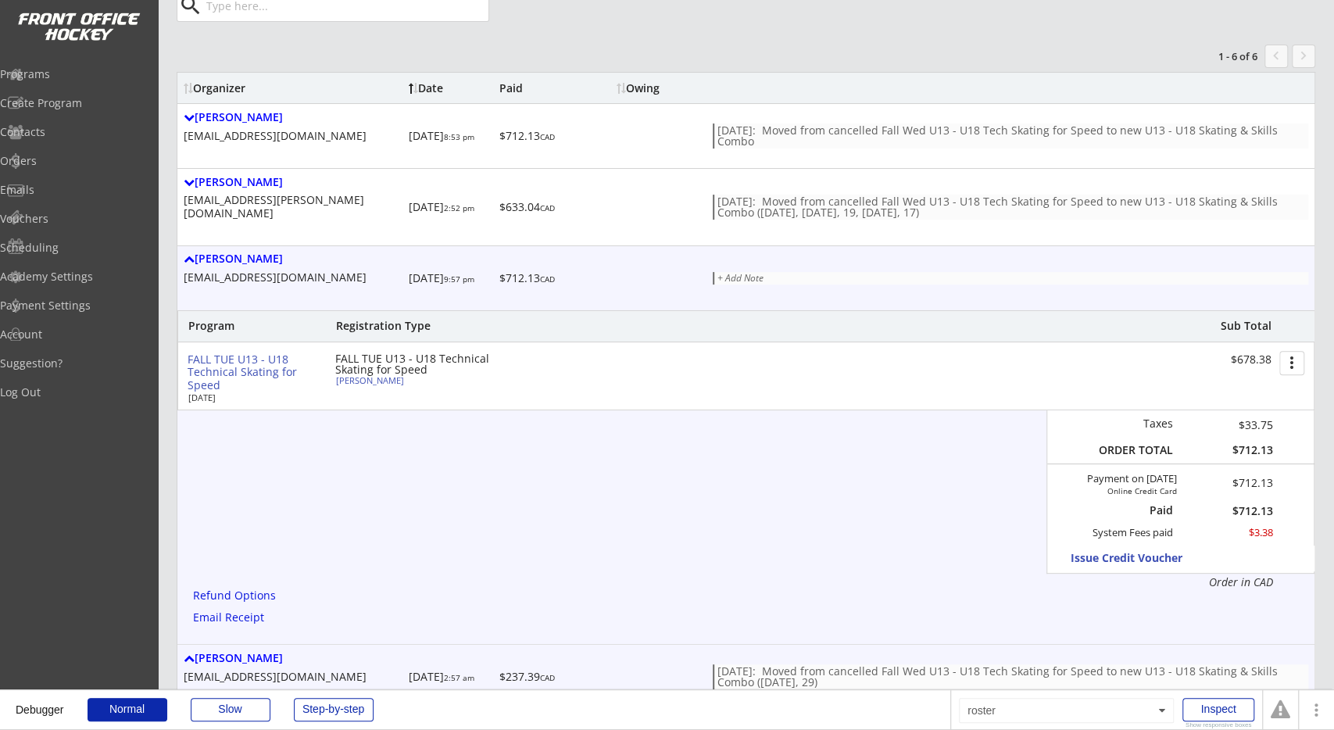
scroll to position [0, 0]
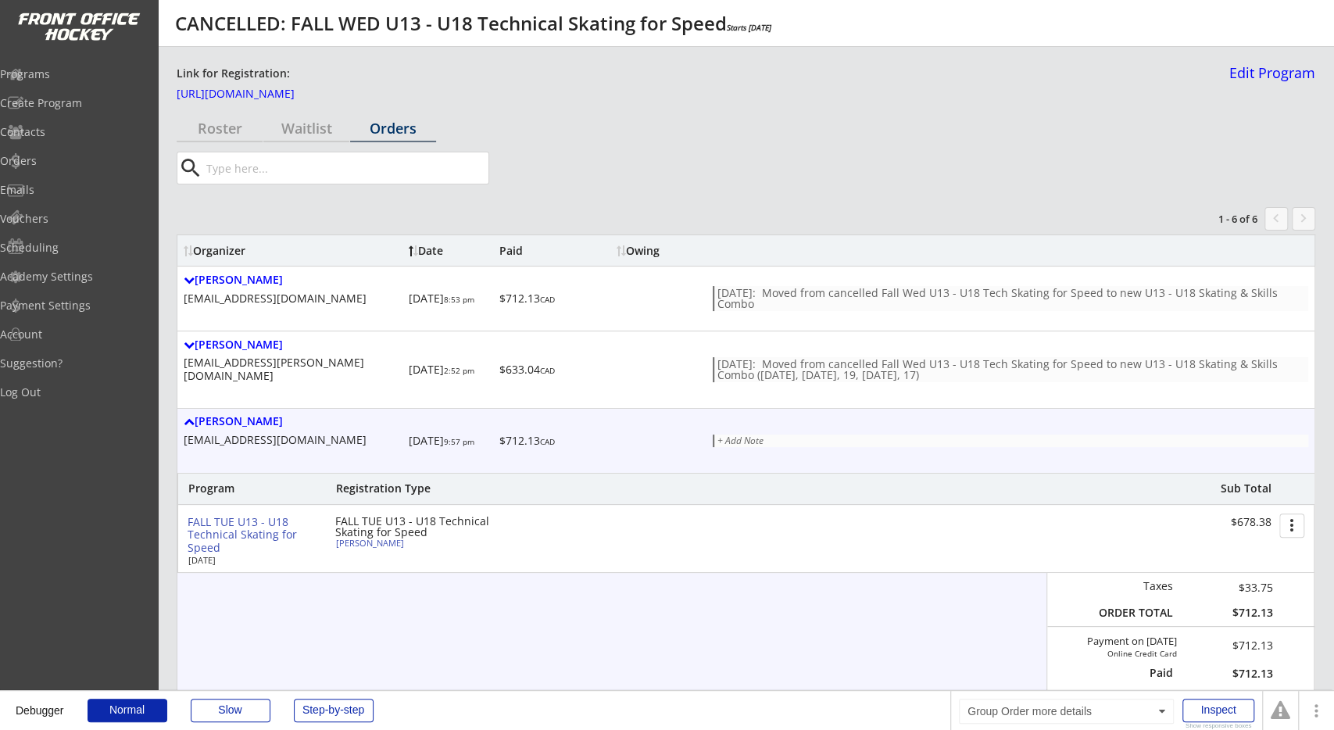
click at [238, 516] on div "FALL TUE U13 - U18 Technical Skating for Speed" at bounding box center [255, 535] width 135 height 39
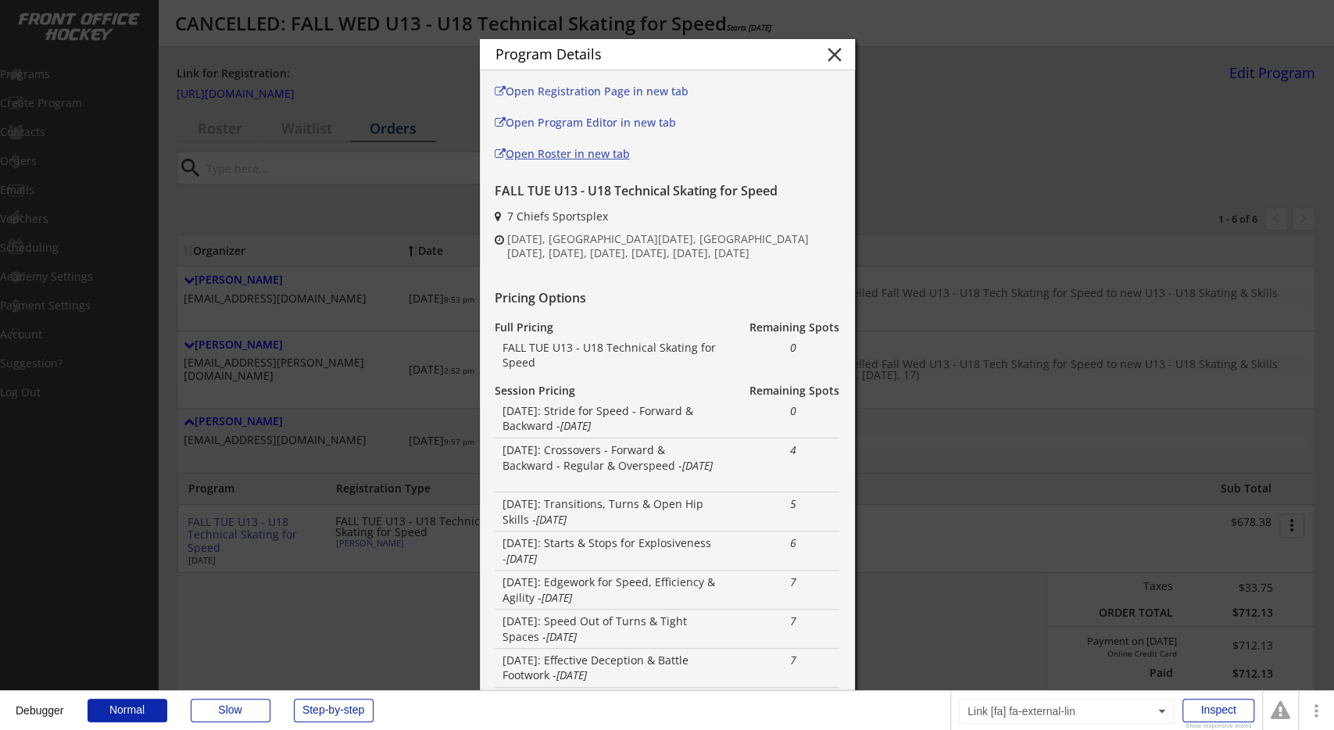
click at [598, 155] on div "Open Roster in new tab" at bounding box center [598, 153] width 206 height 11
click at [429, 436] on div at bounding box center [667, 365] width 1334 height 730
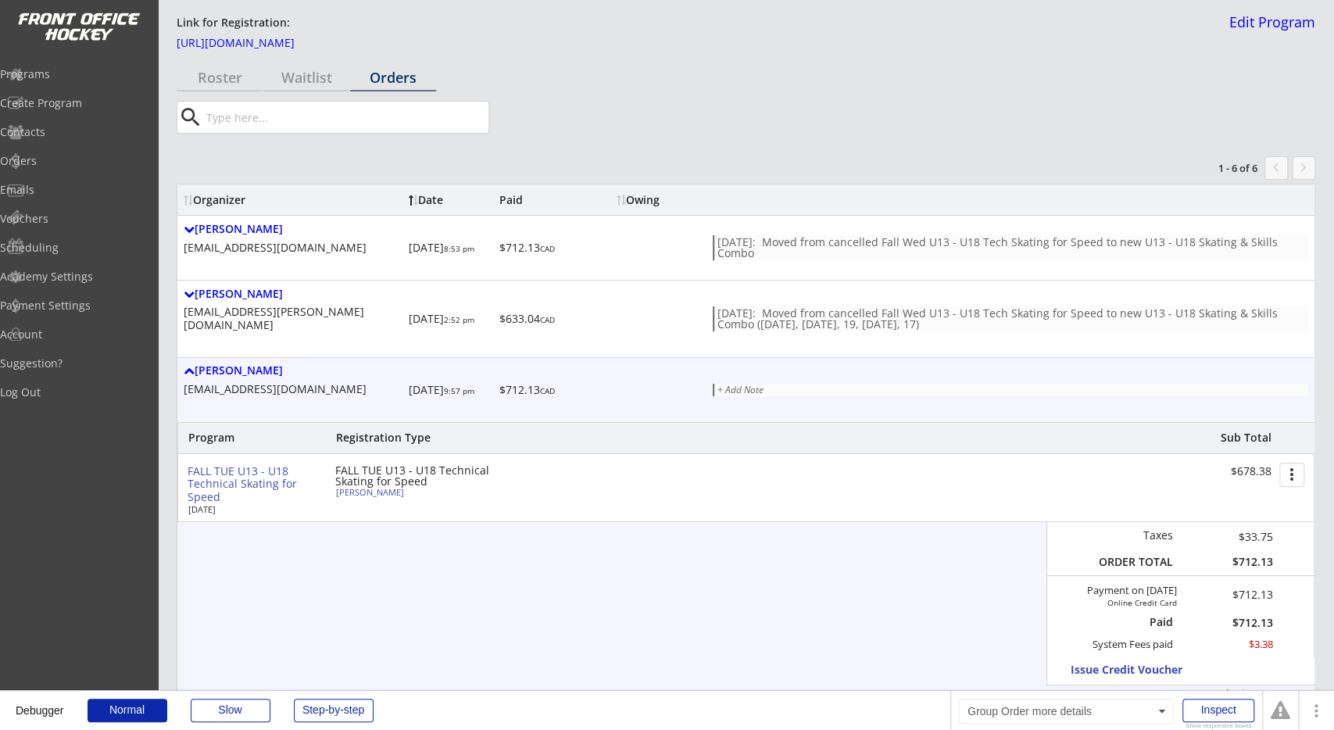
scroll to position [81, 0]
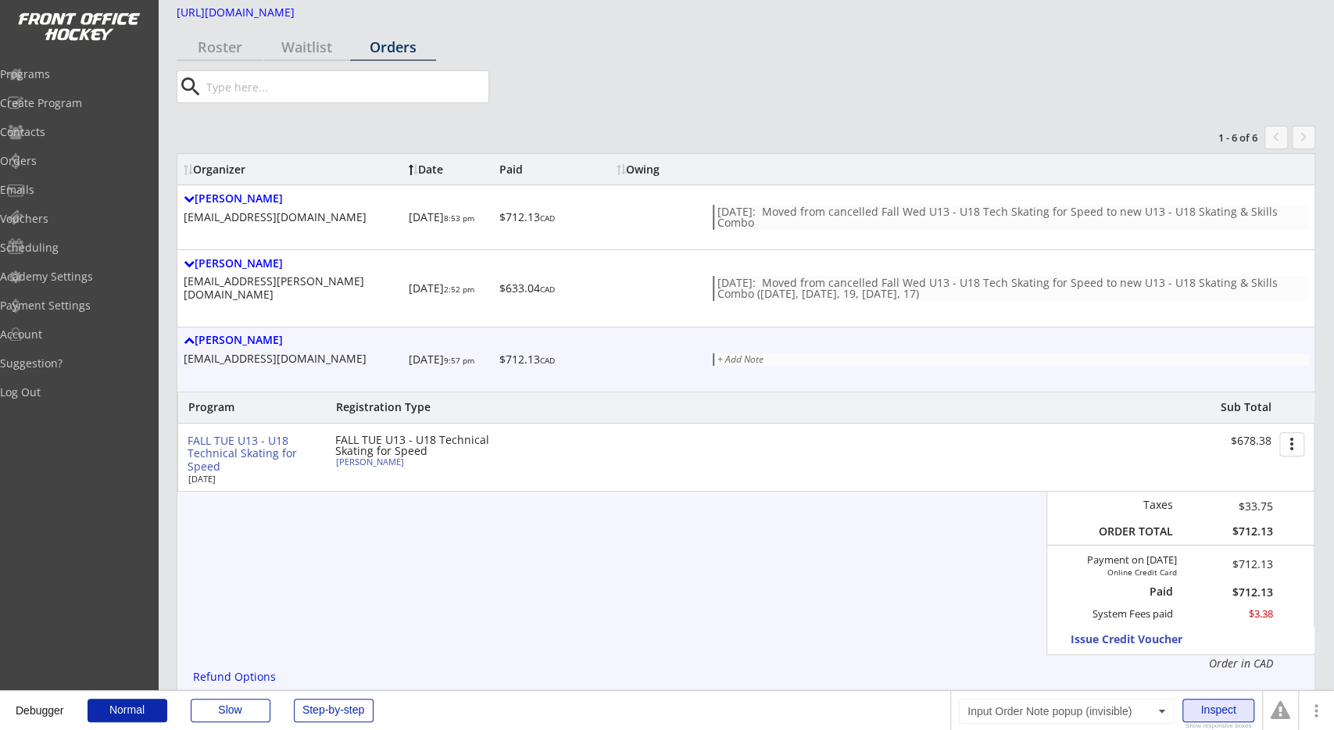
click at [1220, 712] on div "Inspect" at bounding box center [1218, 709] width 72 height 23
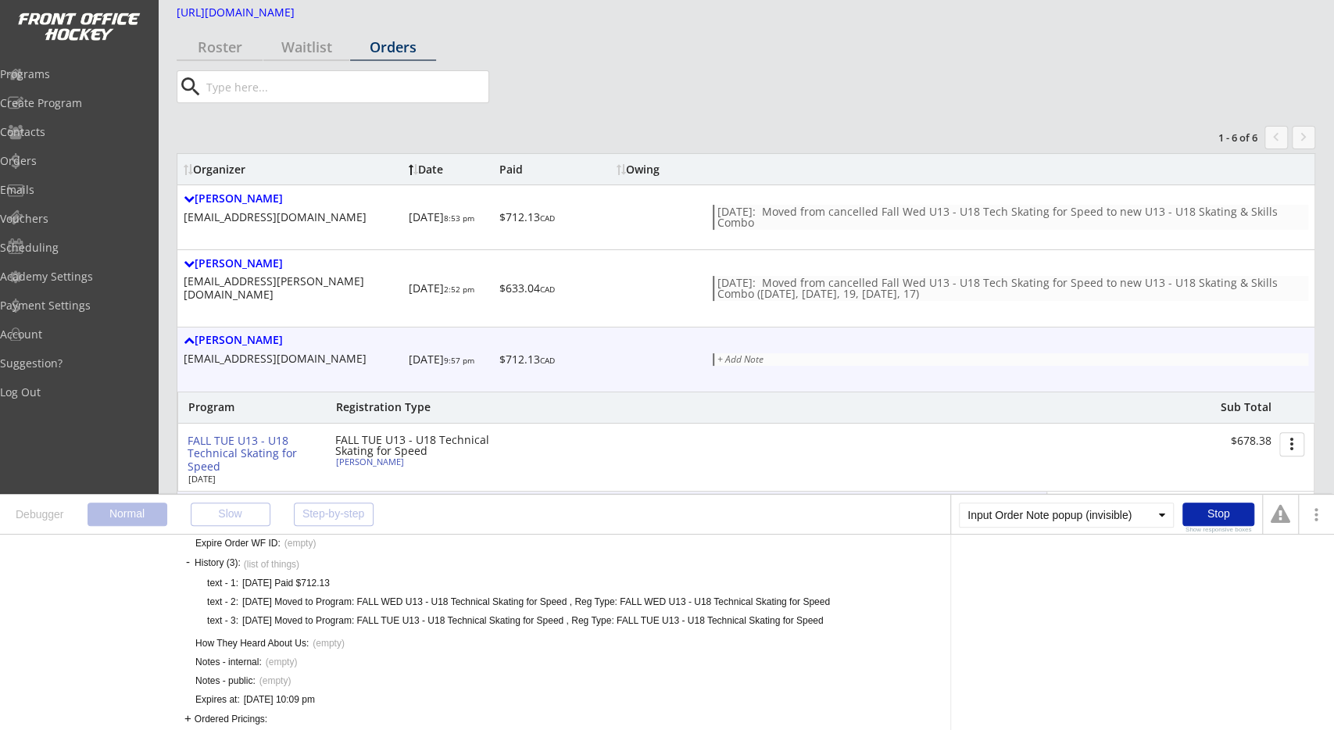
click at [304, 599] on div "9/30/25 Moved to Program: FALL WED U13 - U18 Technical Skating for Speed , Reg …" at bounding box center [536, 601] width 588 height 13
click at [334, 599] on div "9/30/25 Moved to Program: FALL WED U13 - U18 Technical Skating for Speed , Reg …" at bounding box center [536, 601] width 588 height 13
click at [246, 601] on div "9/30/25 Moved to Program: FALL WED U13 - U18 Technical Skating for Speed , Reg …" at bounding box center [536, 601] width 588 height 13
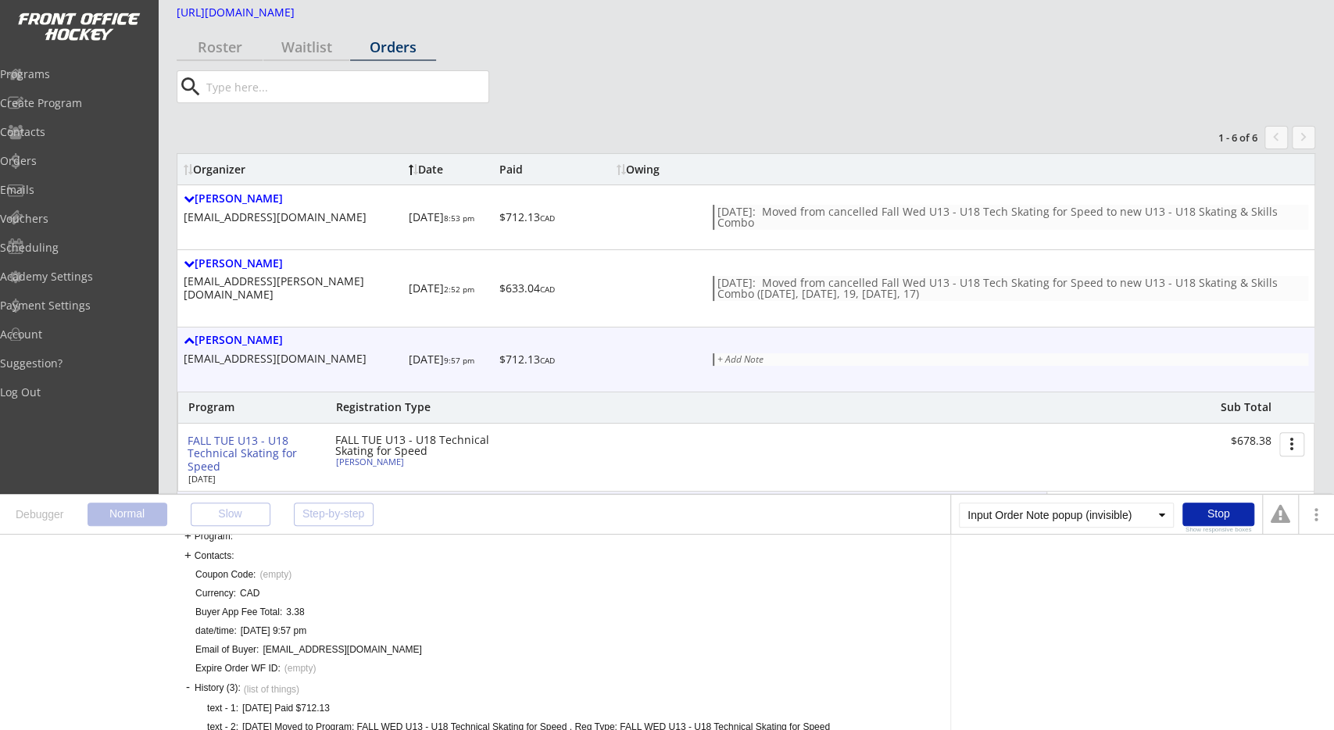
scroll to position [250, 0]
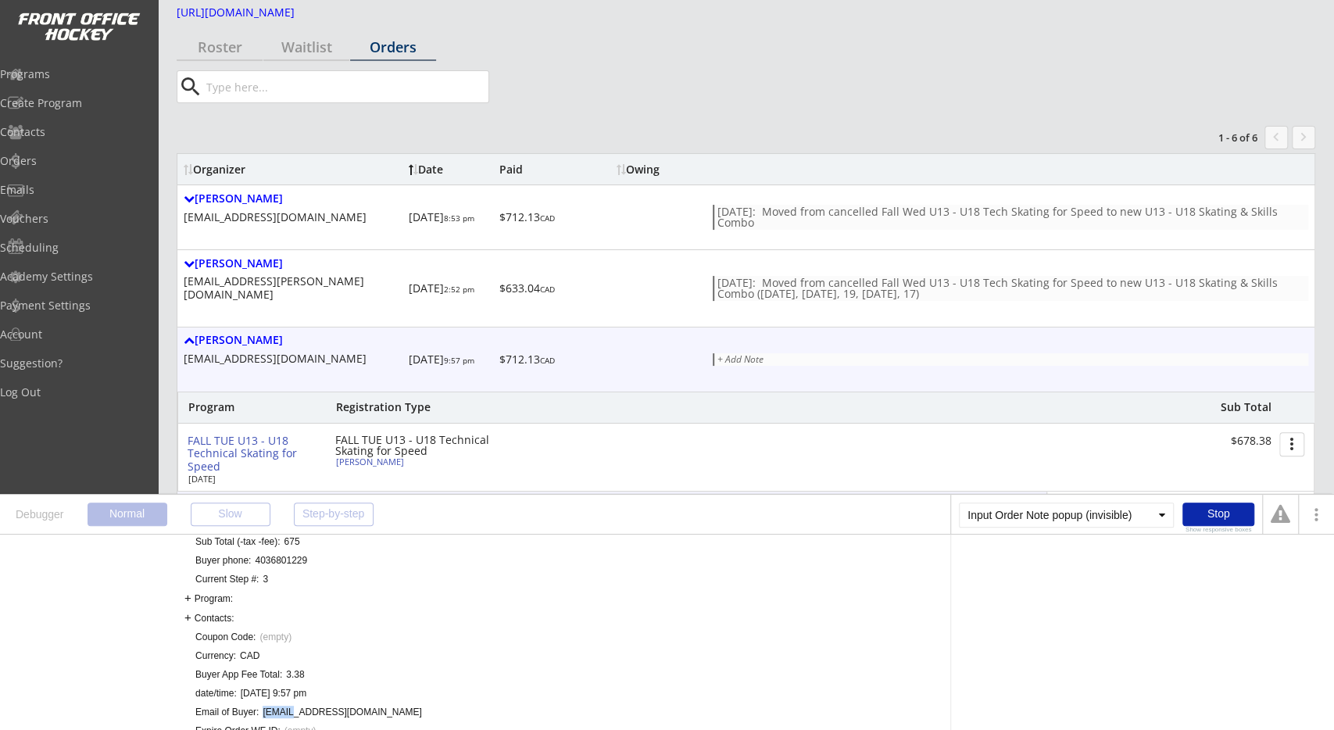
drag, startPoint x: 368, startPoint y: 712, endPoint x: 290, endPoint y: 710, distance: 78.1
click at [280, 715] on div "remkoandmel@gmail.com" at bounding box center [342, 712] width 159 height 13
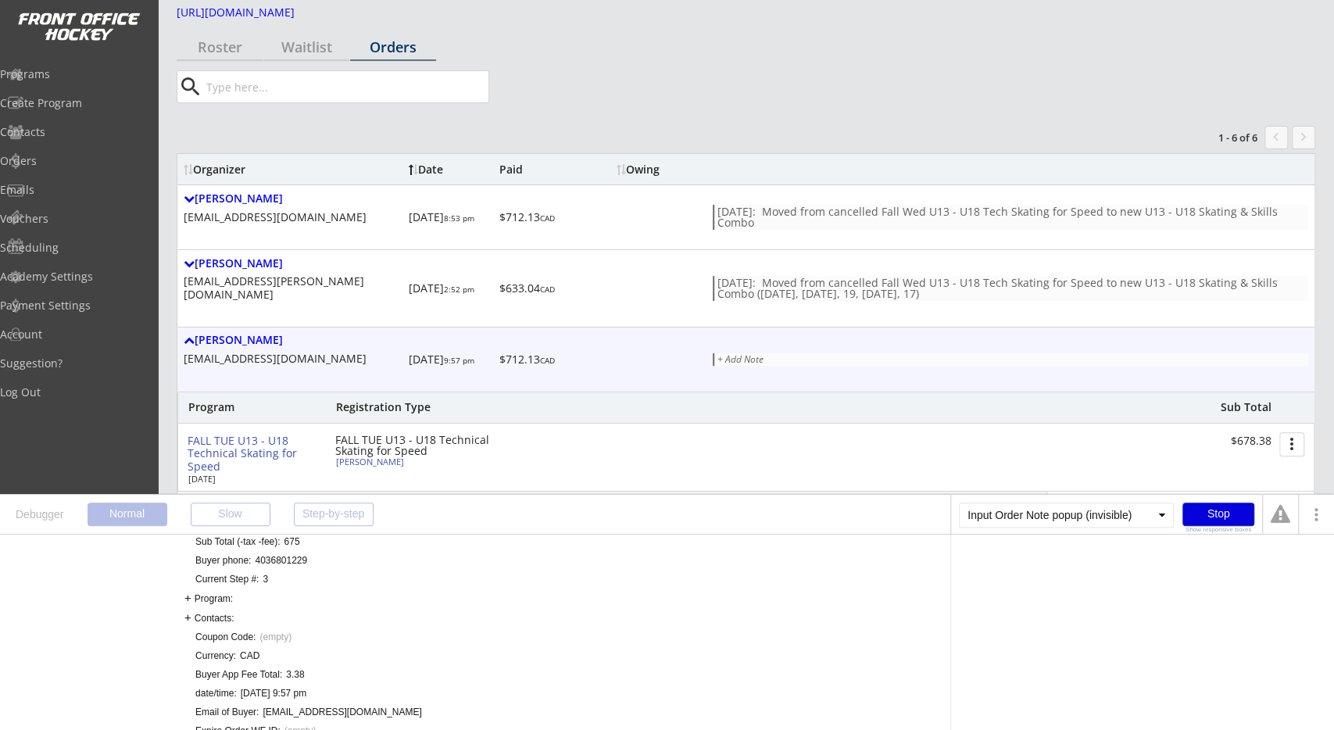
click at [1245, 516] on div "Stop" at bounding box center [1218, 513] width 72 height 23
